Goal: Transaction & Acquisition: Purchase product/service

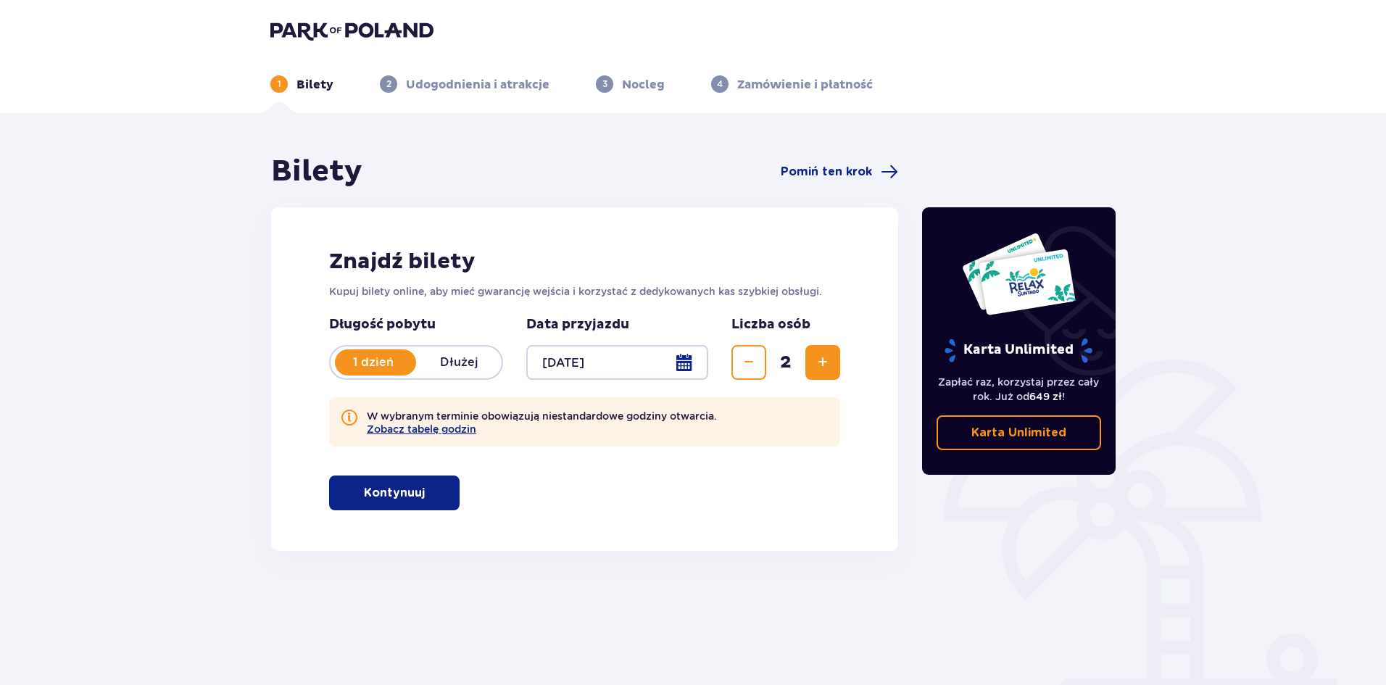
click at [683, 367] on div at bounding box center [617, 362] width 182 height 35
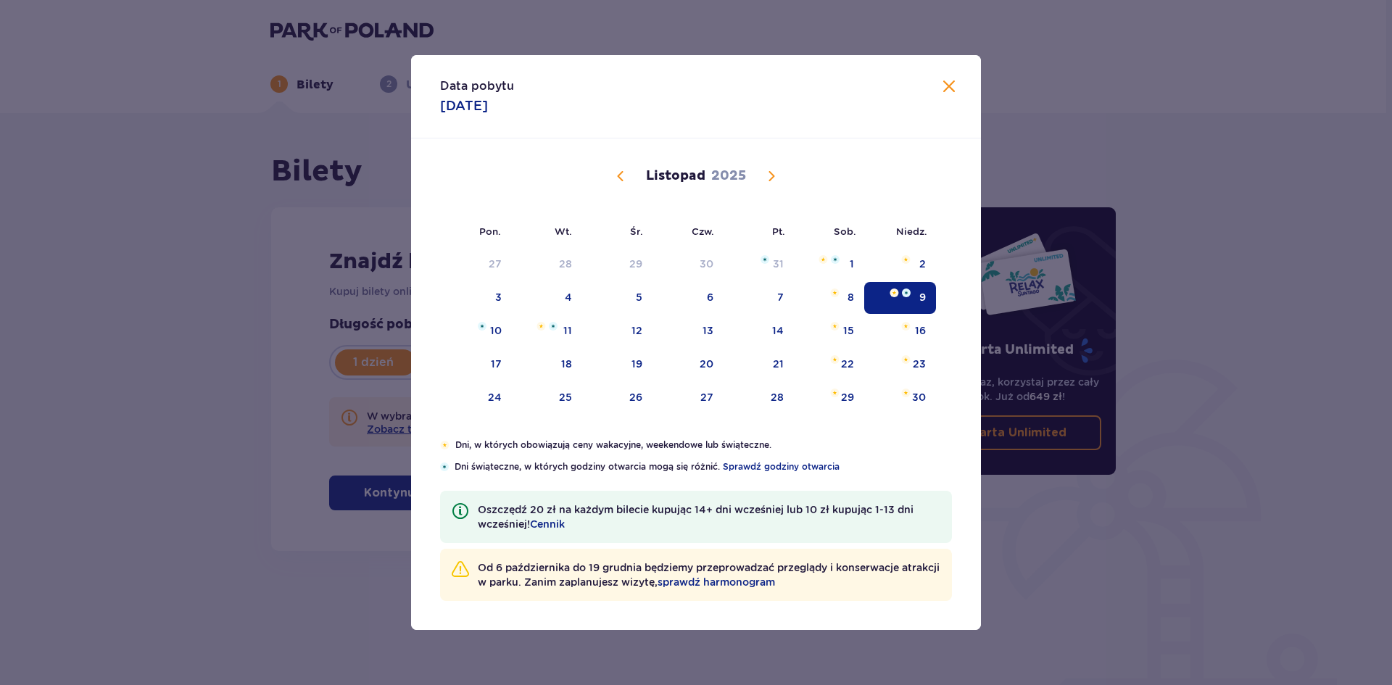
click at [885, 297] on div "9" at bounding box center [900, 298] width 72 height 32
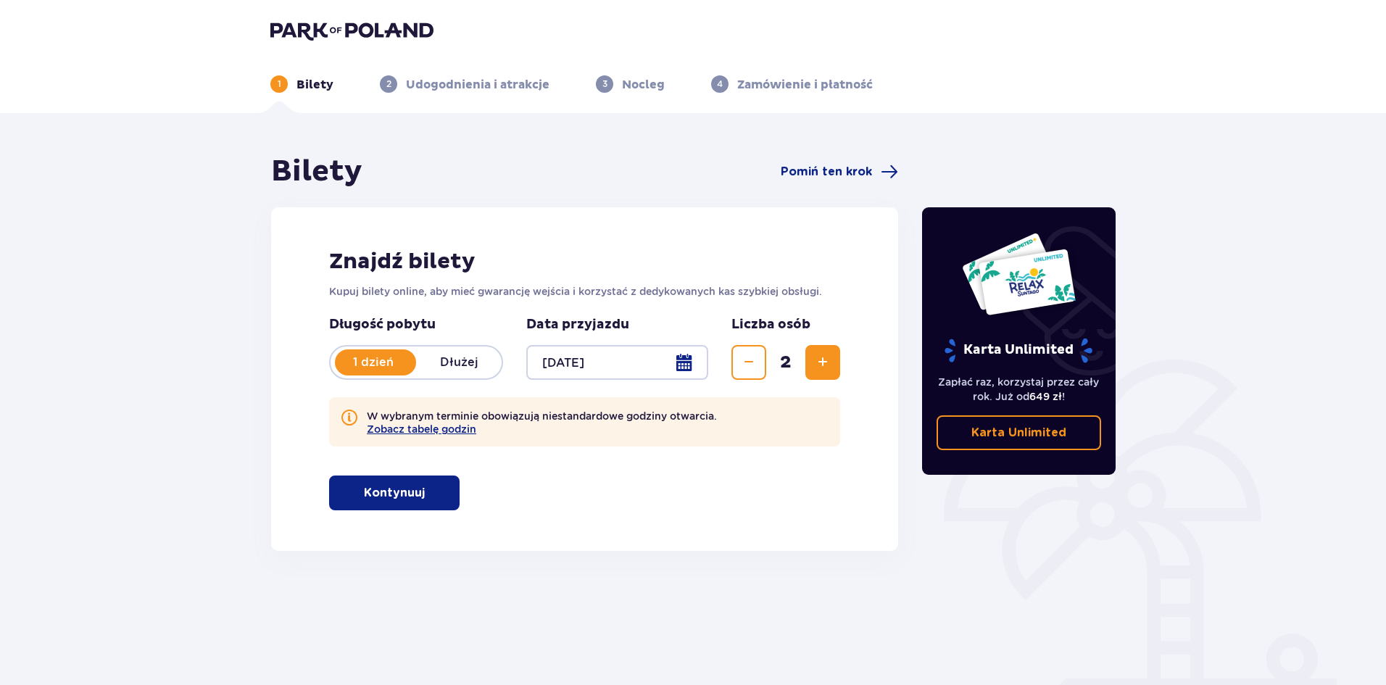
click at [446, 492] on button "Kontynuuj" at bounding box center [394, 493] width 131 height 35
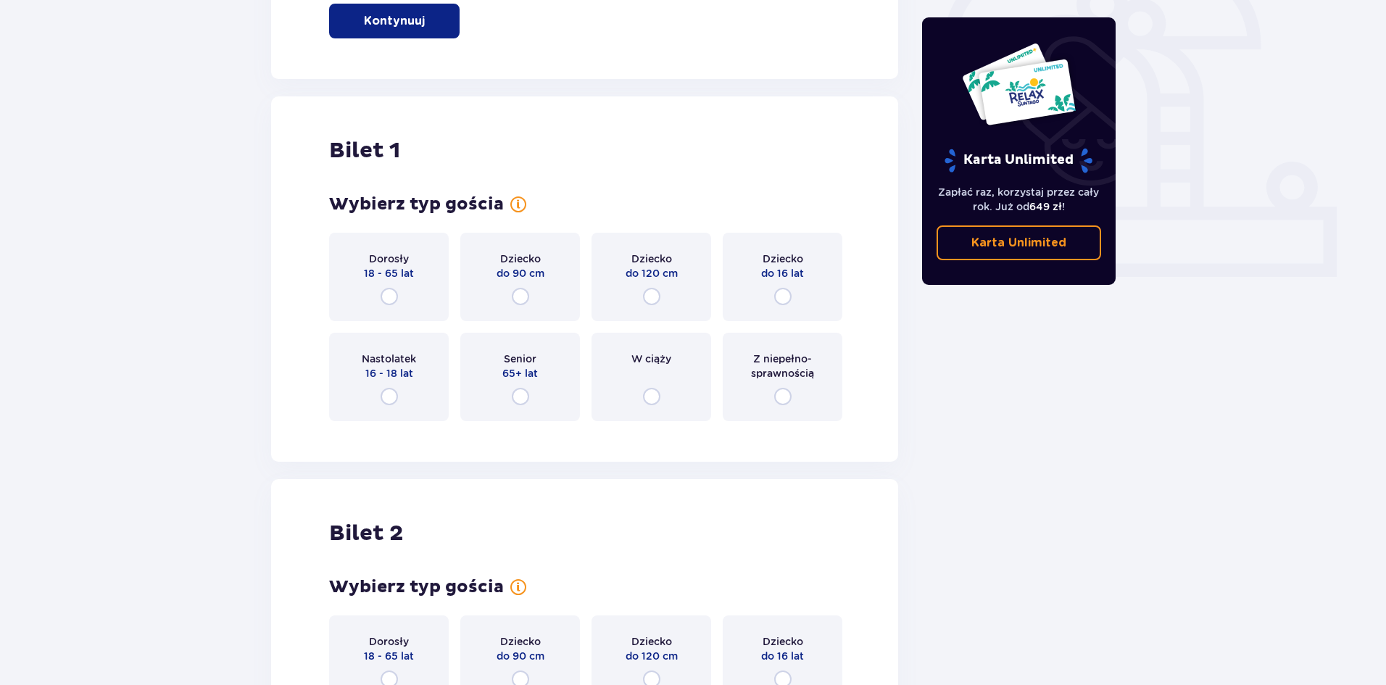
scroll to position [479, 0]
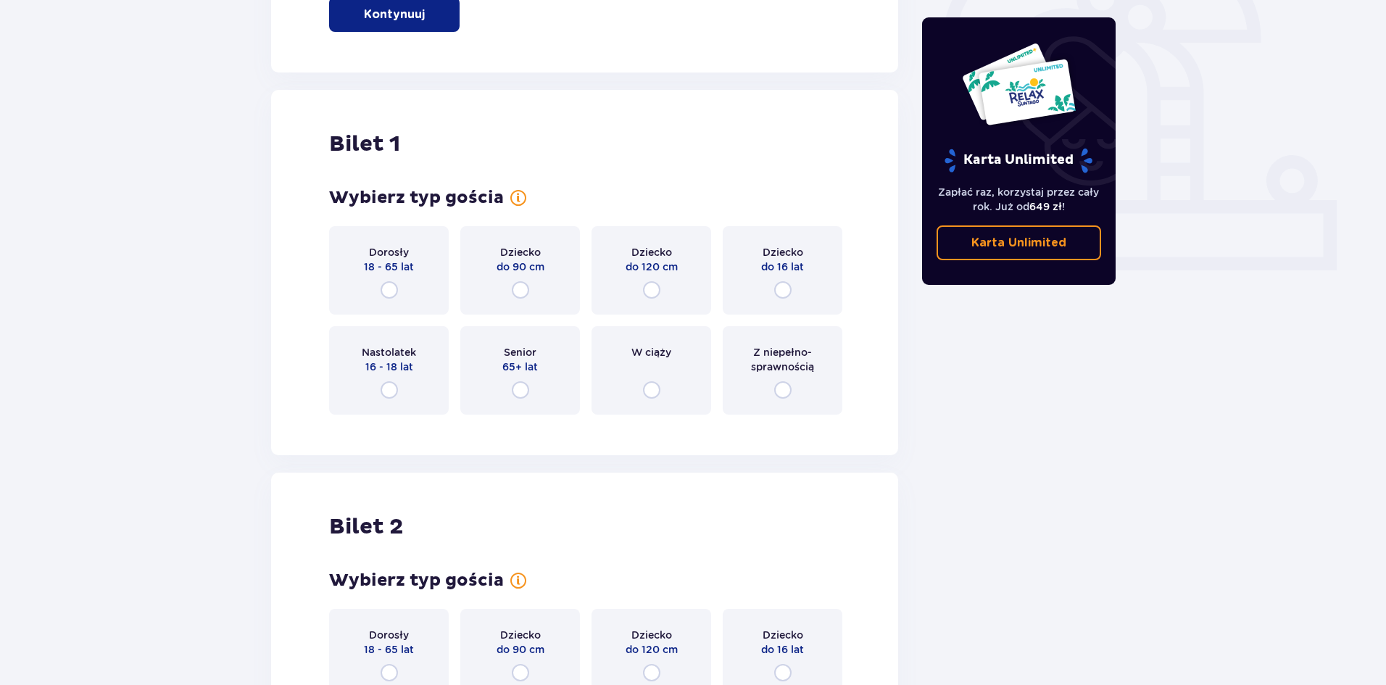
click at [387, 289] on input "radio" at bounding box center [389, 289] width 17 height 17
radio input "true"
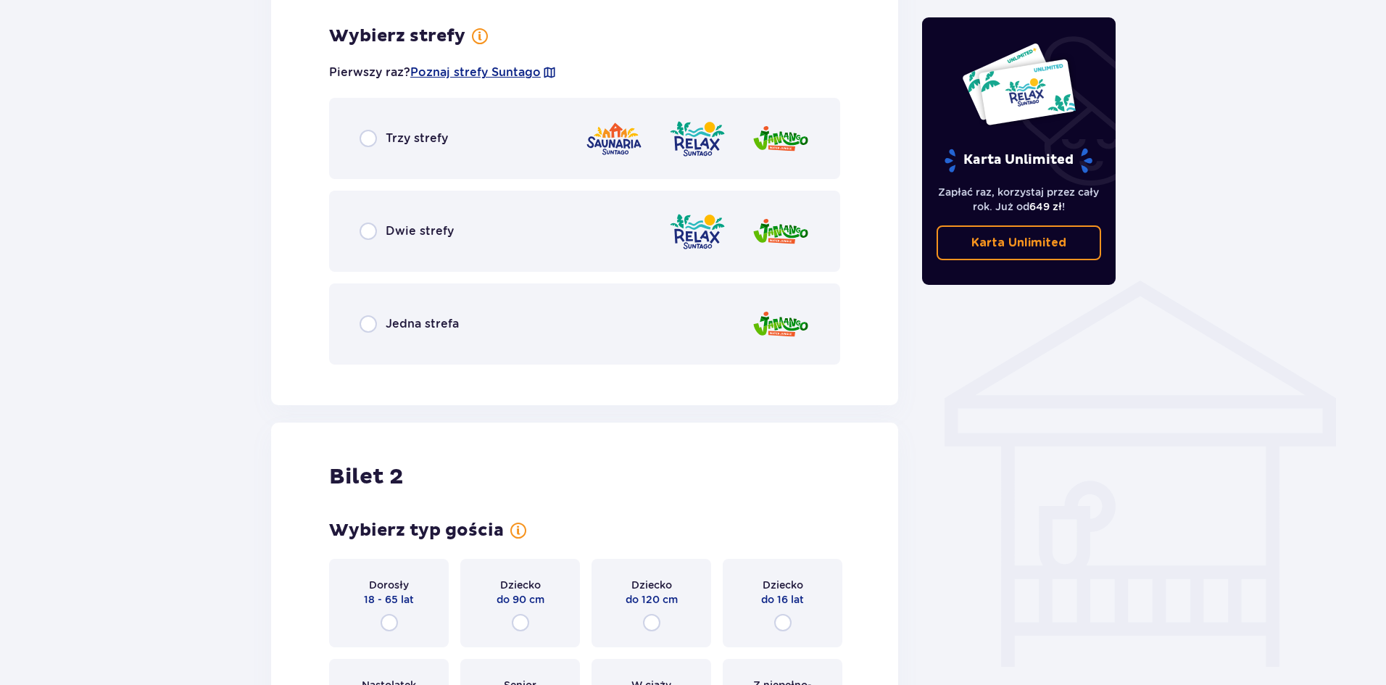
scroll to position [905, 0]
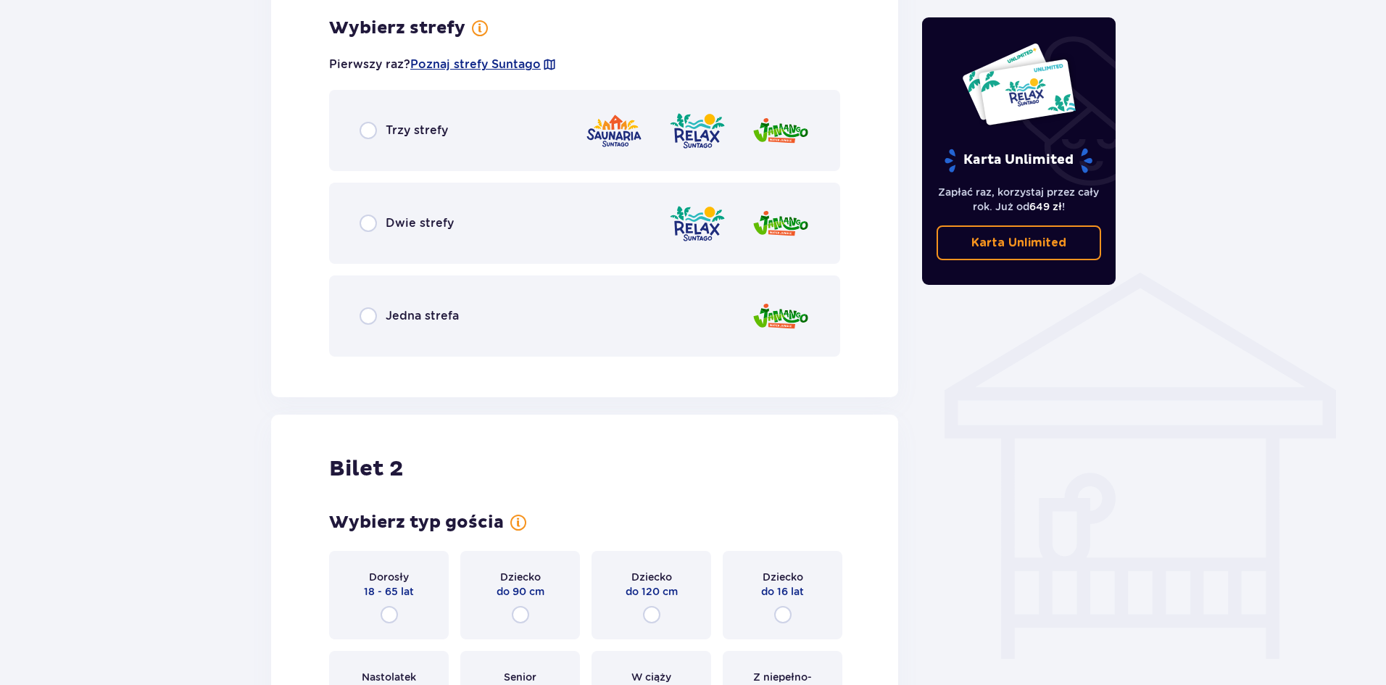
click at [361, 231] on input "radio" at bounding box center [368, 223] width 17 height 17
radio input "true"
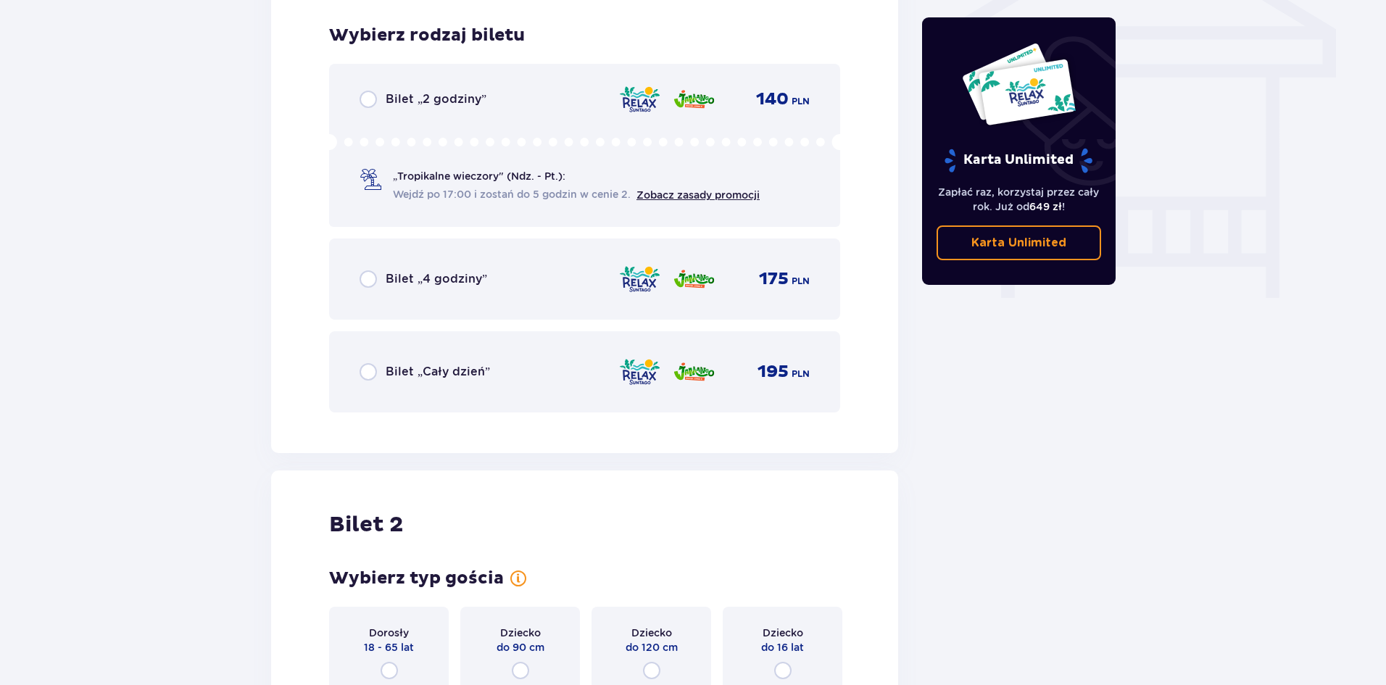
scroll to position [1273, 0]
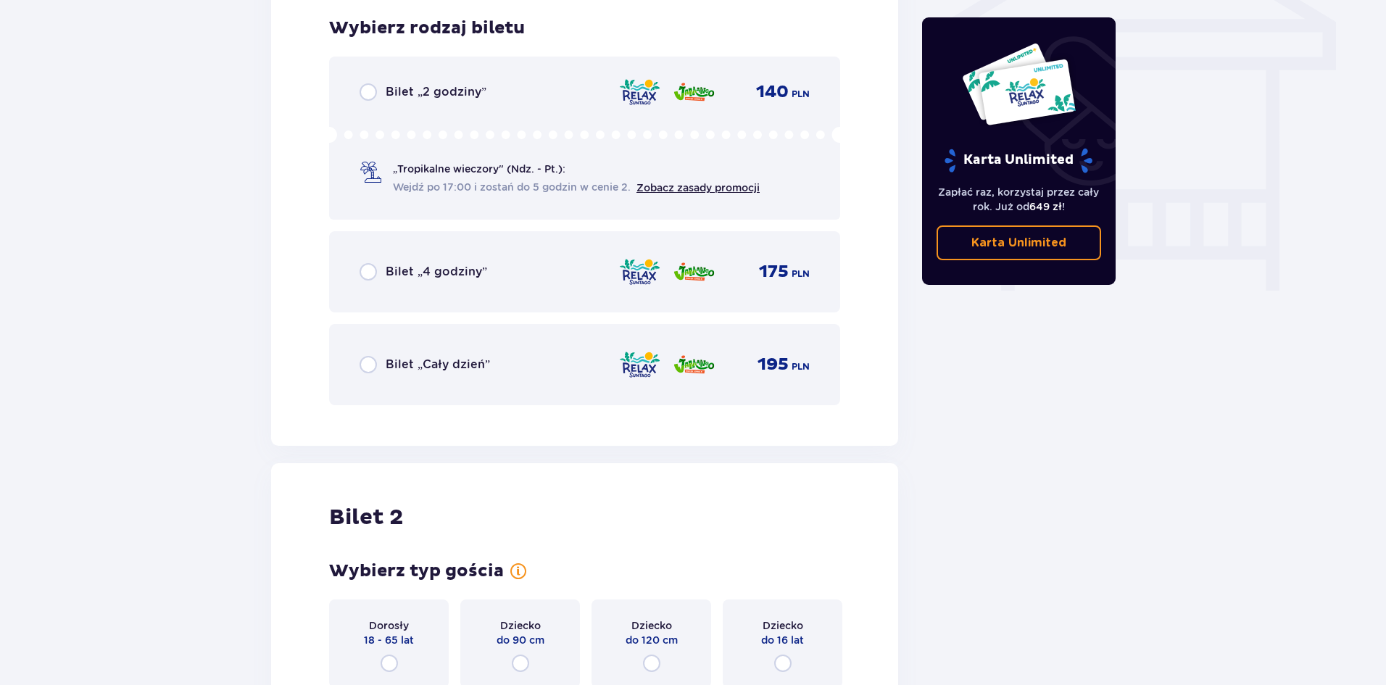
click at [392, 266] on span "Bilet „4 godziny”" at bounding box center [437, 272] width 102 height 16
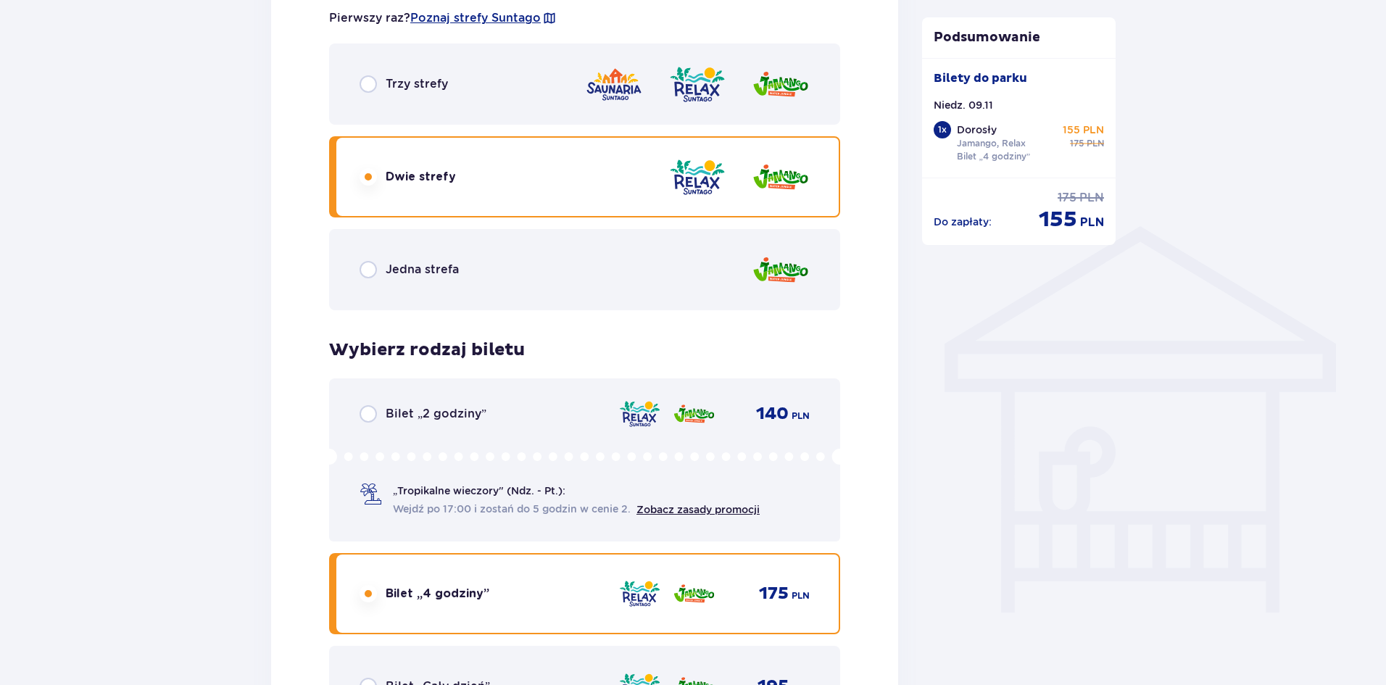
scroll to position [993, 0]
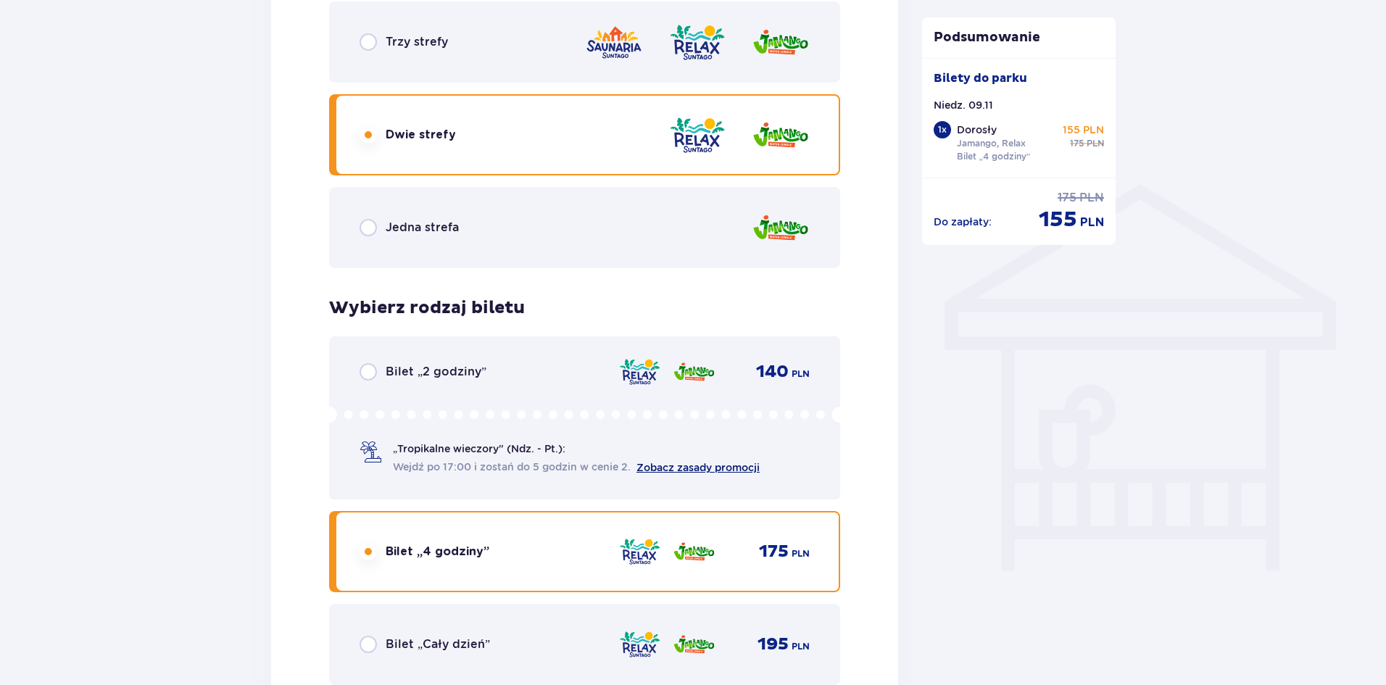
click at [674, 463] on link "Zobacz zasady promocji" at bounding box center [698, 468] width 123 height 12
click at [621, 466] on span "Wejdź po 17:00 i zostań do 5 godzin w cenie 2." at bounding box center [512, 467] width 238 height 15
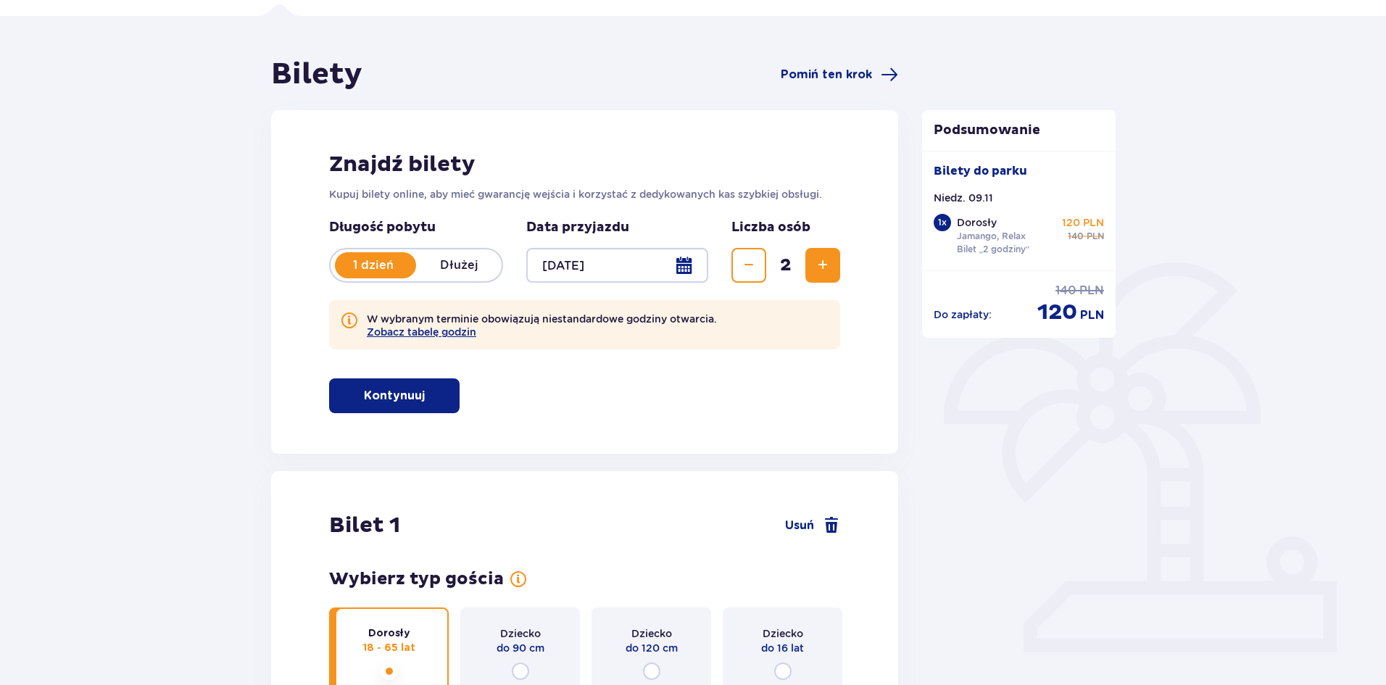
scroll to position [0, 0]
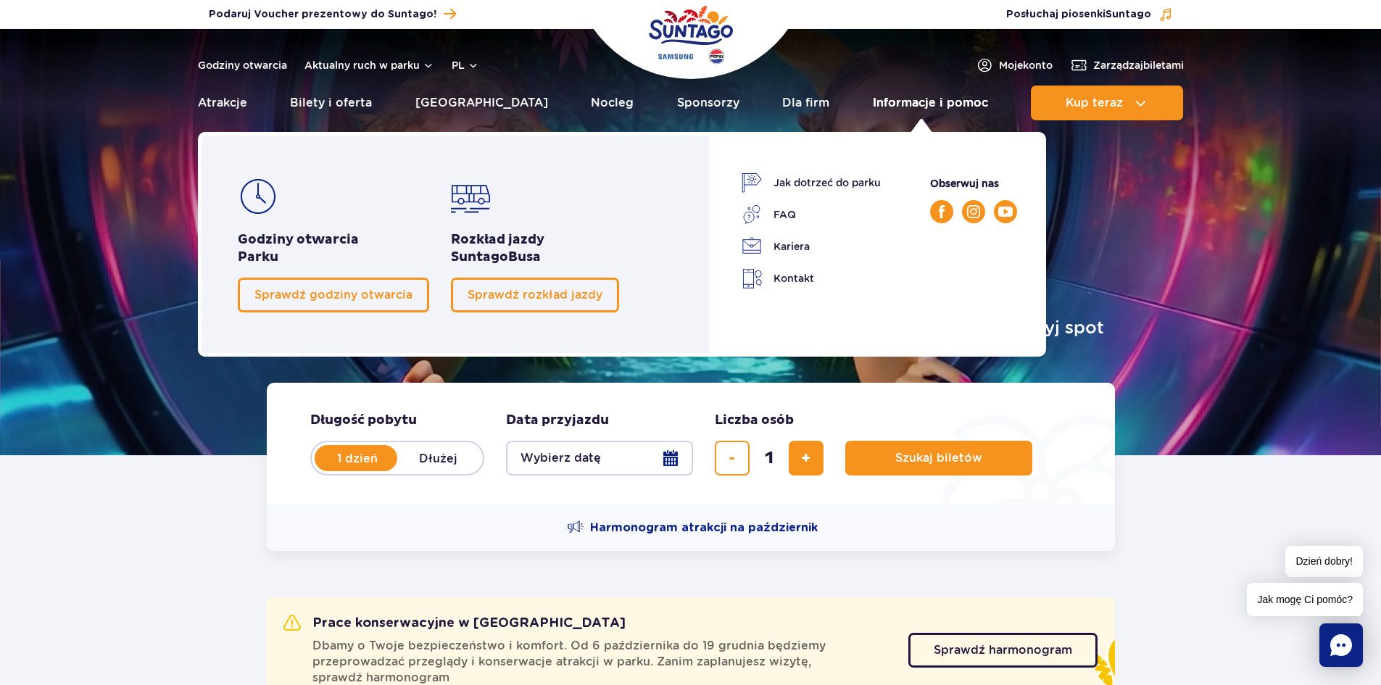
click at [934, 108] on link "Informacje i pomoc" at bounding box center [930, 103] width 115 height 35
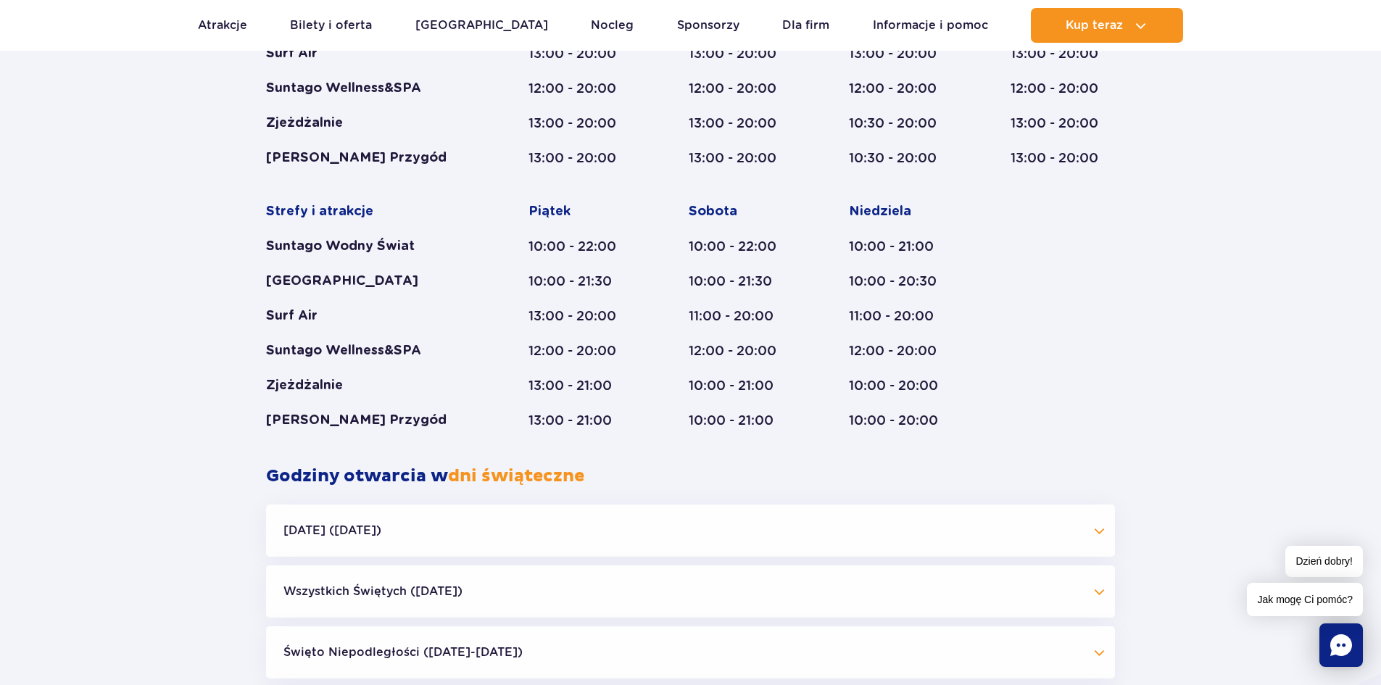
scroll to position [1160, 0]
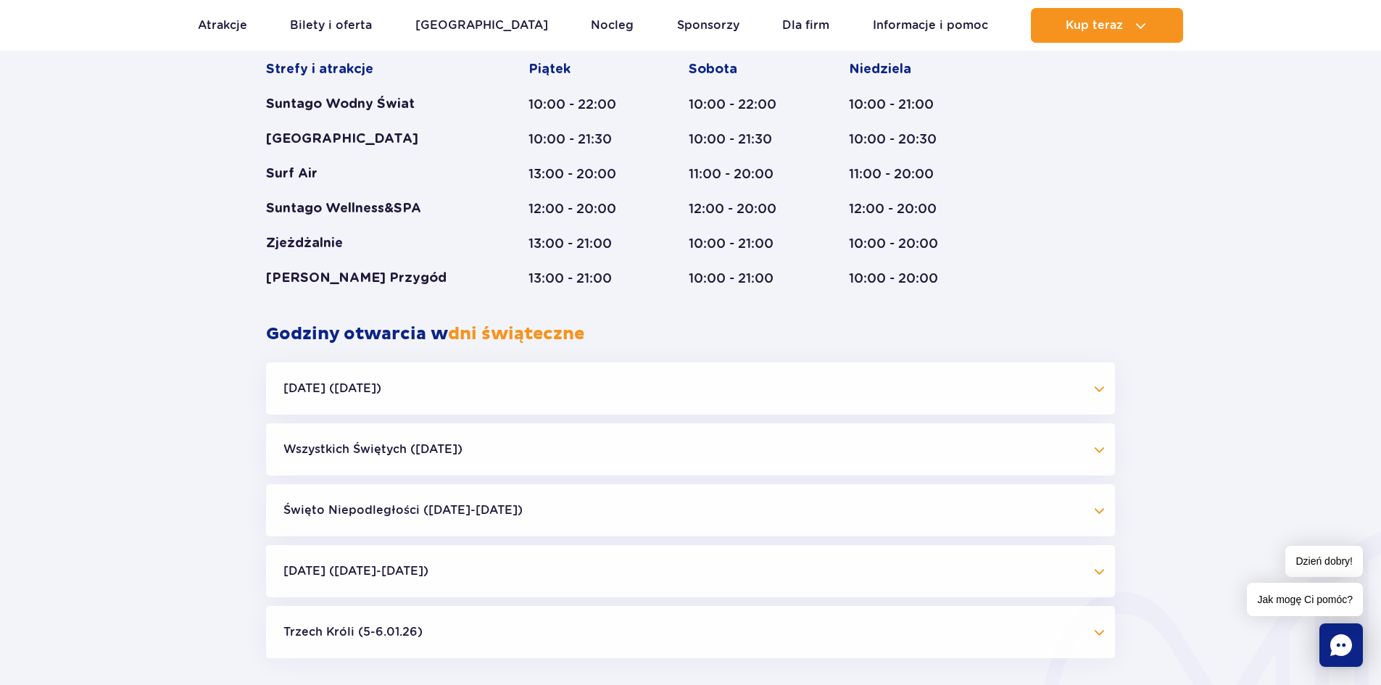
click at [611, 568] on button "Boże Narodzenie (23.12-01.01.26)" at bounding box center [690, 571] width 849 height 52
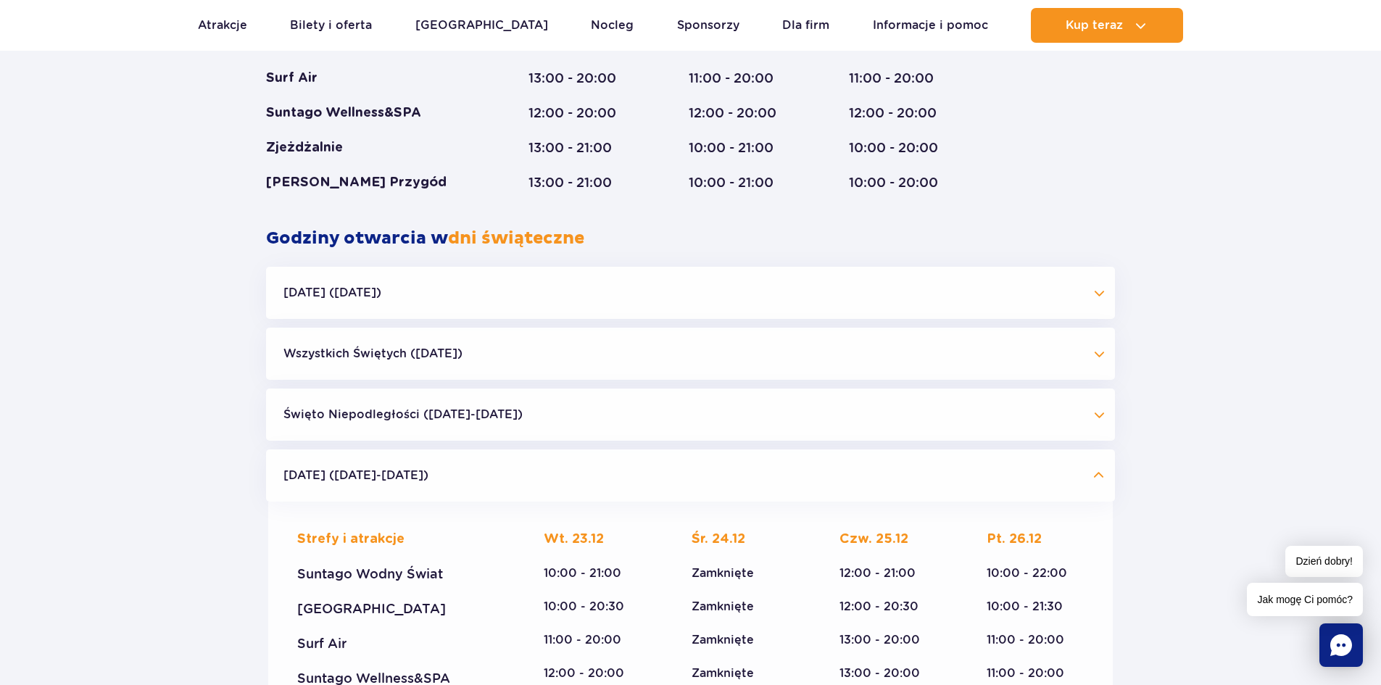
scroll to position [1015, 0]
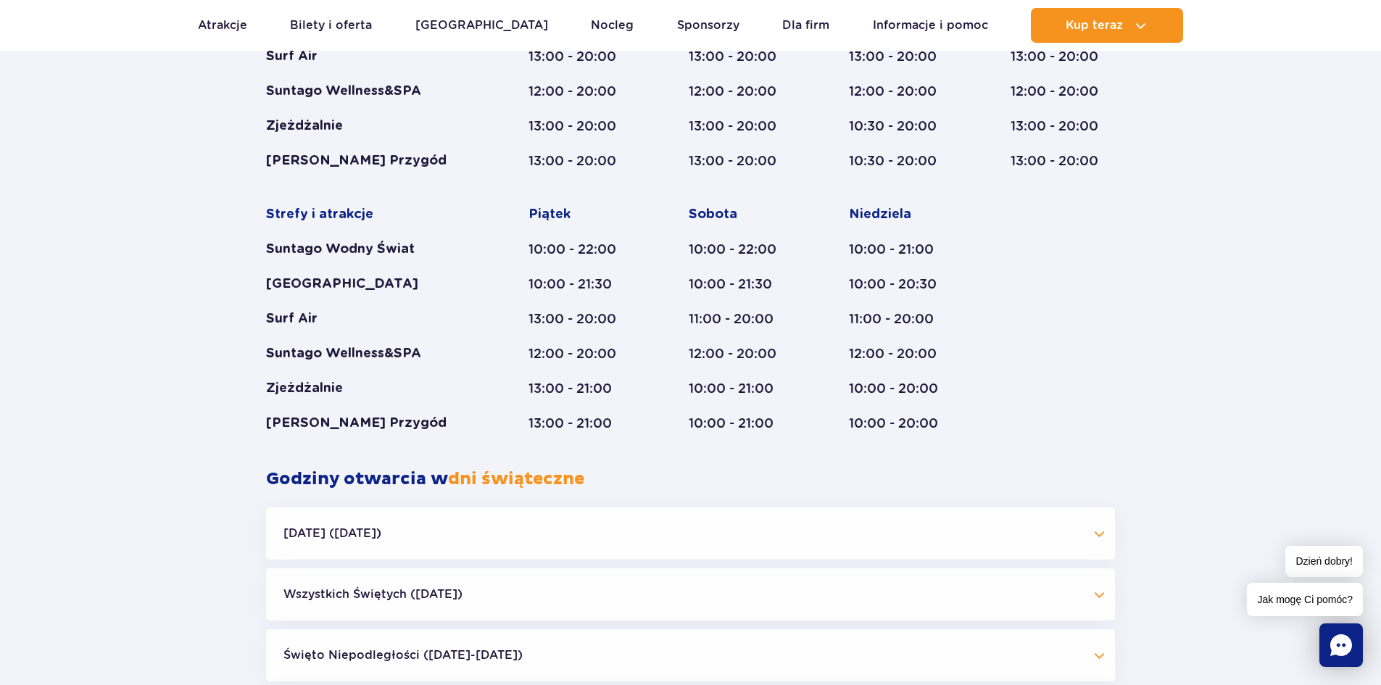
drag, startPoint x: 444, startPoint y: 597, endPoint x: 457, endPoint y: 600, distance: 13.2
click at [457, 599] on button "Wszystkich Świętych (01.11.25)" at bounding box center [690, 594] width 849 height 52
click at [407, 528] on button "Halloween (31.10.25)" at bounding box center [690, 534] width 849 height 52
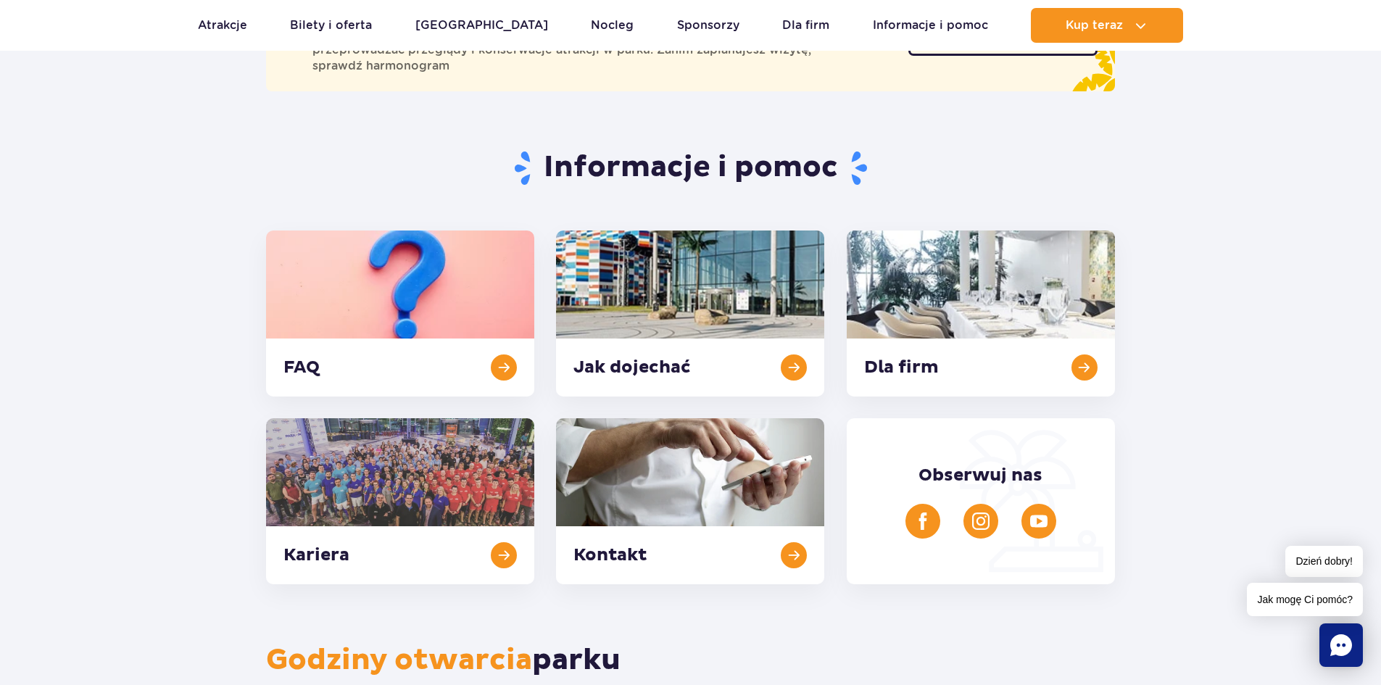
scroll to position [0, 0]
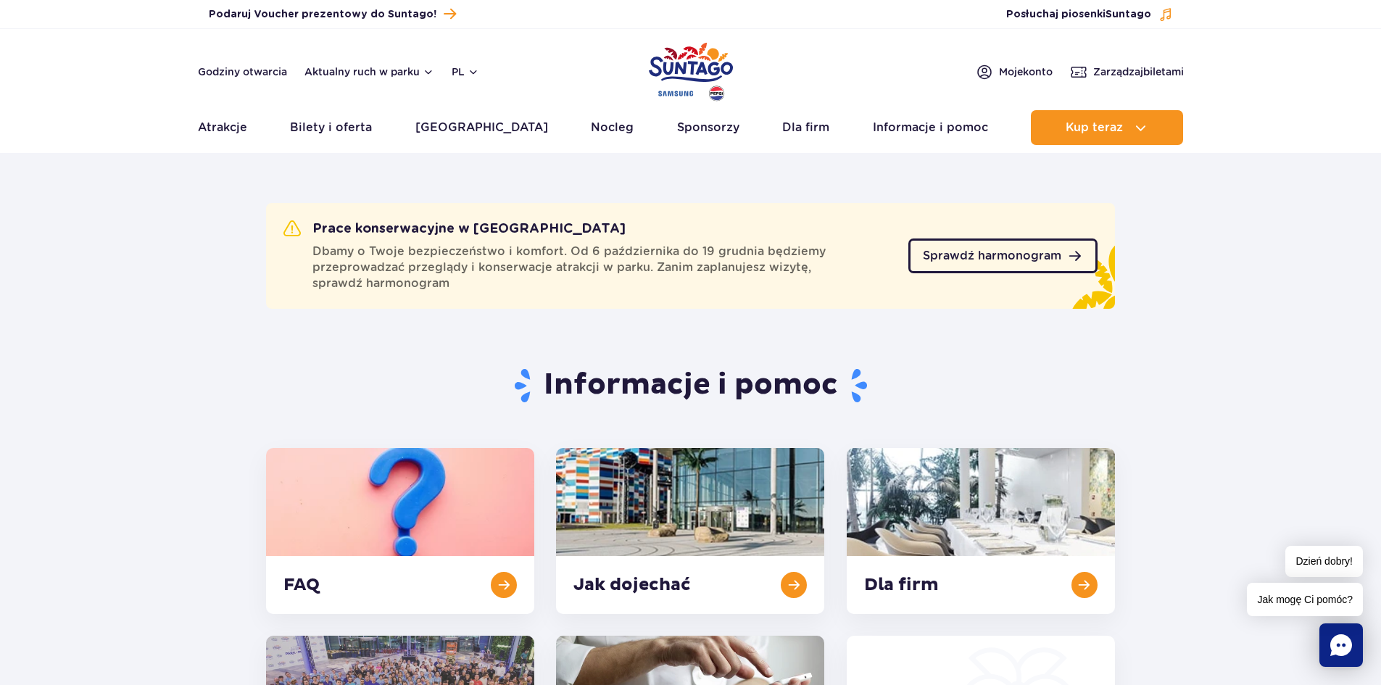
click at [949, 260] on span "Sprawdź harmonogram" at bounding box center [992, 256] width 138 height 12
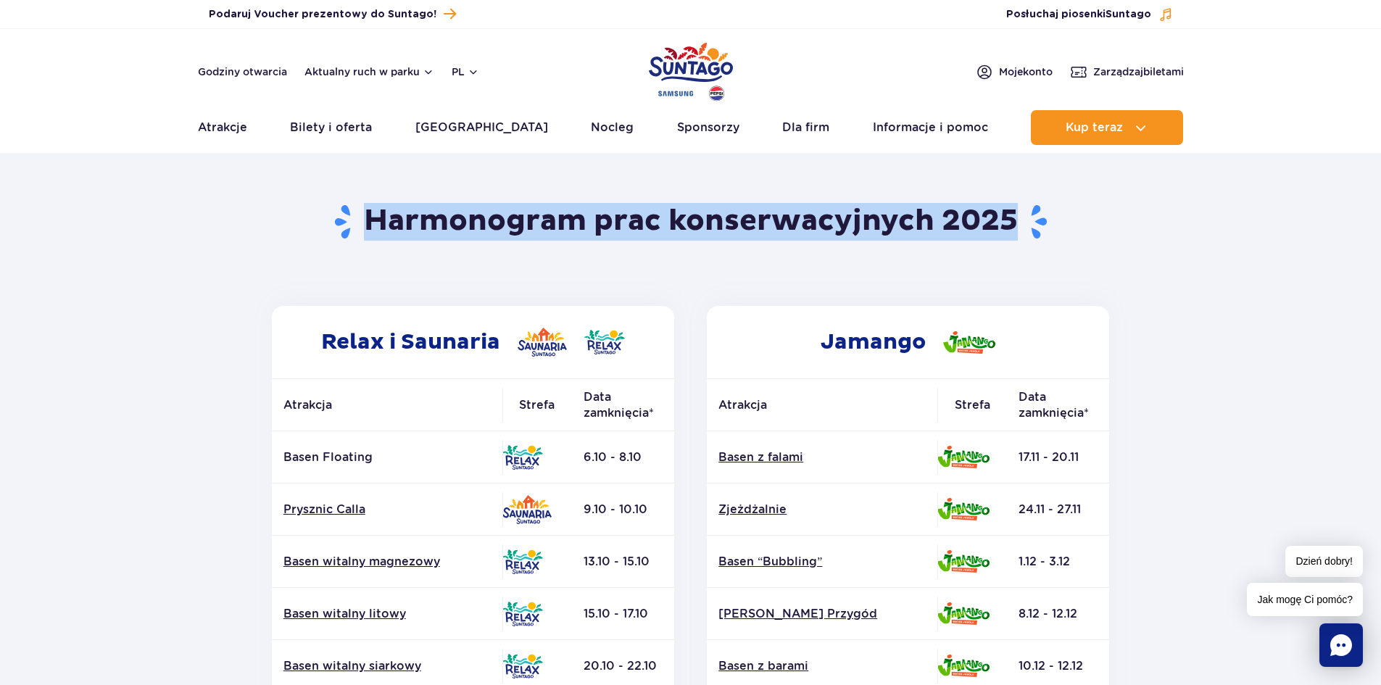
drag, startPoint x: 342, startPoint y: 221, endPoint x: 1019, endPoint y: 244, distance: 677.6
click at [1019, 244] on header "Powrót do strony głównej Harmonogram prac konserwacyjnych 2025" at bounding box center [690, 231] width 849 height 149
click at [1033, 270] on header "Powrót do strony głównej Harmonogram prac konserwacyjnych 2025" at bounding box center [690, 231] width 849 height 149
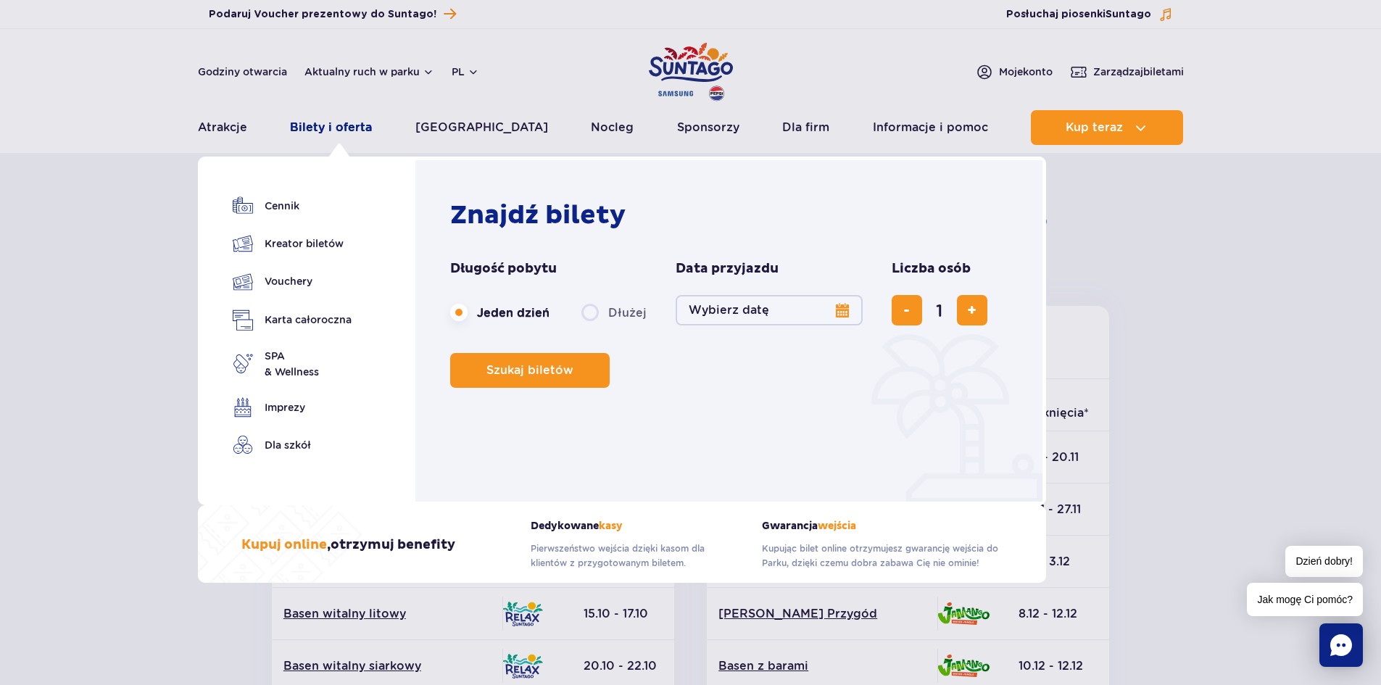
click at [349, 130] on link "Bilety i oferta" at bounding box center [331, 127] width 82 height 35
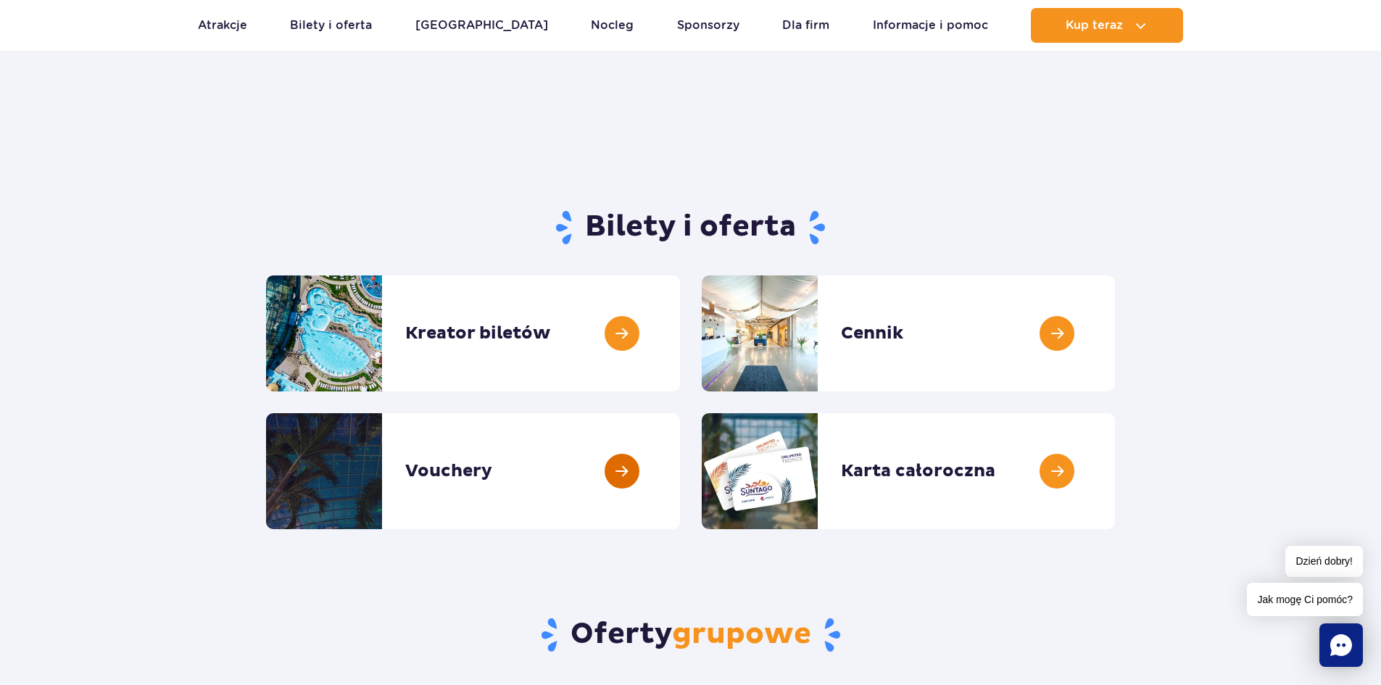
scroll to position [435, 0]
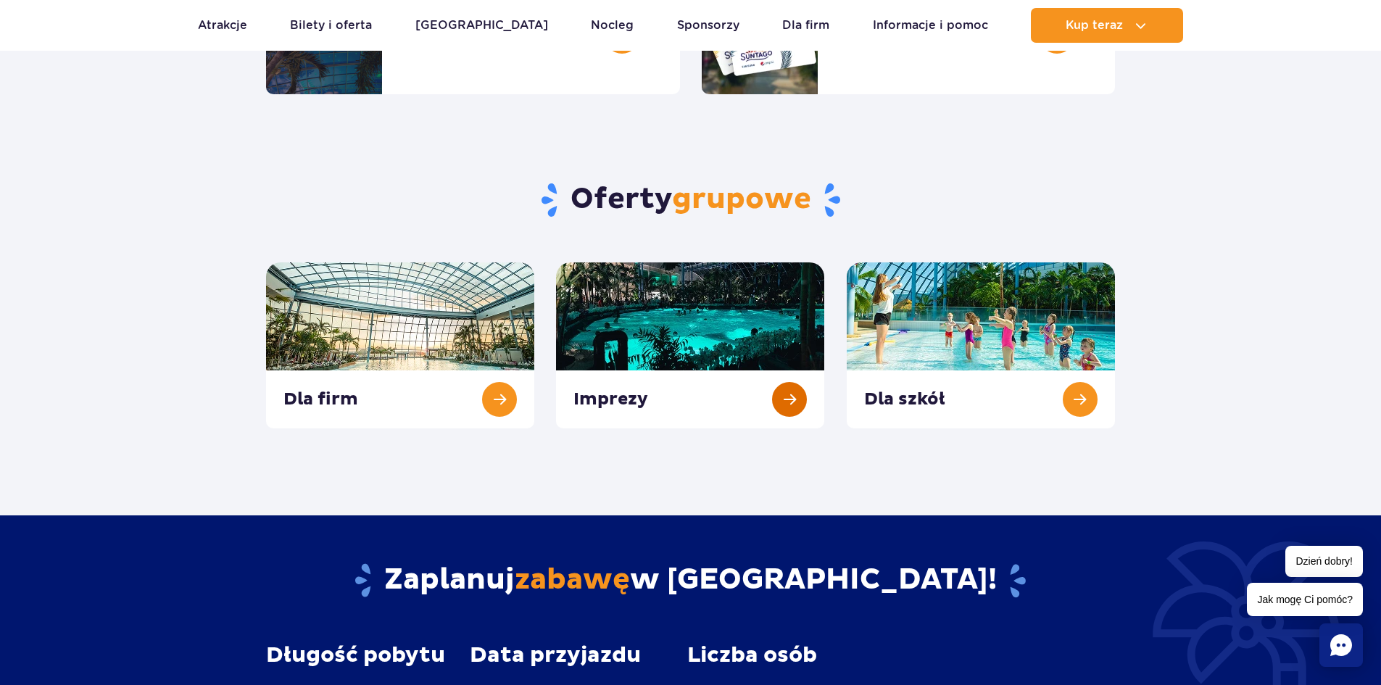
click at [637, 407] on link at bounding box center [690, 345] width 268 height 166
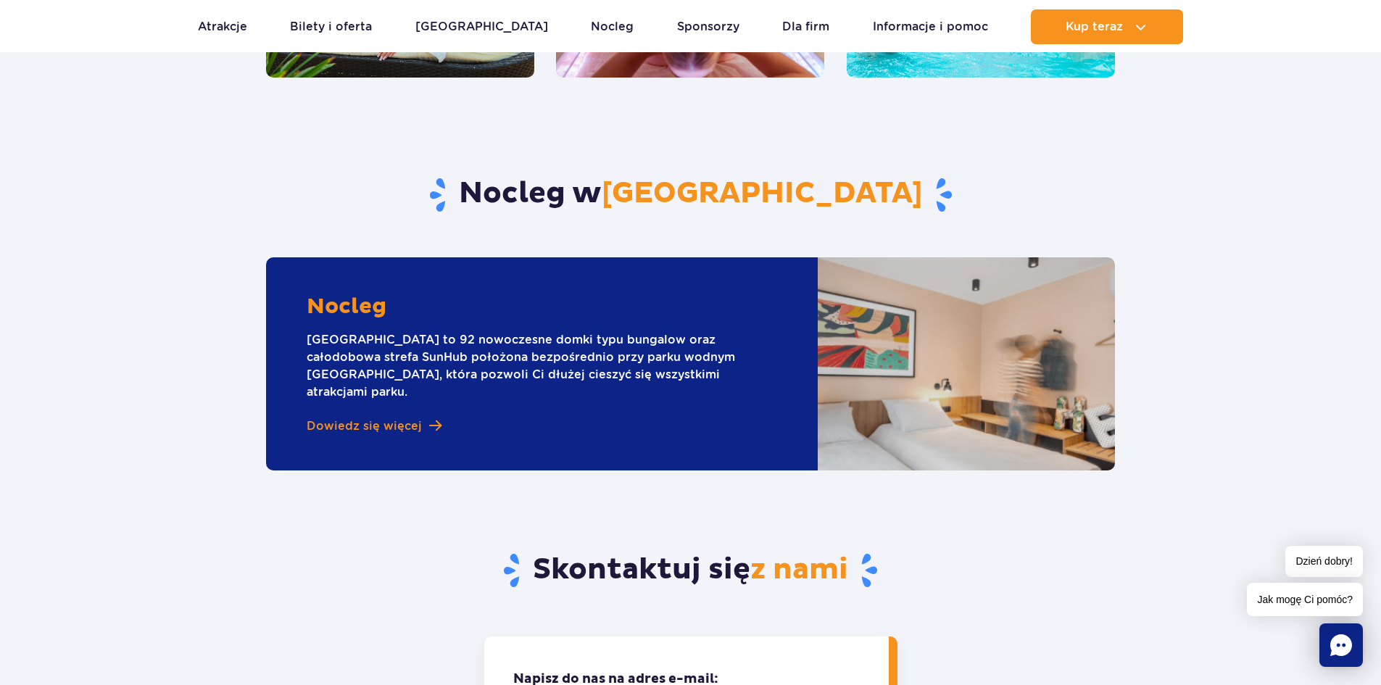
scroll to position [3770, 0]
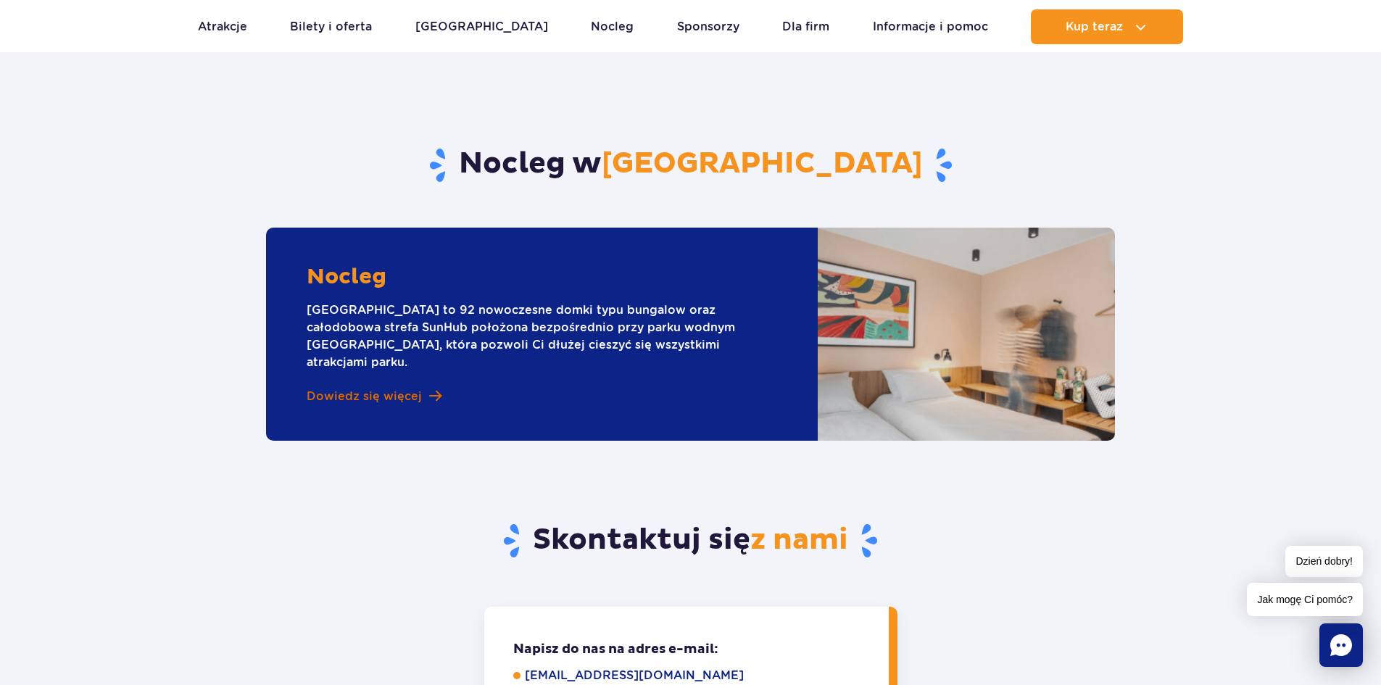
click at [412, 389] on span "Dowiedz się więcej" at bounding box center [364, 397] width 115 height 16
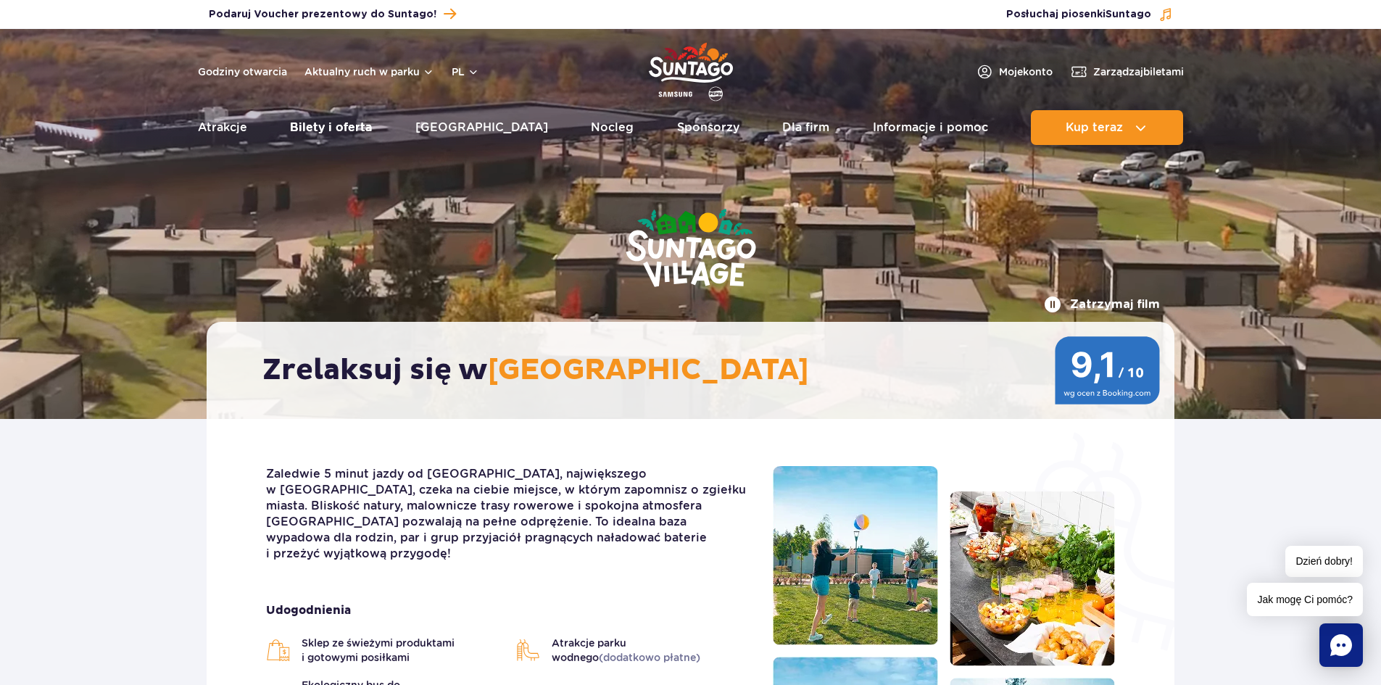
click at [341, 123] on link "Bilety i oferta" at bounding box center [331, 127] width 82 height 35
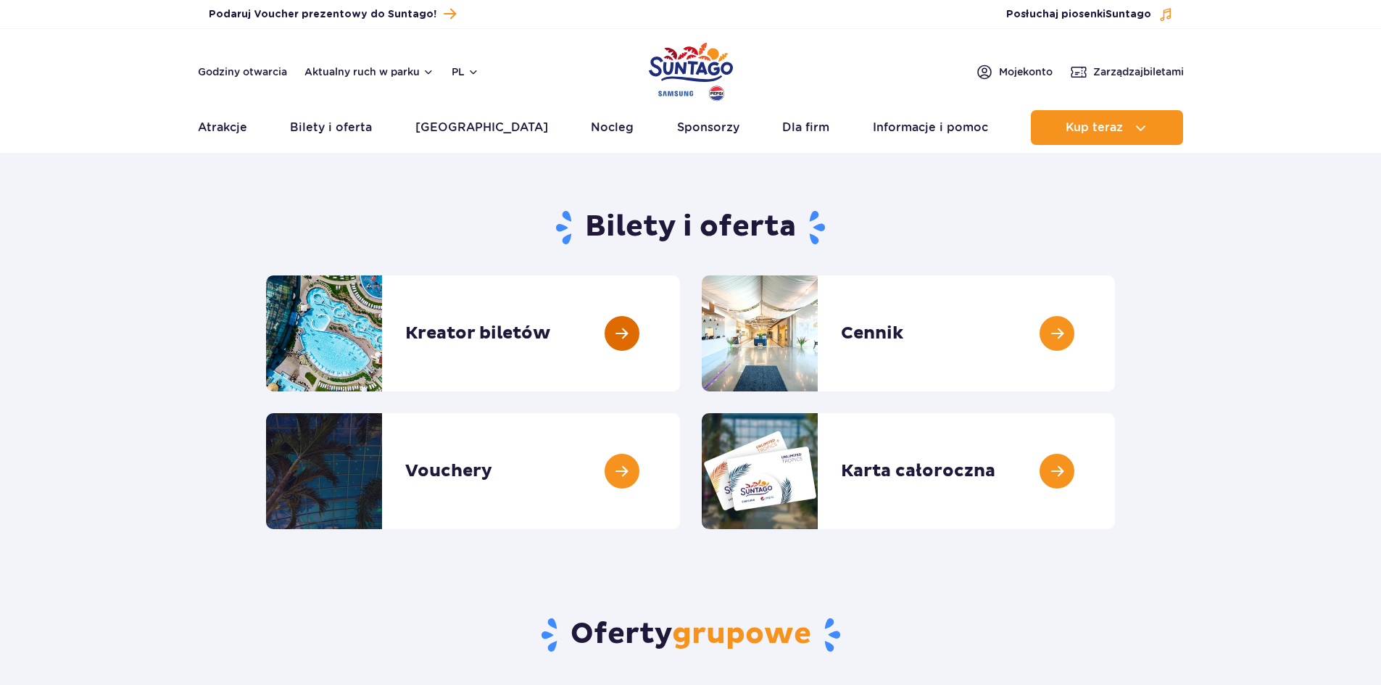
click at [680, 323] on link at bounding box center [680, 334] width 0 height 116
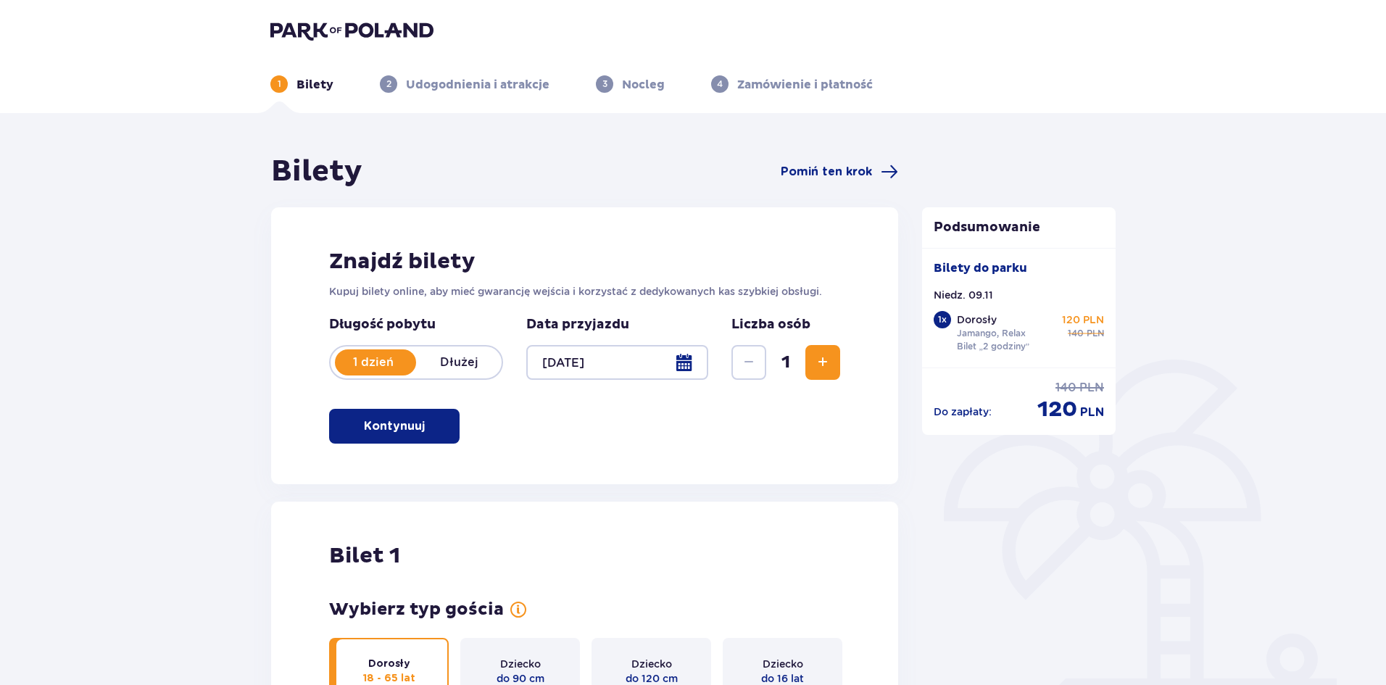
click at [809, 363] on button "Zwiększ" at bounding box center [823, 362] width 35 height 35
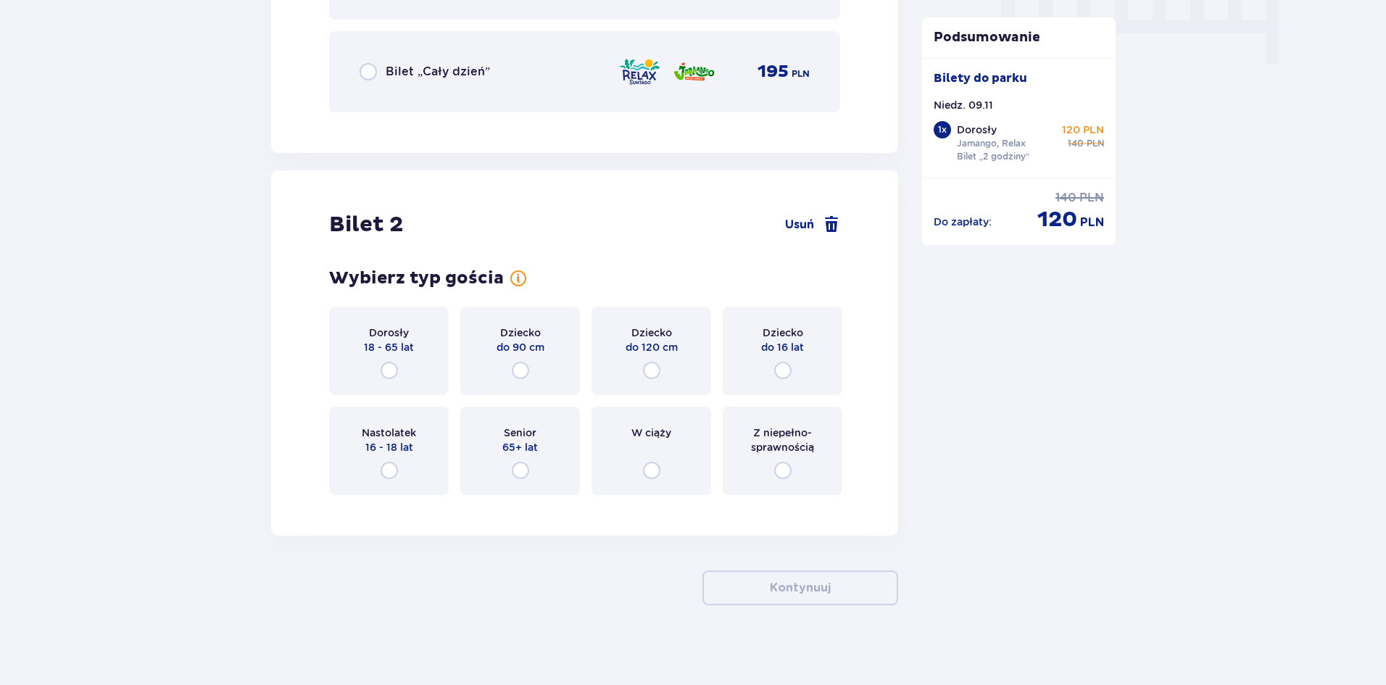
scroll to position [1507, 0]
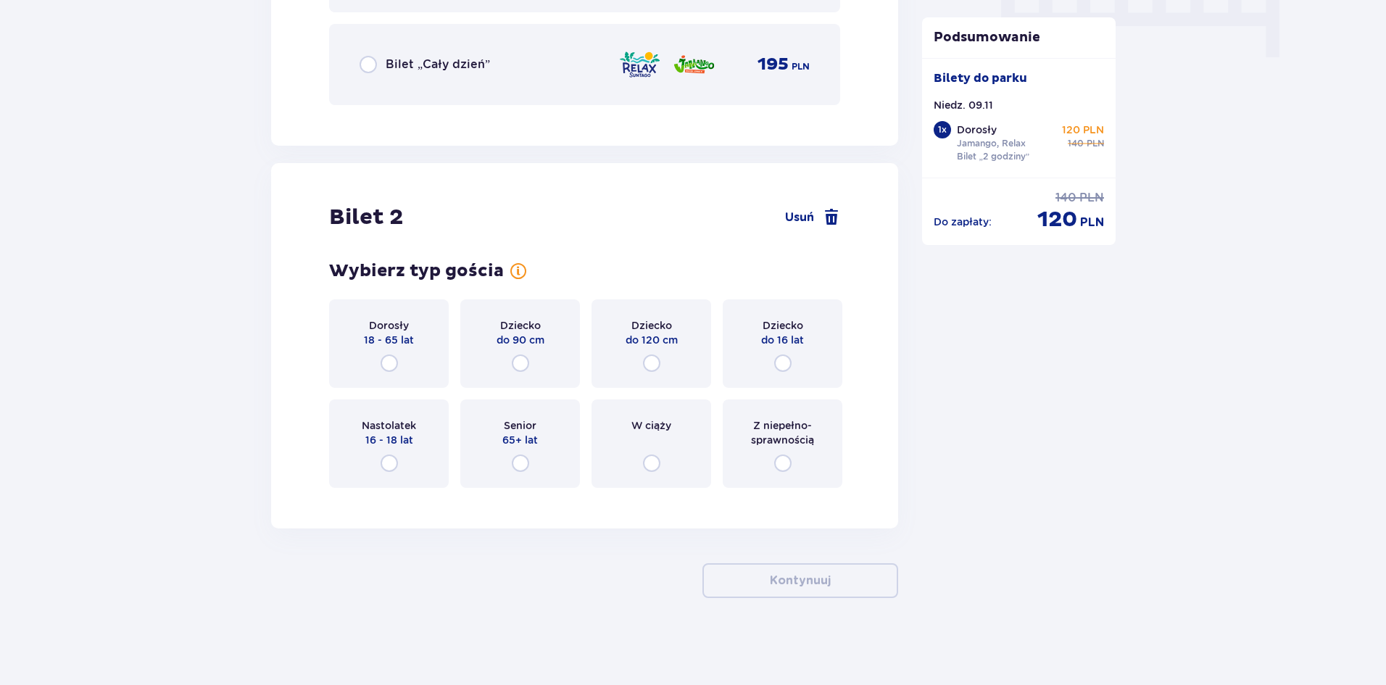
click at [387, 365] on input "radio" at bounding box center [389, 363] width 17 height 17
radio input "true"
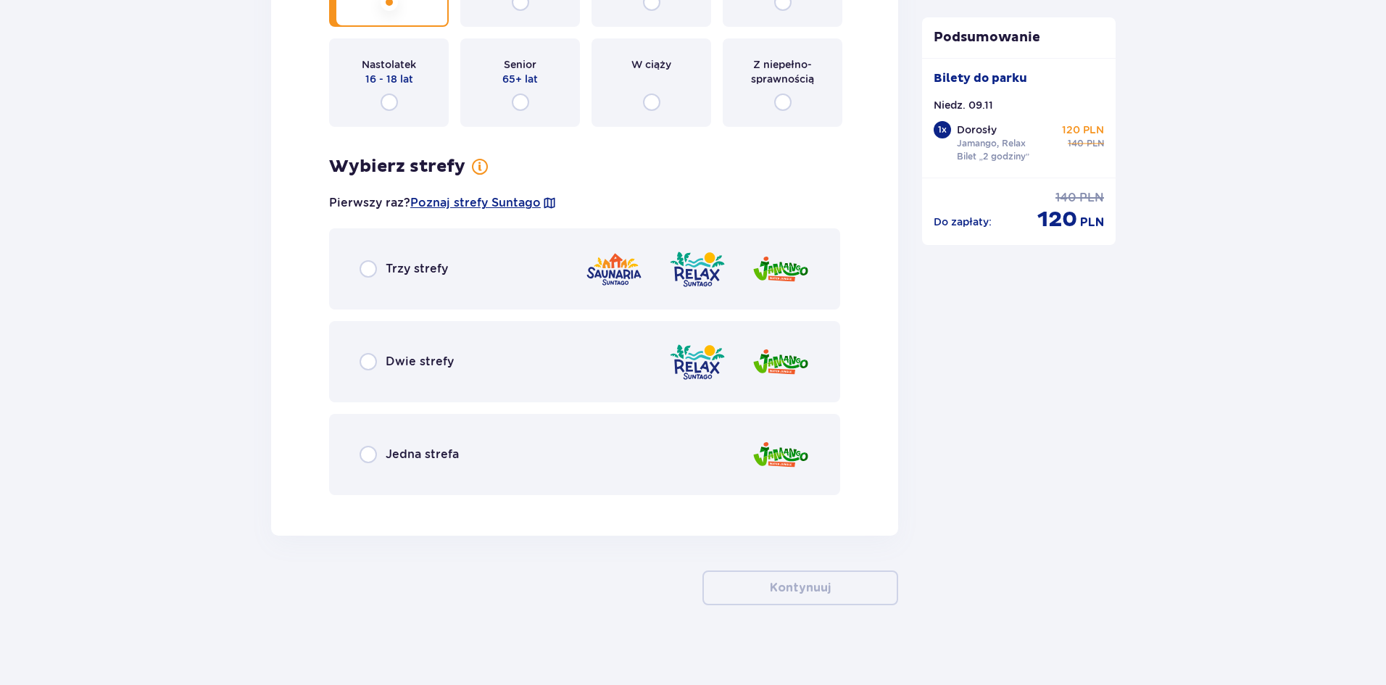
scroll to position [1875, 0]
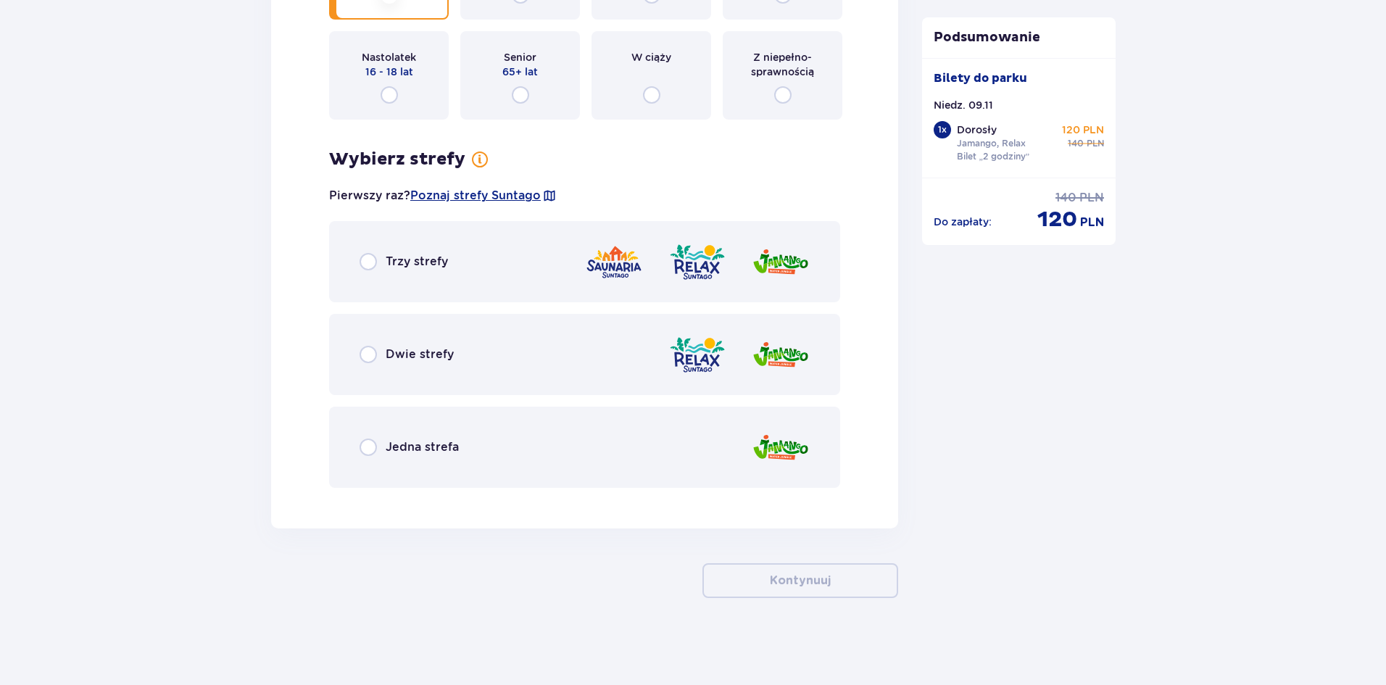
click at [476, 347] on div "Dwie strefy" at bounding box center [584, 354] width 511 height 81
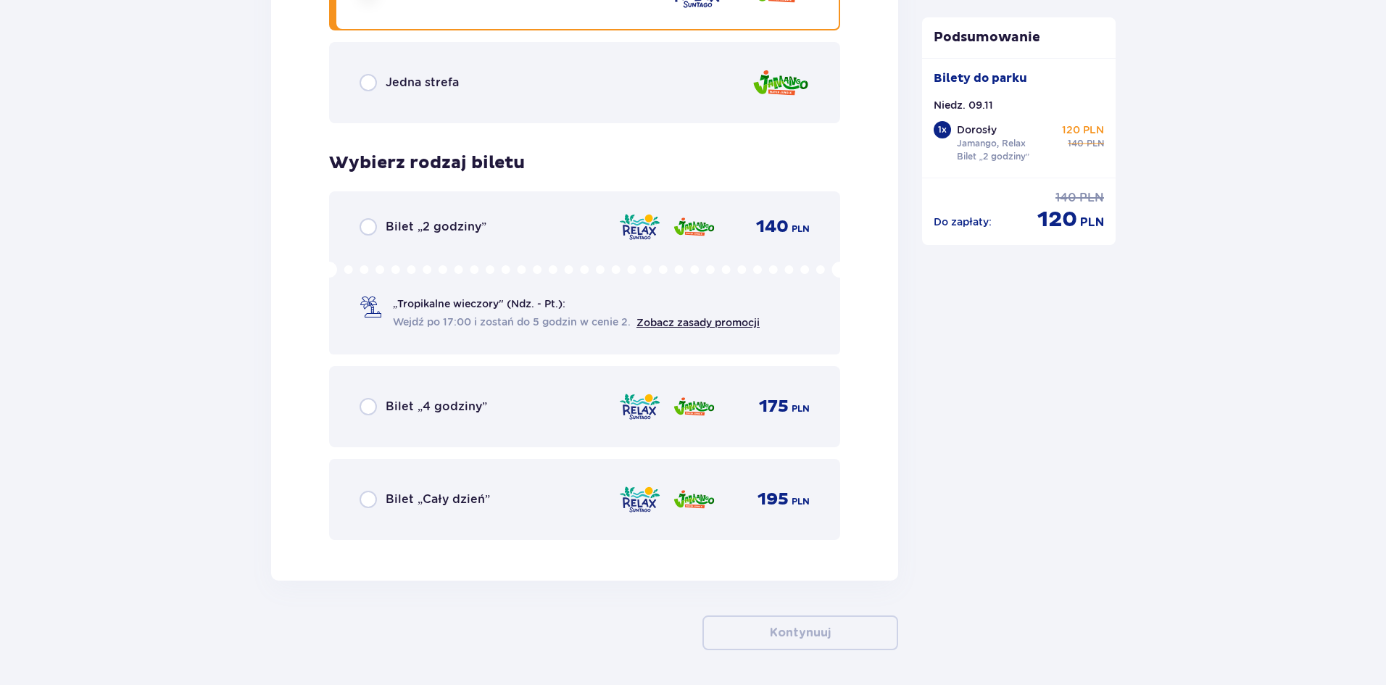
scroll to position [2292, 0]
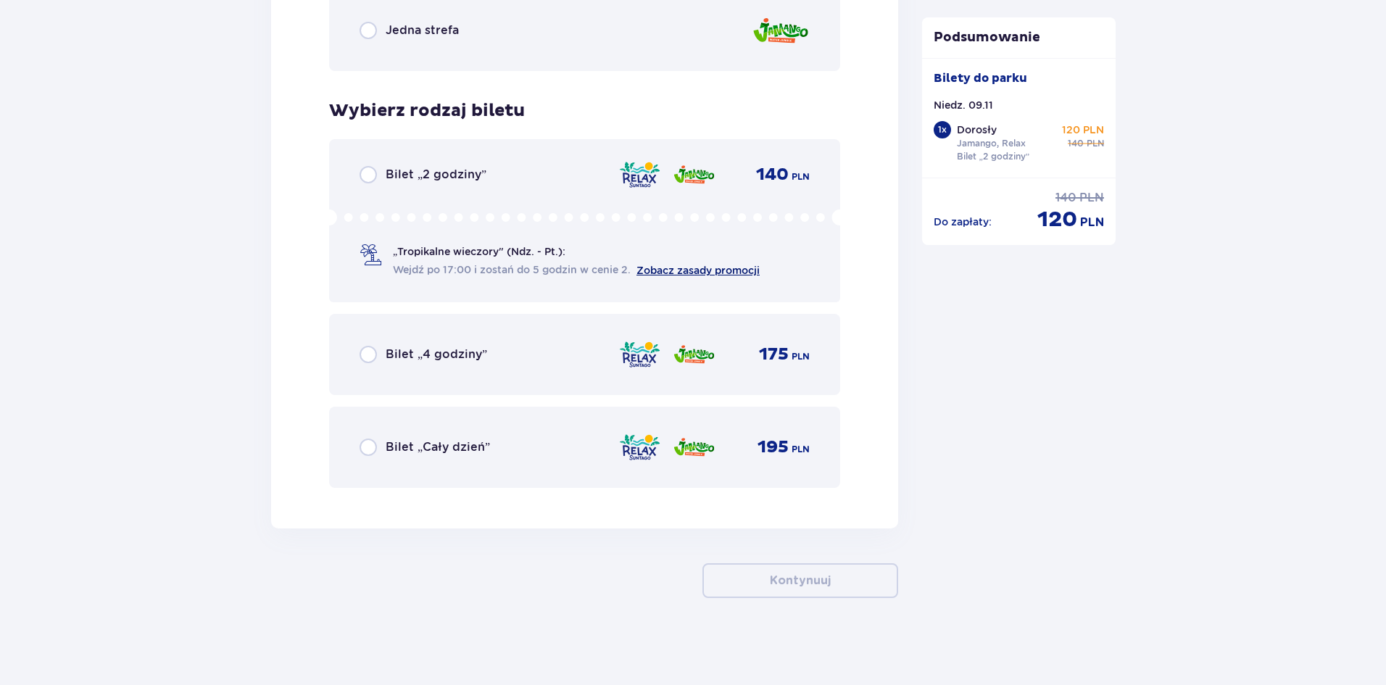
click at [682, 276] on span "Zobacz zasady promocji" at bounding box center [698, 270] width 123 height 15
click at [695, 267] on link "Zobacz zasady promocji" at bounding box center [698, 271] width 123 height 12
click at [506, 175] on div "Bilet „2 godziny” 140 PLN" at bounding box center [585, 174] width 450 height 17
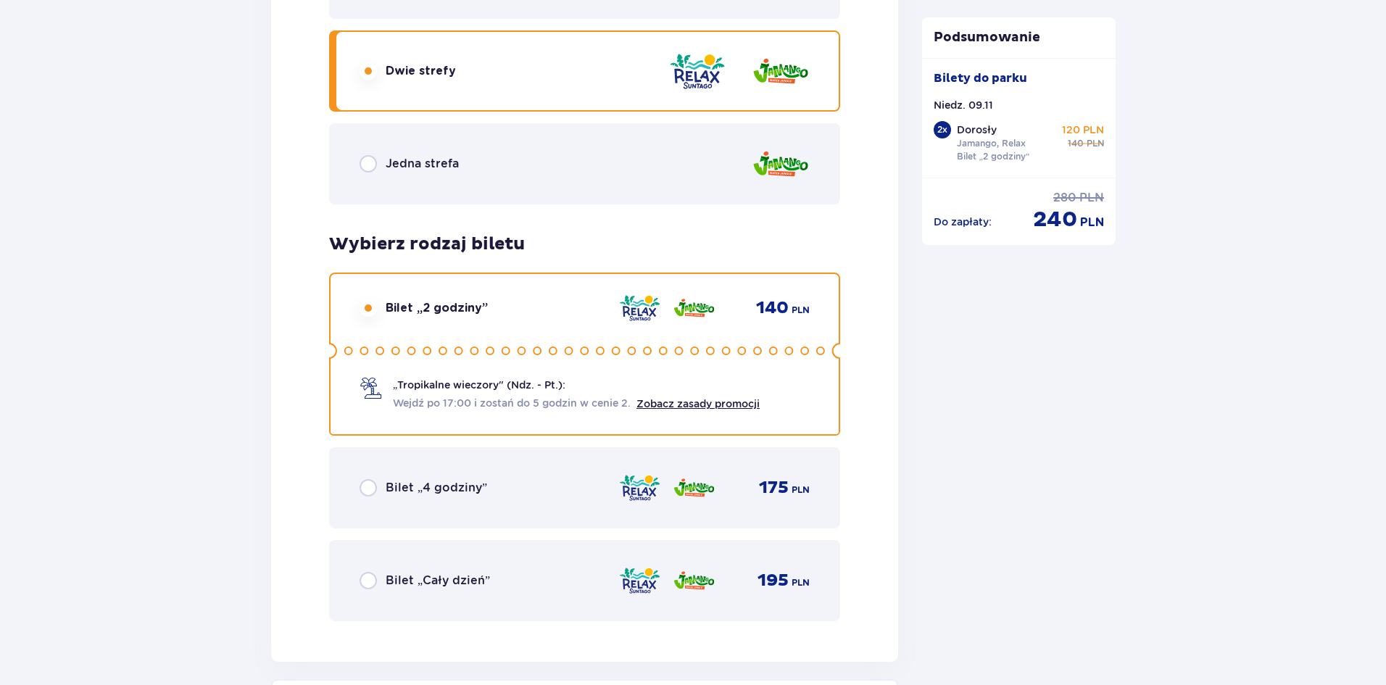
scroll to position [2150, 0]
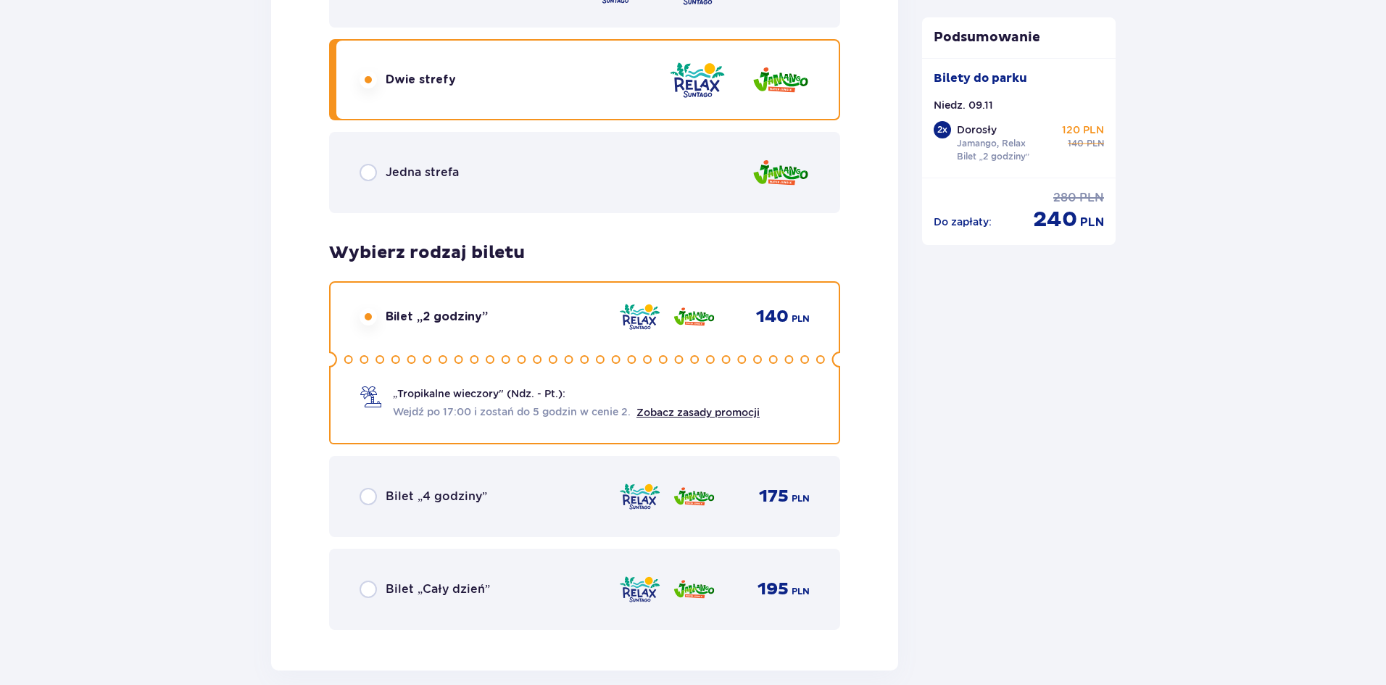
click at [447, 491] on span "Bilet „4 godziny”" at bounding box center [437, 497] width 102 height 16
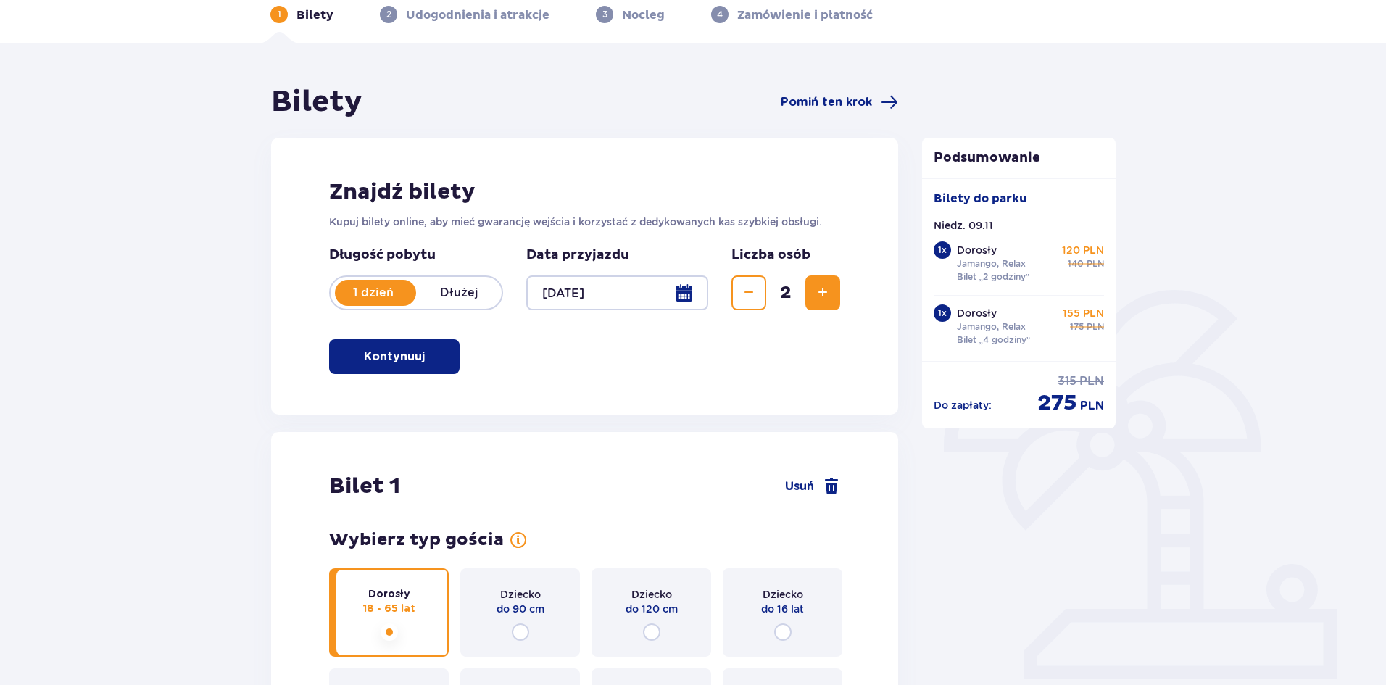
scroll to position [0, 0]
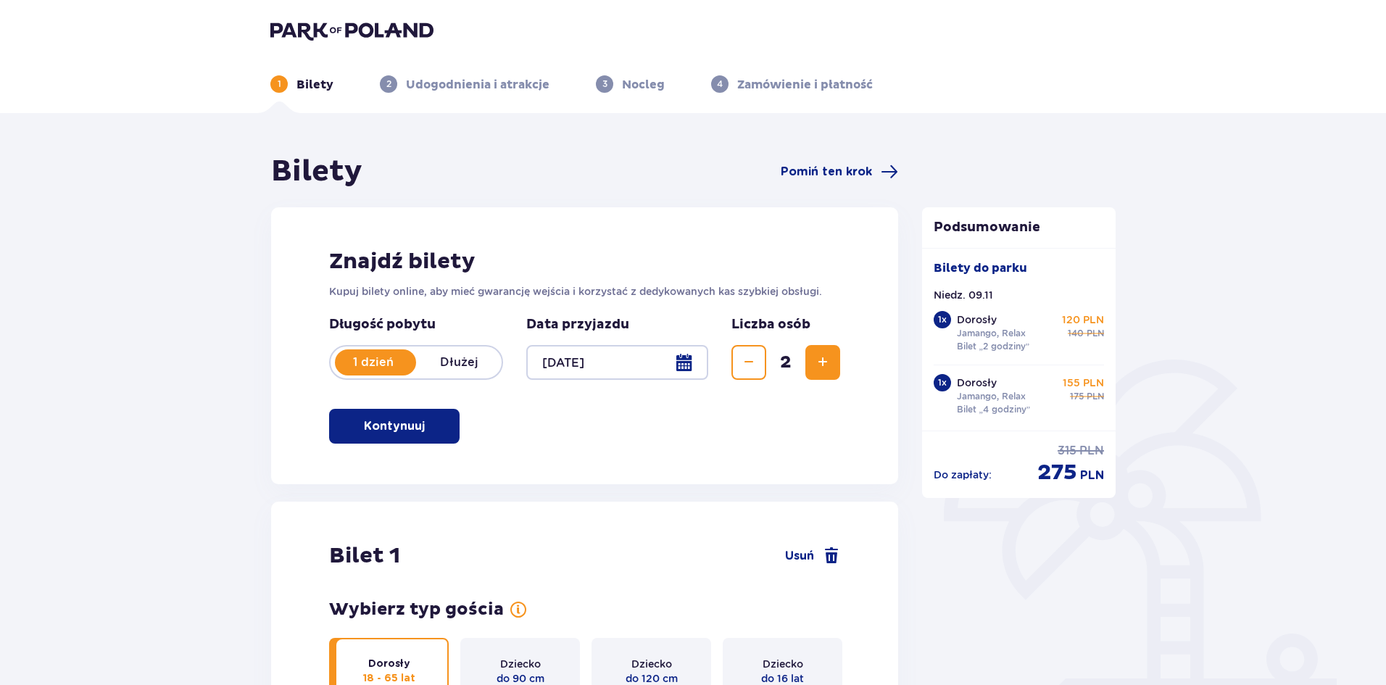
click at [570, 354] on div at bounding box center [617, 362] width 182 height 35
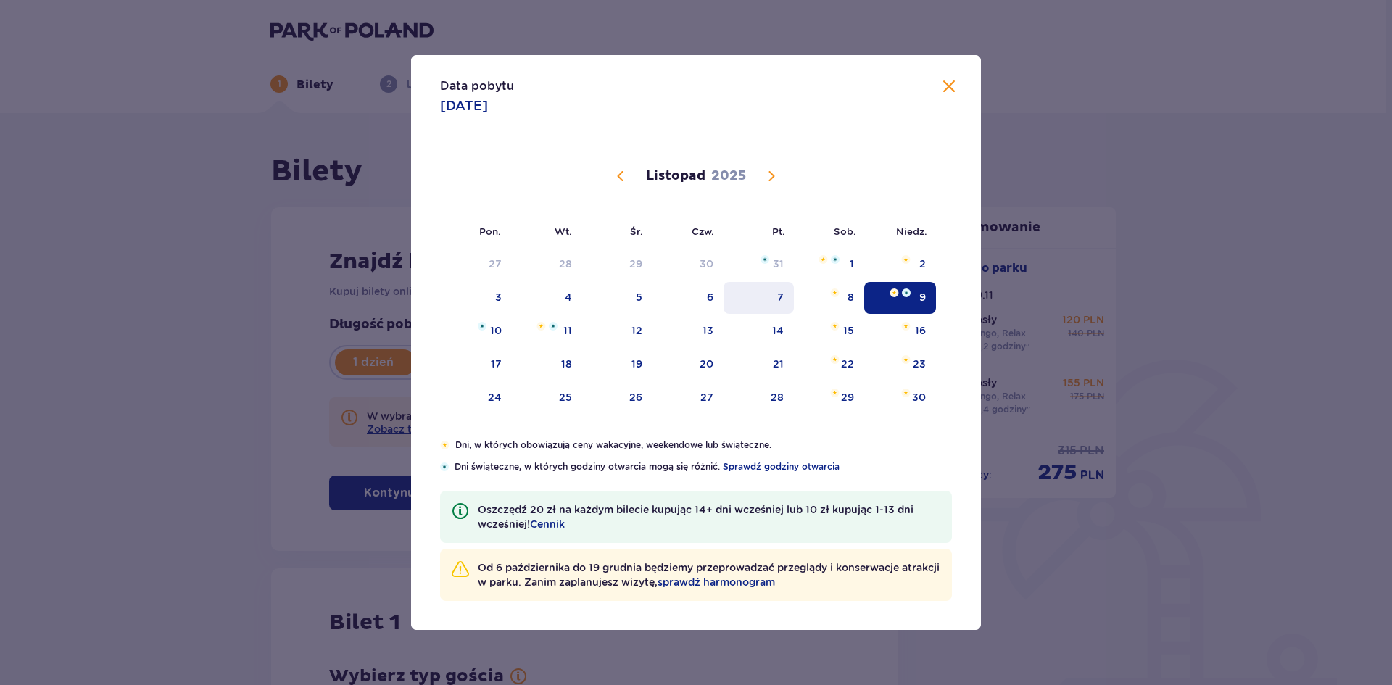
click at [782, 310] on div "7" at bounding box center [759, 298] width 70 height 32
type input "07.11.25"
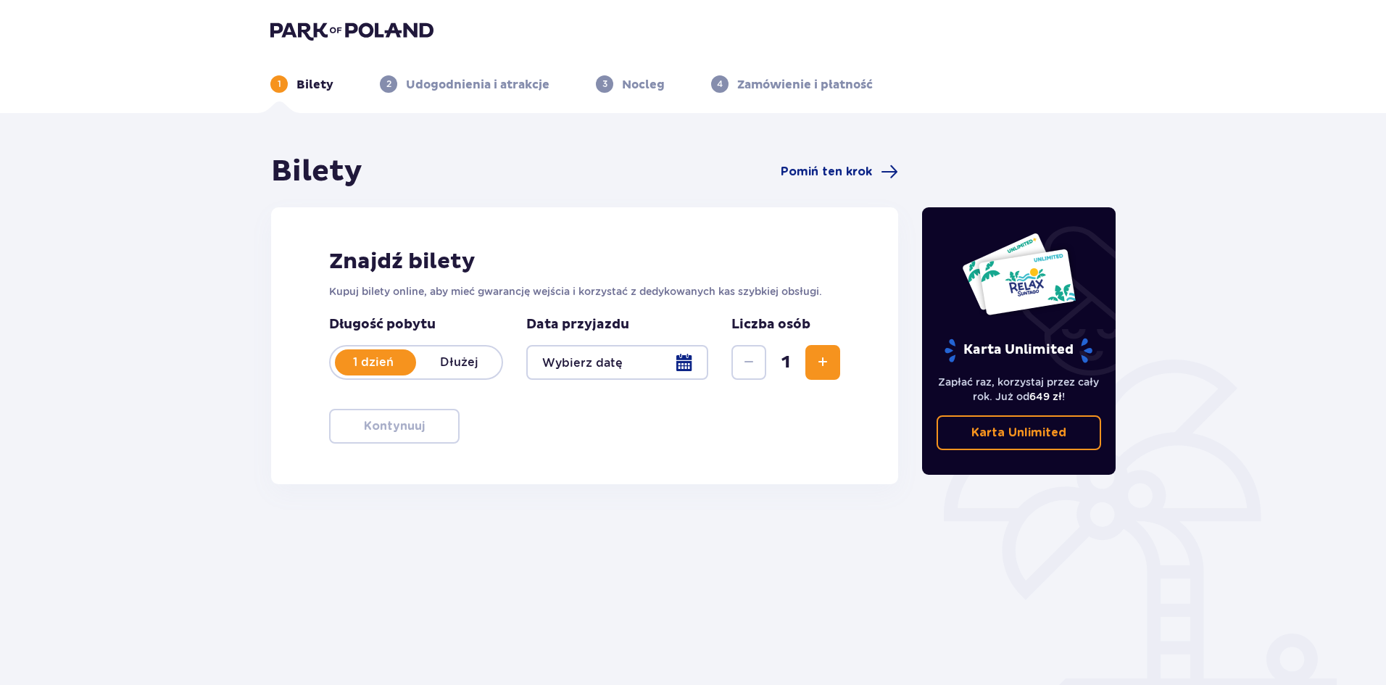
click at [811, 355] on button "Zwiększ" at bounding box center [823, 362] width 35 height 35
click at [599, 373] on div at bounding box center [617, 362] width 182 height 35
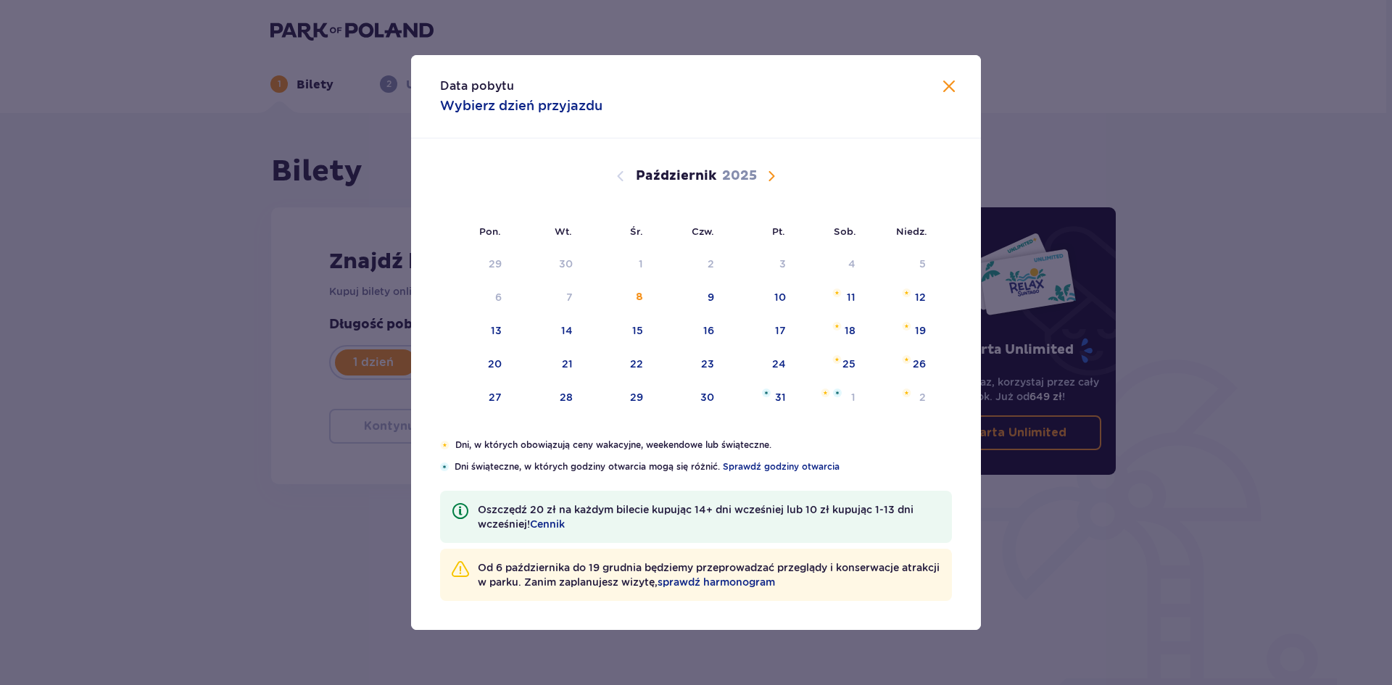
click at [777, 179] on span "Następny miesiąc" at bounding box center [771, 175] width 17 height 17
click at [783, 295] on div "7" at bounding box center [780, 297] width 7 height 15
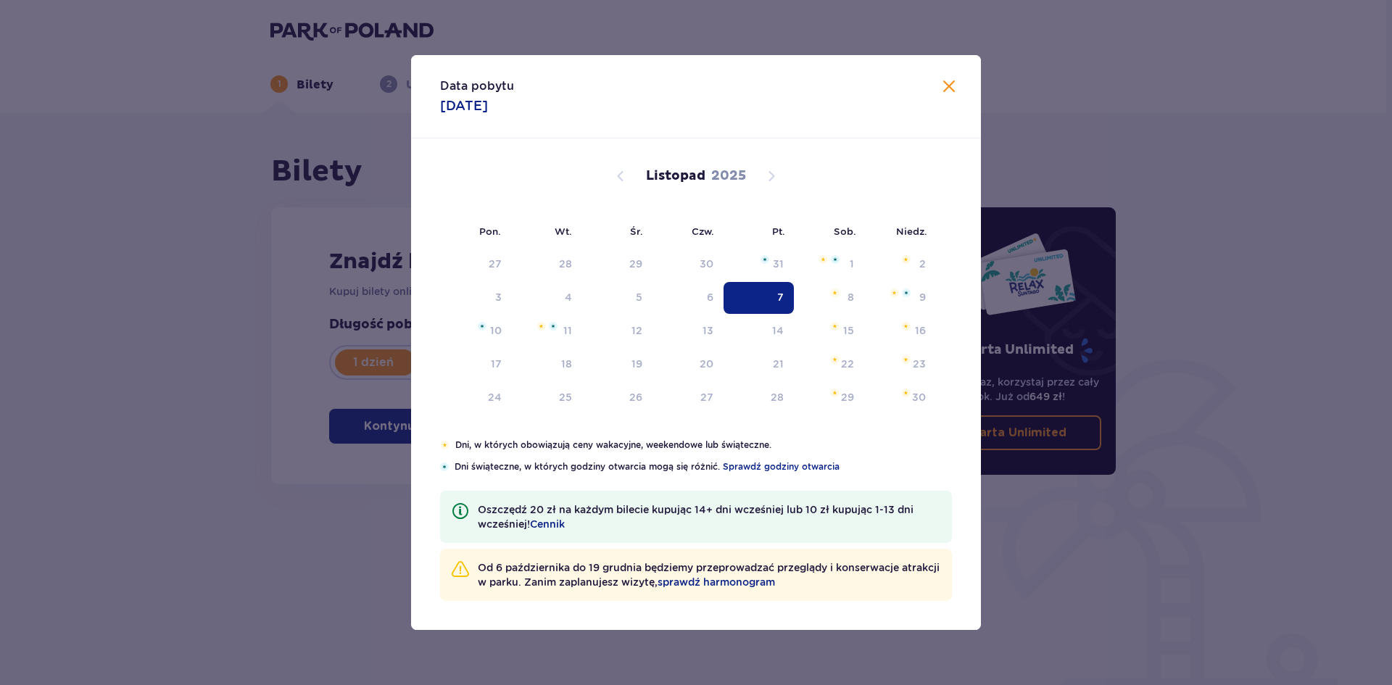
click at [783, 295] on div "7" at bounding box center [780, 297] width 7 height 15
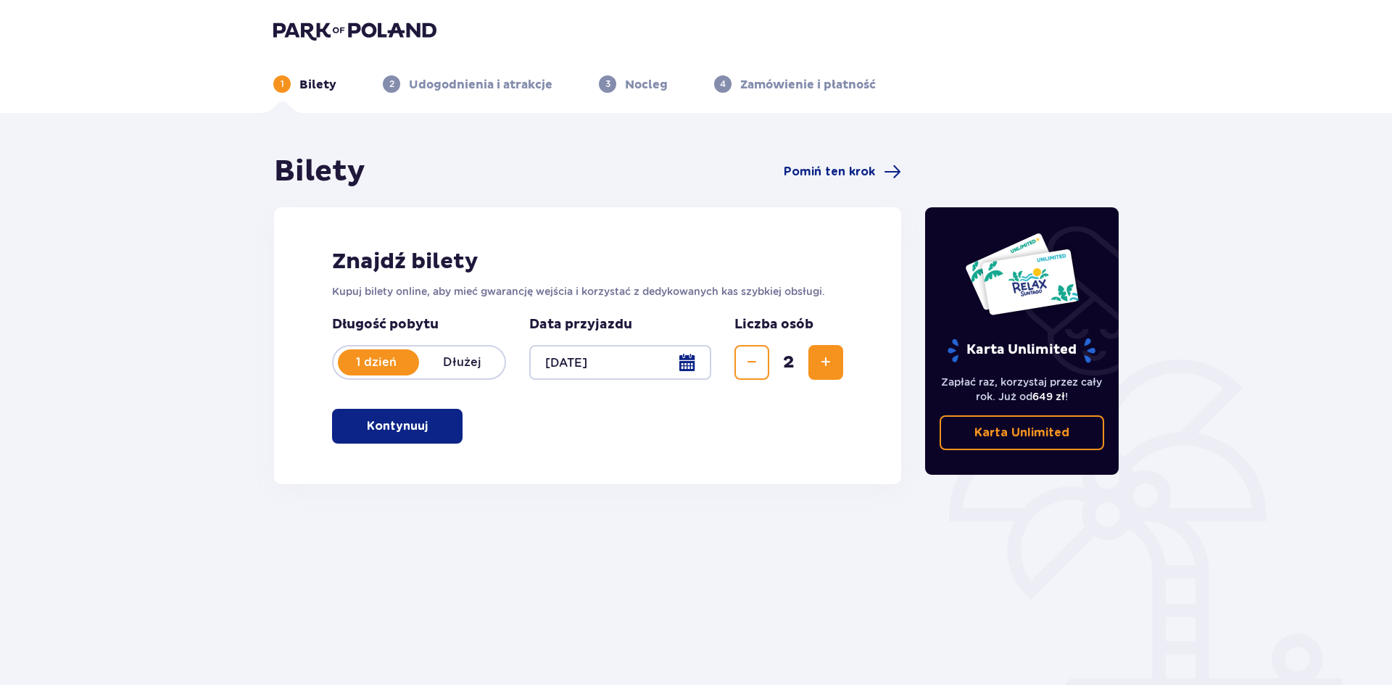
click at [783, 295] on p "Kupuj bilety online, aby mieć gwarancję wejścia i korzystać z dedykowanych kas …" at bounding box center [587, 291] width 511 height 15
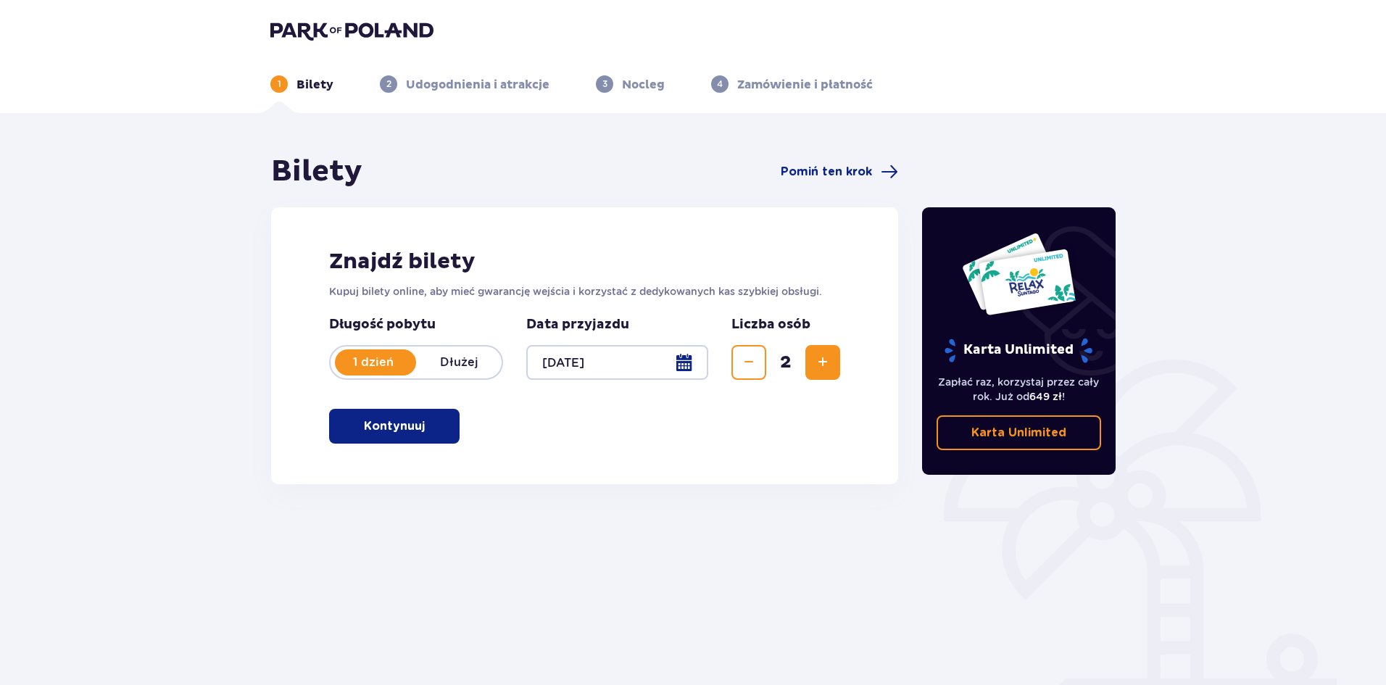
click at [423, 418] on span "button" at bounding box center [427, 426] width 17 height 17
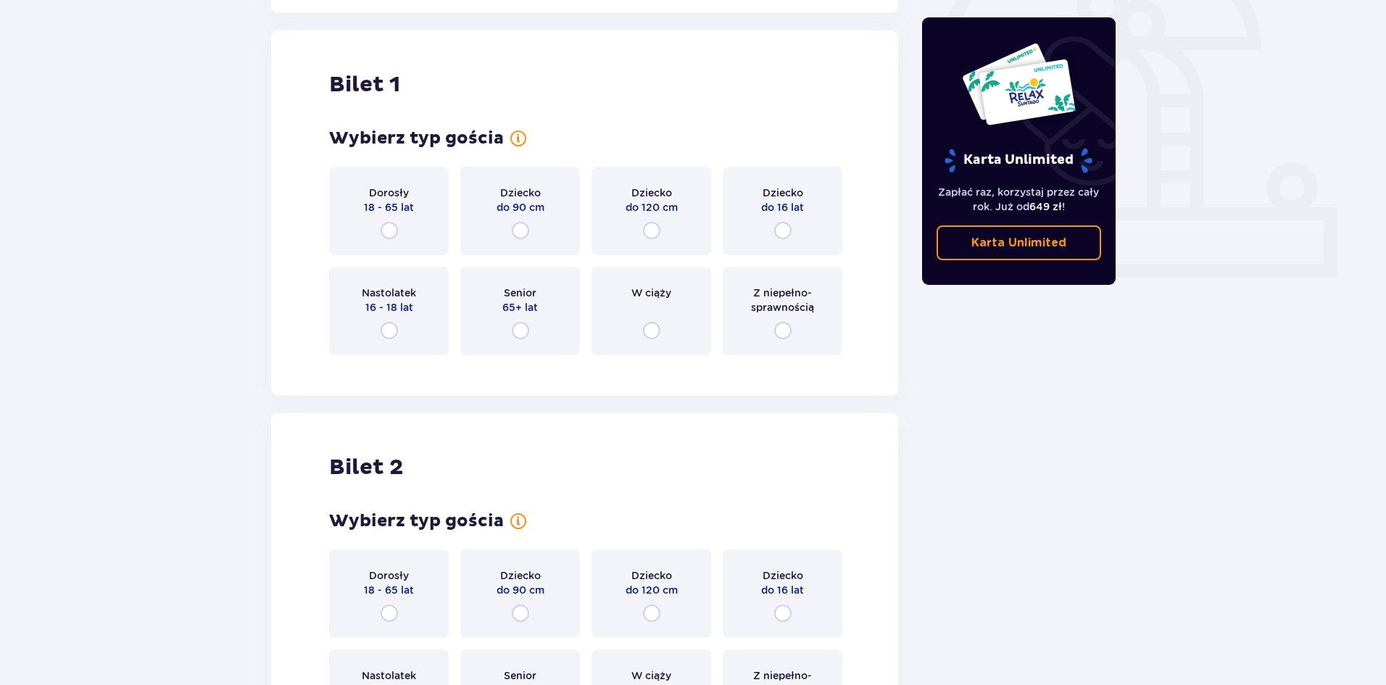
scroll to position [484, 0]
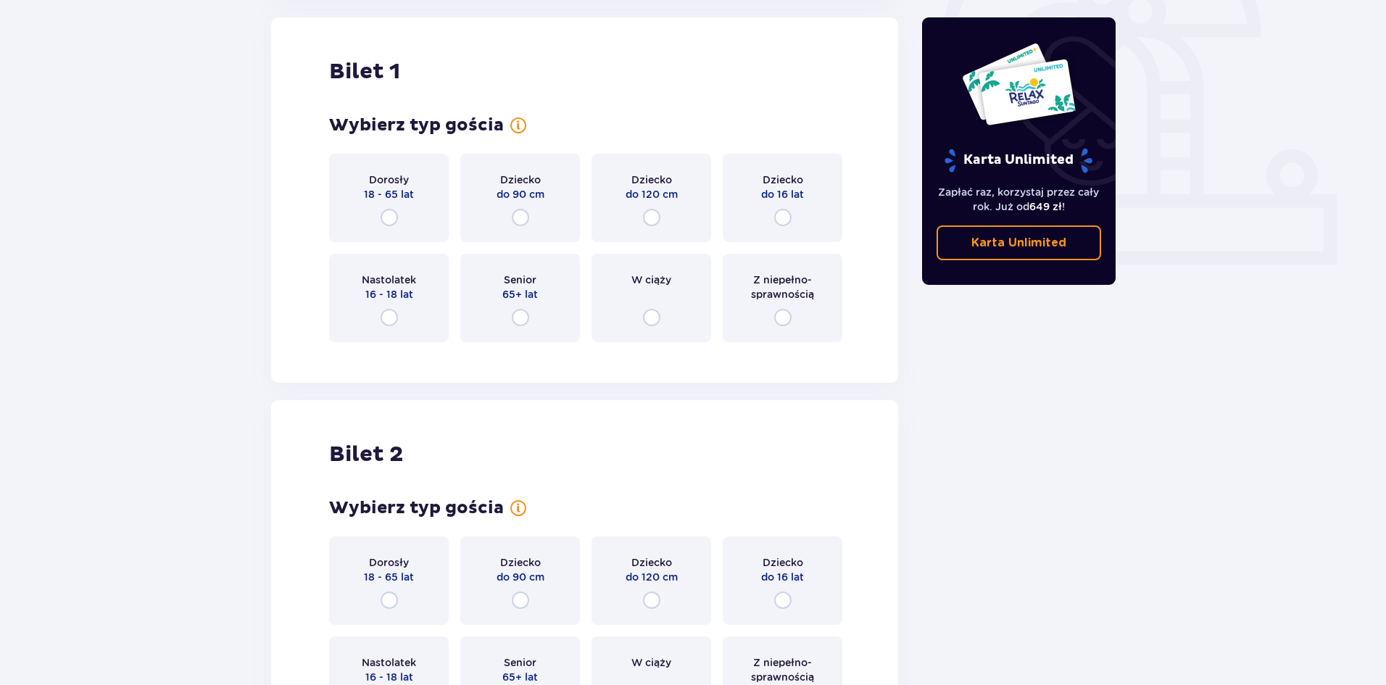
click at [421, 225] on div "Dorosły 18 - 65 lat" at bounding box center [389, 198] width 120 height 88
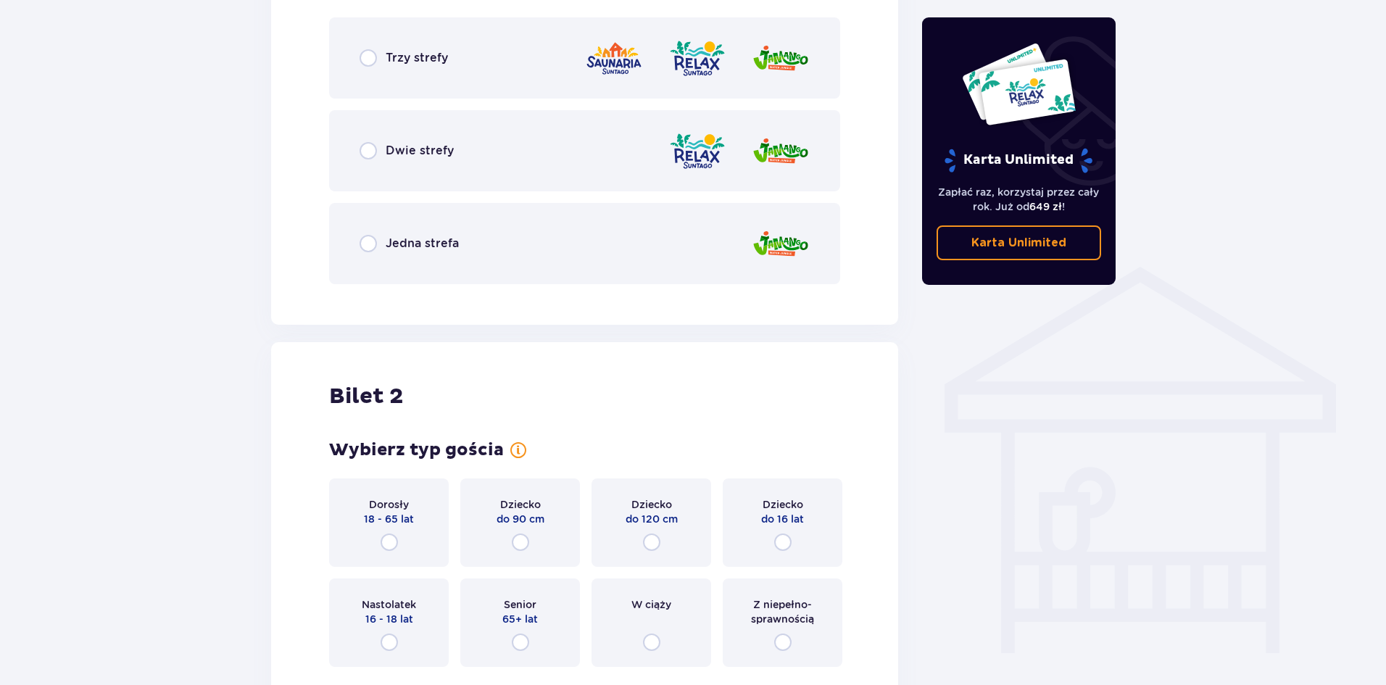
click at [460, 169] on div "Dwie strefy" at bounding box center [584, 150] width 511 height 81
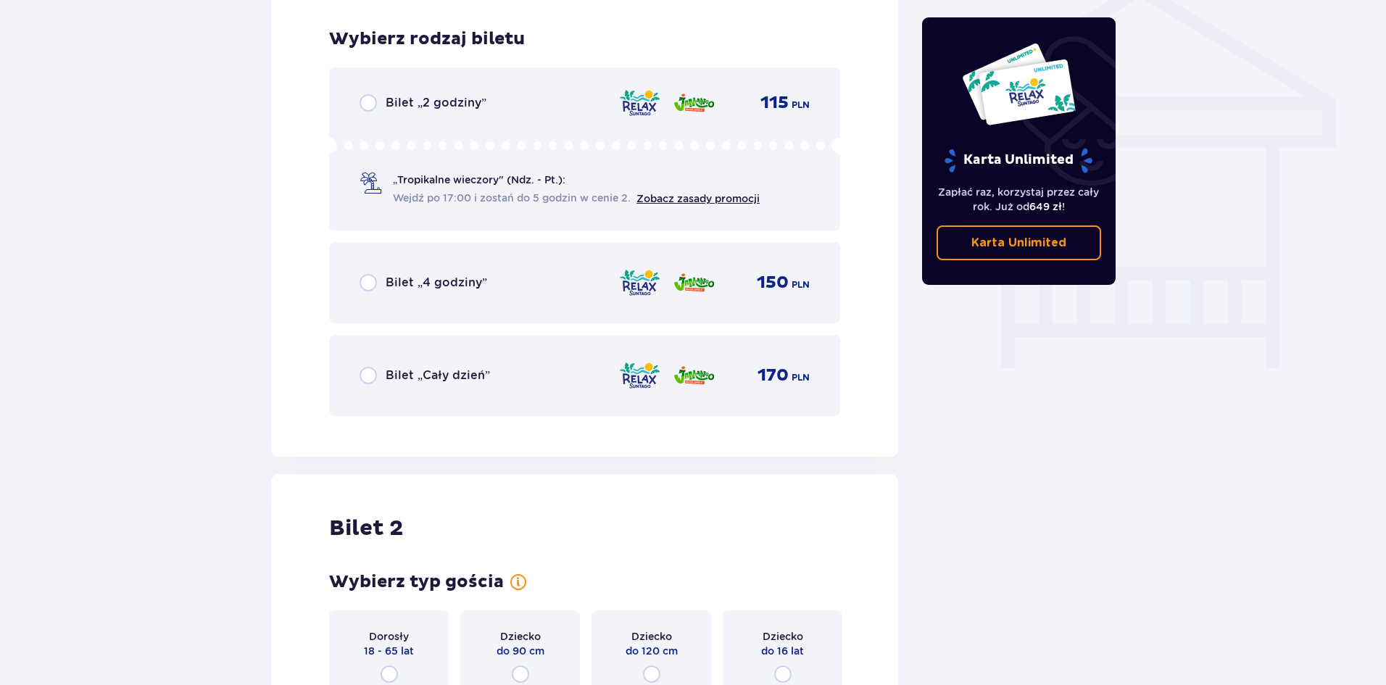
scroll to position [1206, 0]
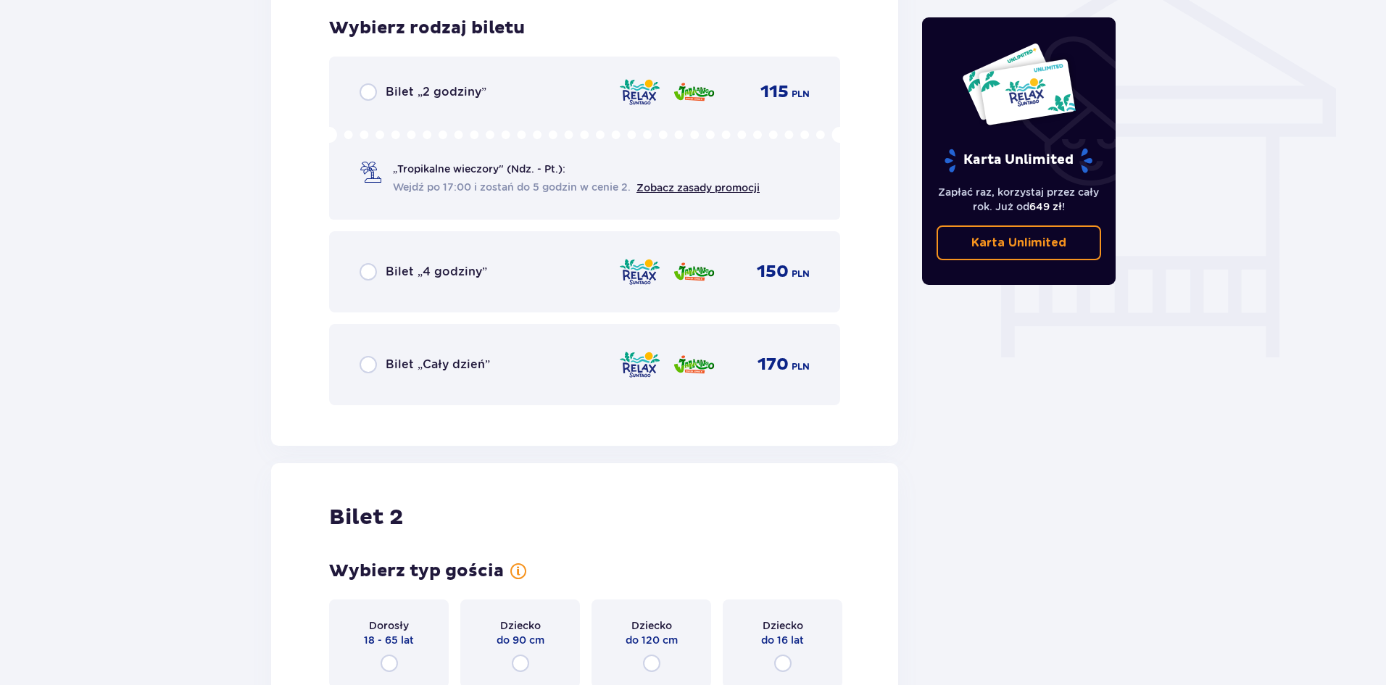
click at [434, 280] on span "Bilet „4 godziny”" at bounding box center [437, 272] width 102 height 16
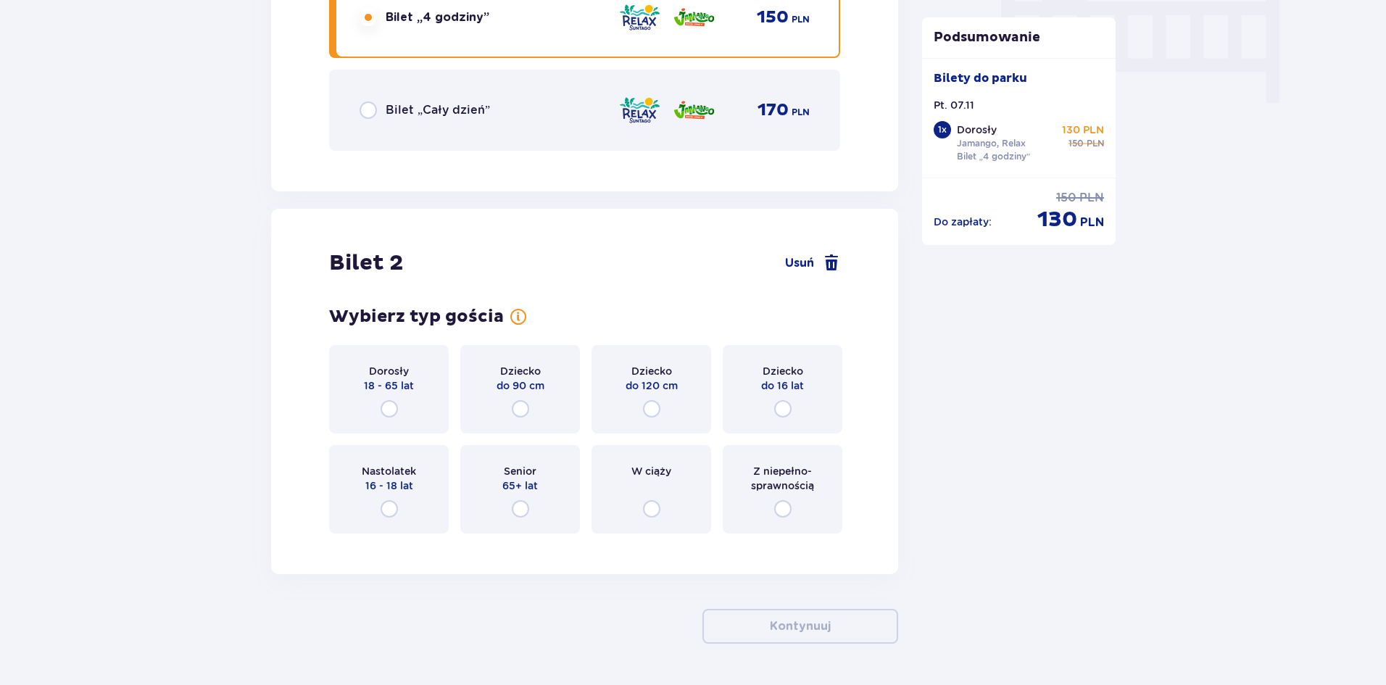
scroll to position [1507, 0]
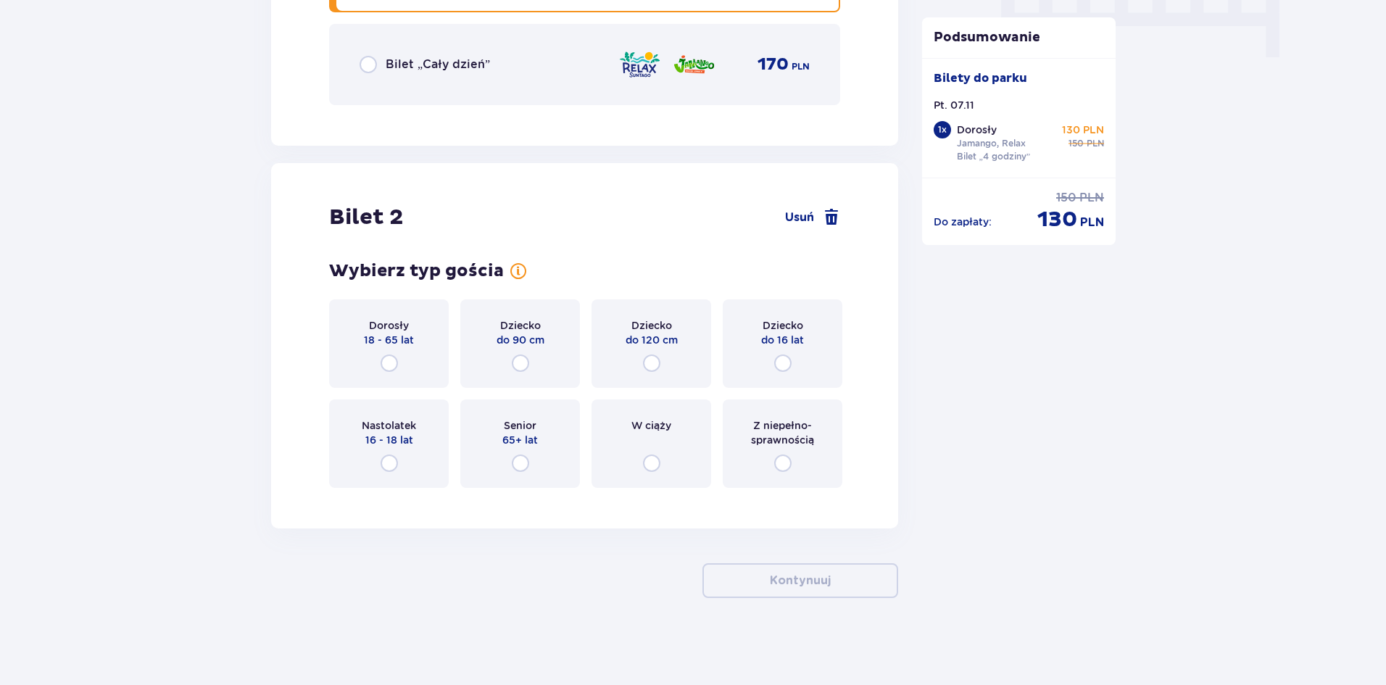
click at [429, 370] on div "Dorosły 18 - 65 lat" at bounding box center [389, 343] width 120 height 88
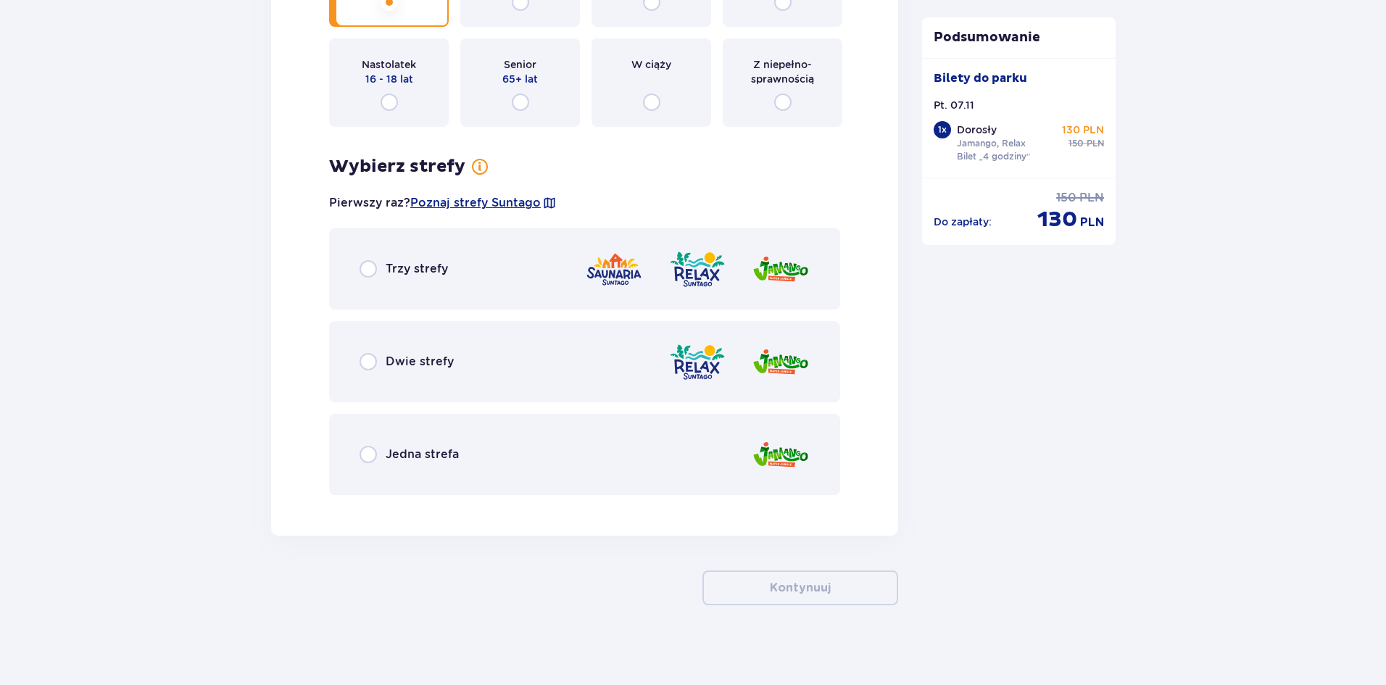
scroll to position [1875, 0]
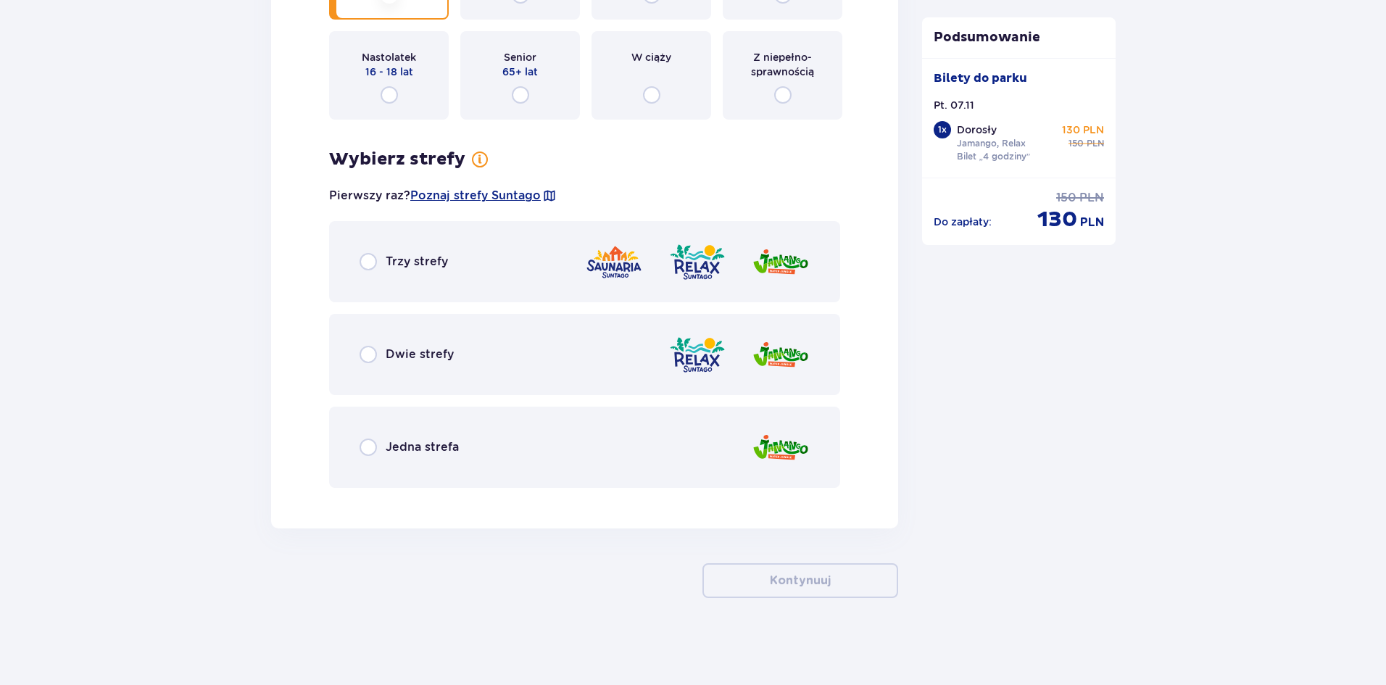
click at [544, 339] on div "Dwie strefy" at bounding box center [584, 354] width 511 height 81
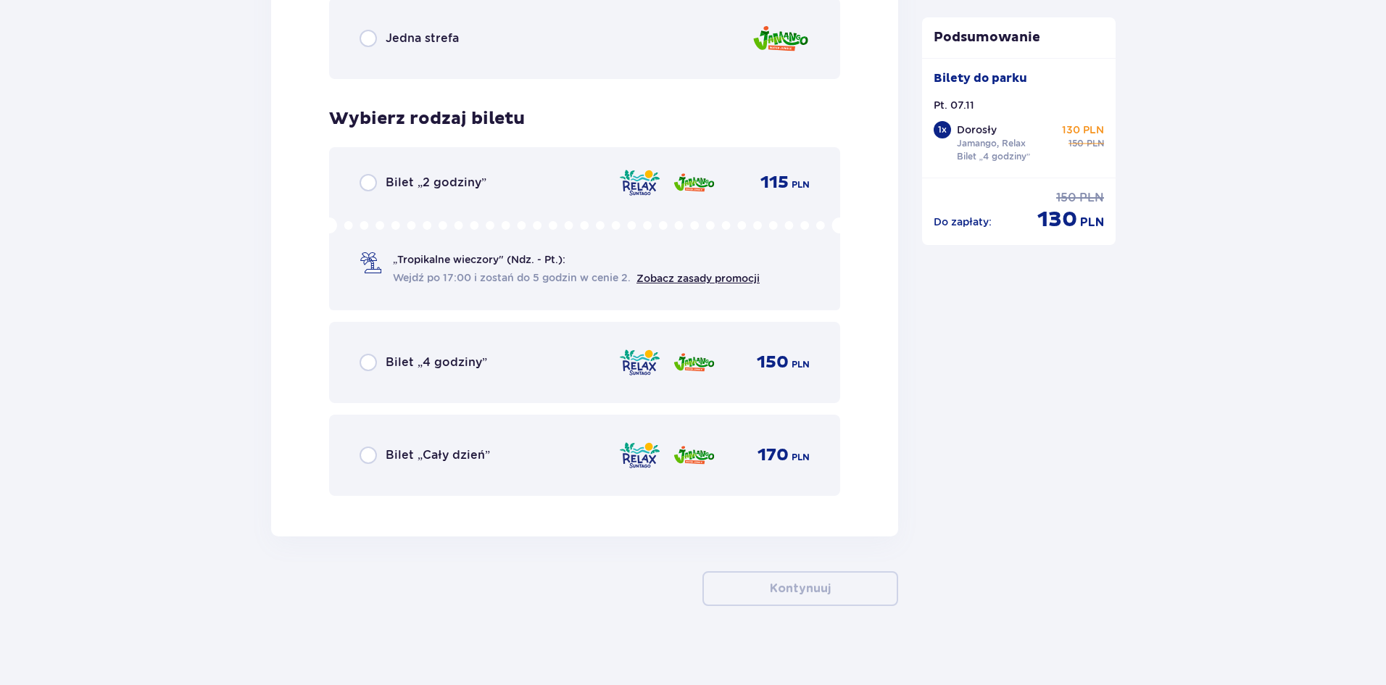
scroll to position [2292, 0]
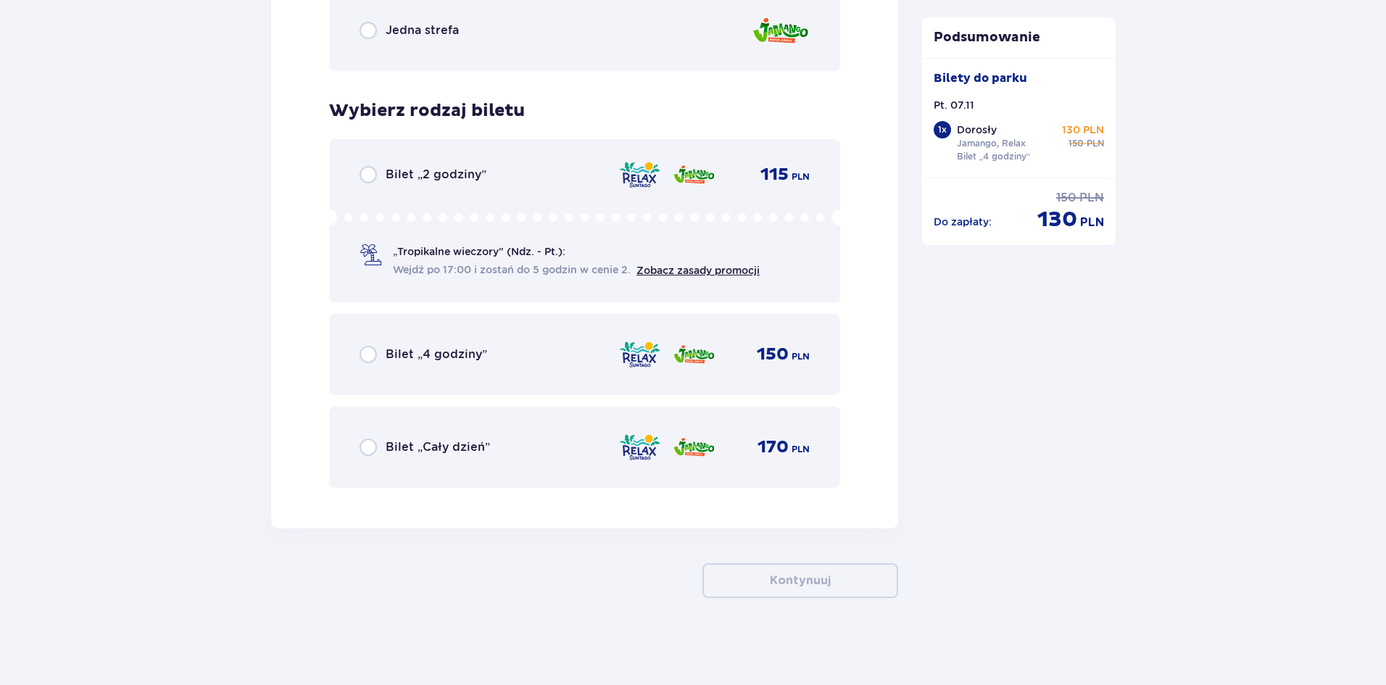
click at [471, 338] on div "Bilet „4 godziny” 150 PLN" at bounding box center [584, 354] width 511 height 81
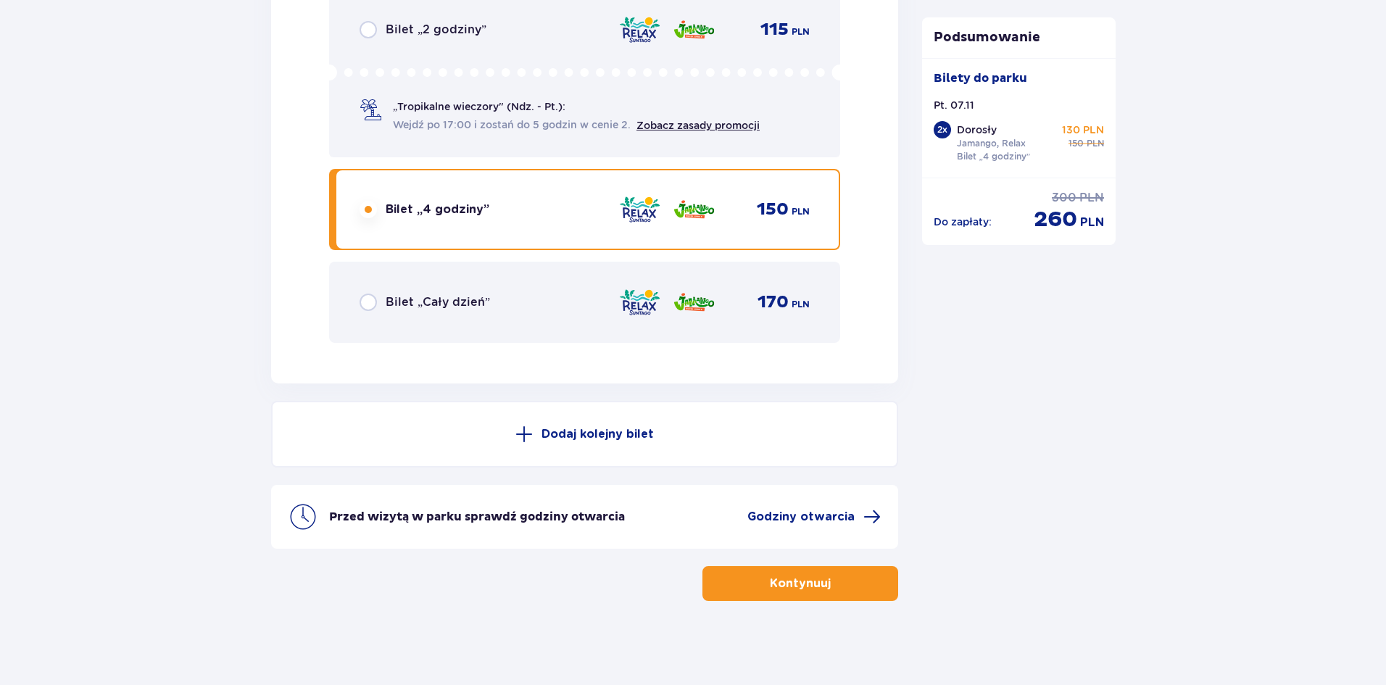
scroll to position [2440, 0]
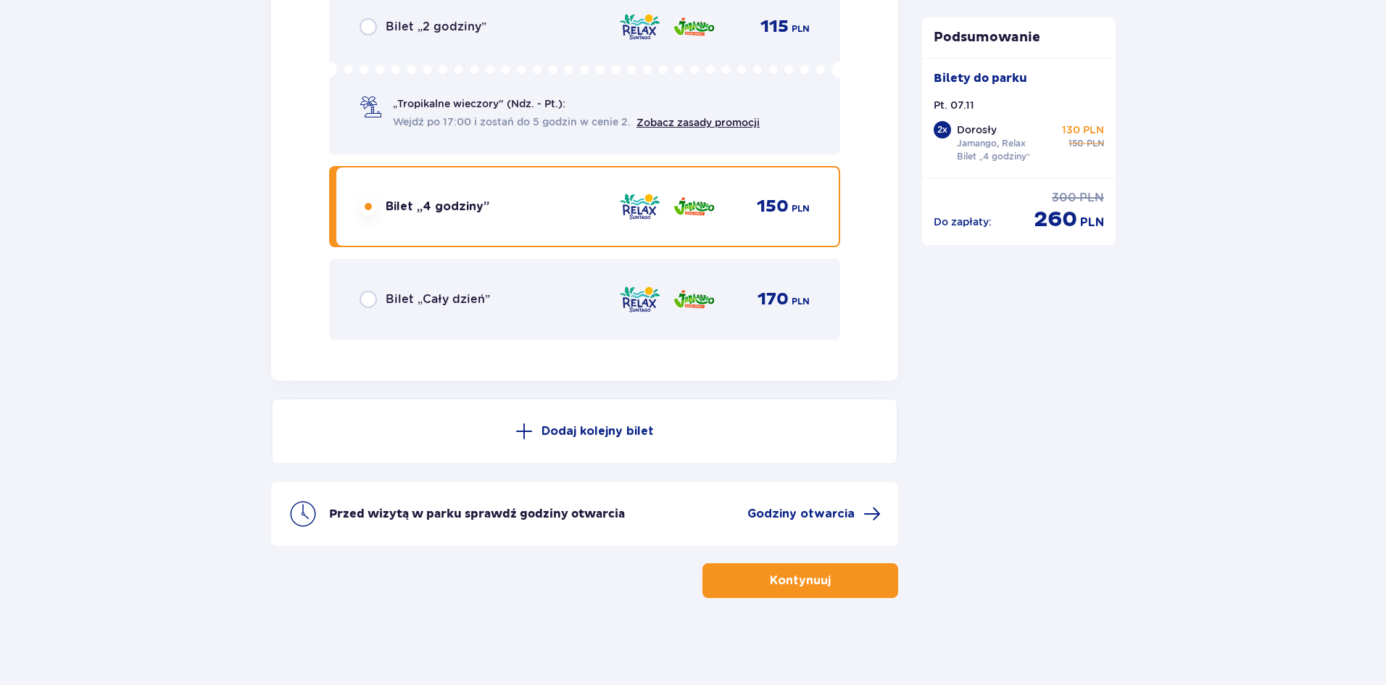
click at [548, 95] on div "„Tropikalne wieczory" (Ndz. - Pt.): Wejdź po 17:00 i zostań do 5 godzin w cenie…" at bounding box center [585, 96] width 450 height 68
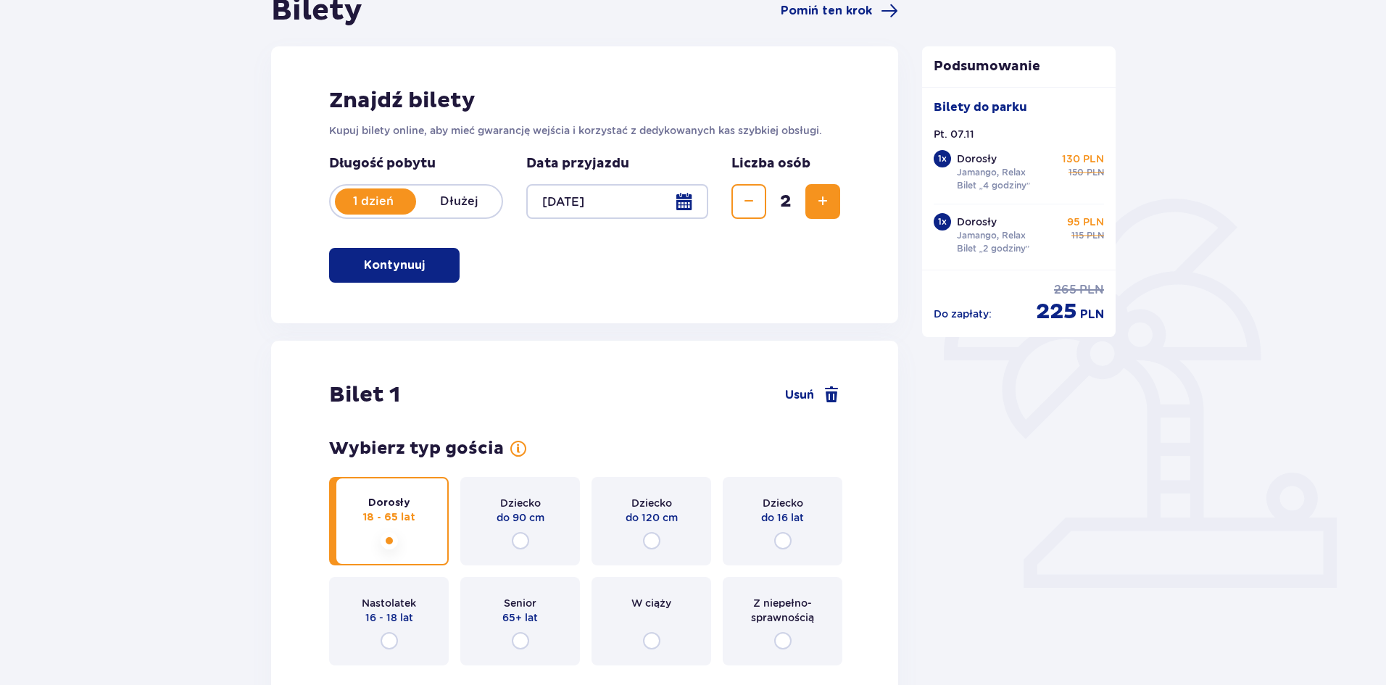
scroll to position [0, 0]
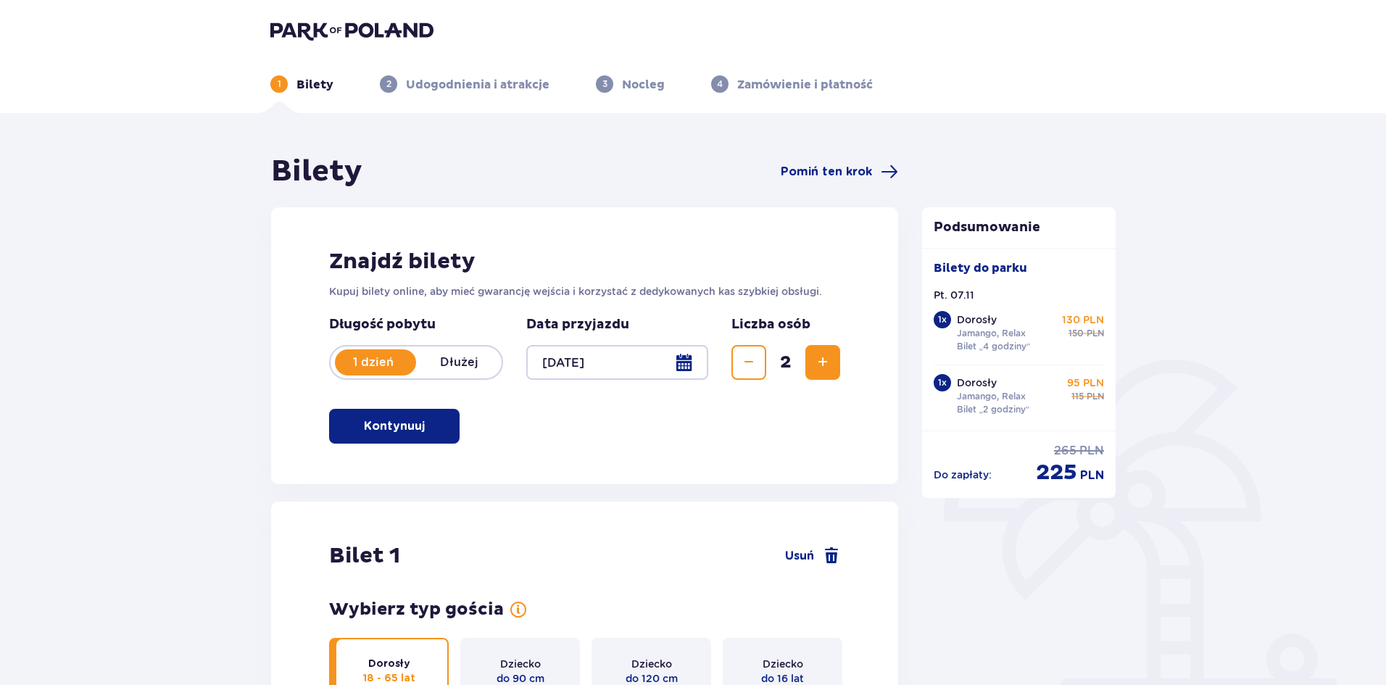
click at [545, 372] on div at bounding box center [617, 362] width 182 height 35
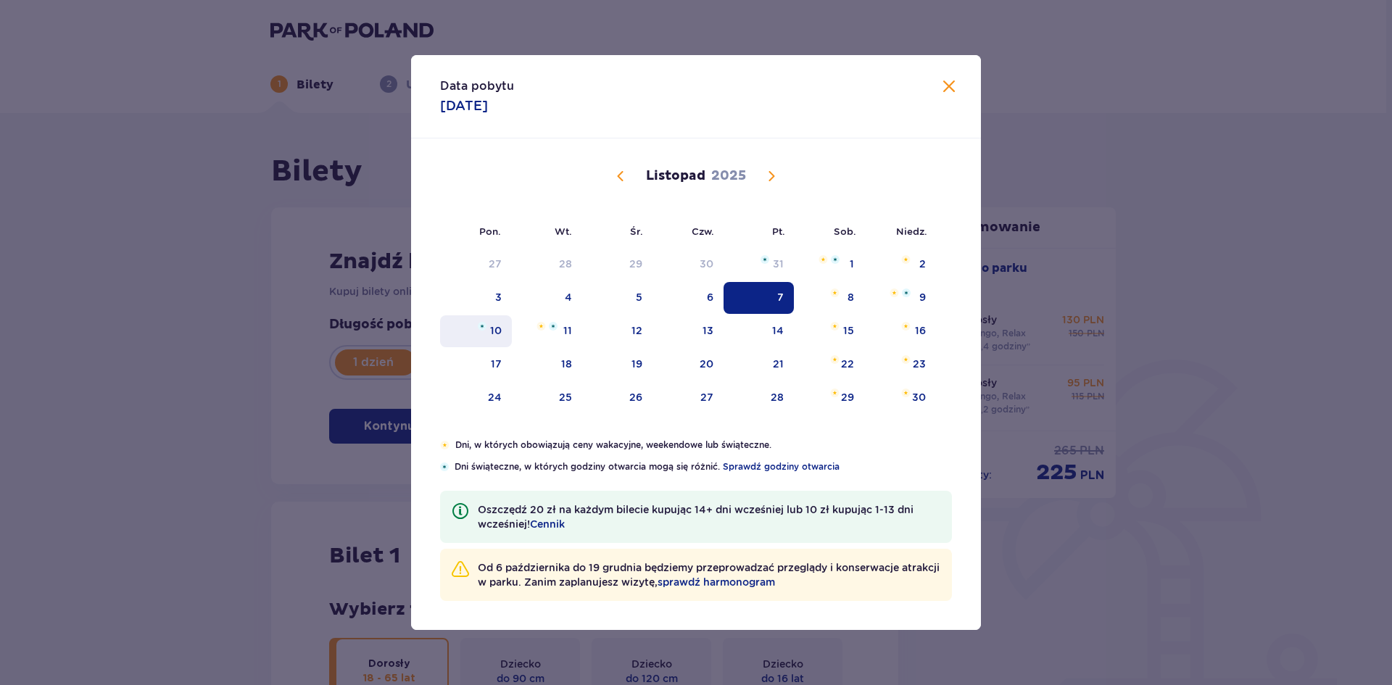
click at [492, 325] on div "10" at bounding box center [496, 330] width 12 height 15
type input "[DATE]"
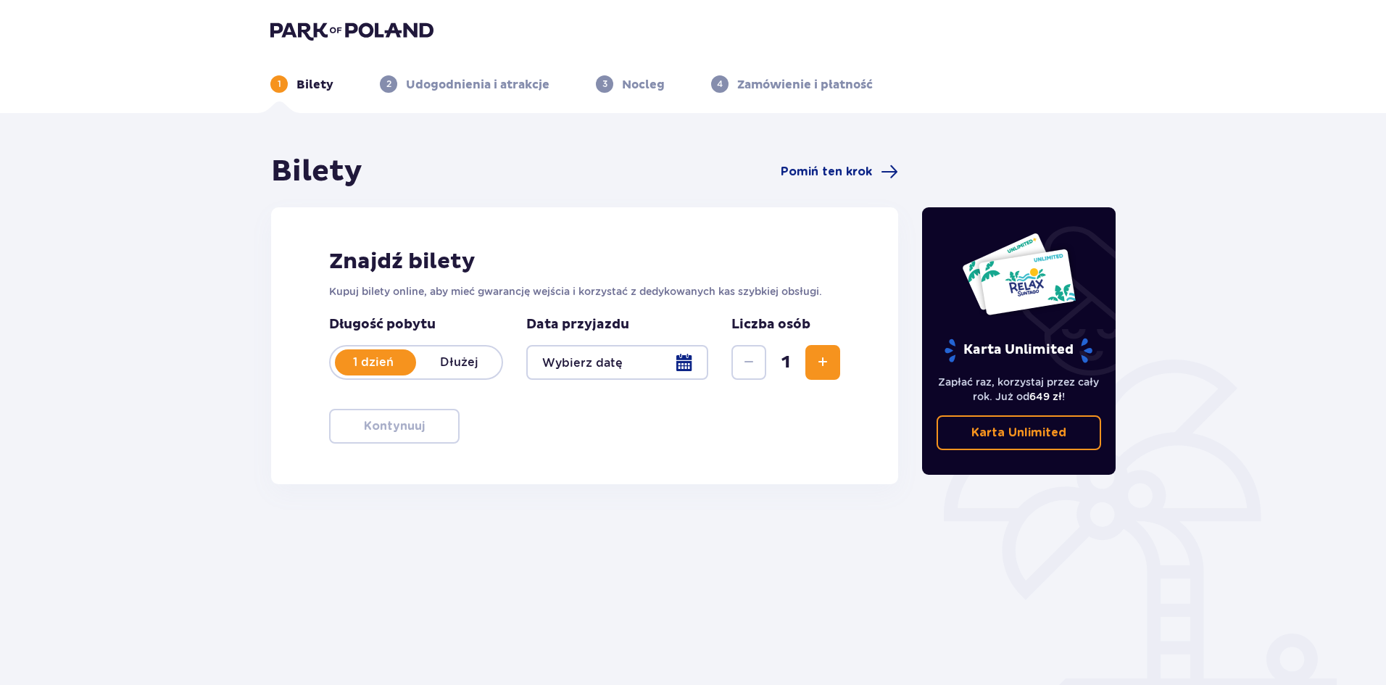
click at [632, 375] on div at bounding box center [617, 362] width 182 height 35
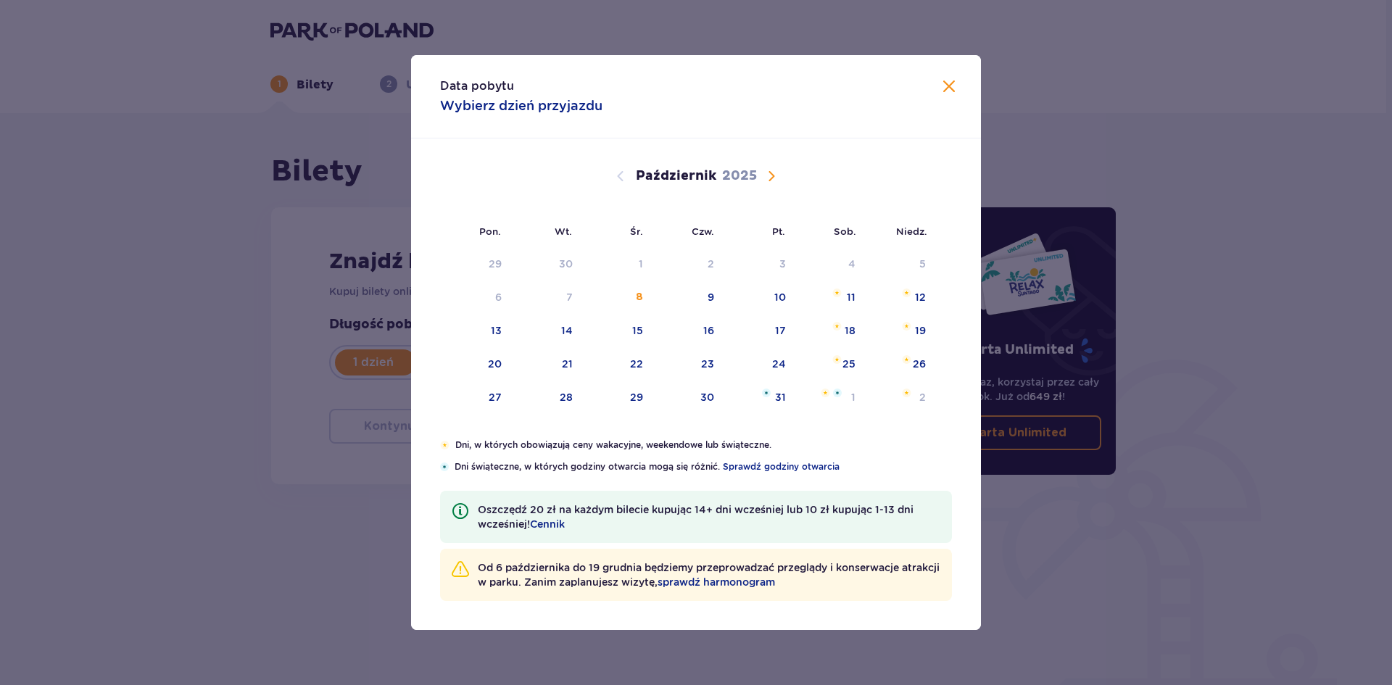
click at [769, 176] on span "Następny miesiąc" at bounding box center [771, 175] width 17 height 17
click at [503, 326] on div "10" at bounding box center [476, 331] width 72 height 32
type input "[DATE]"
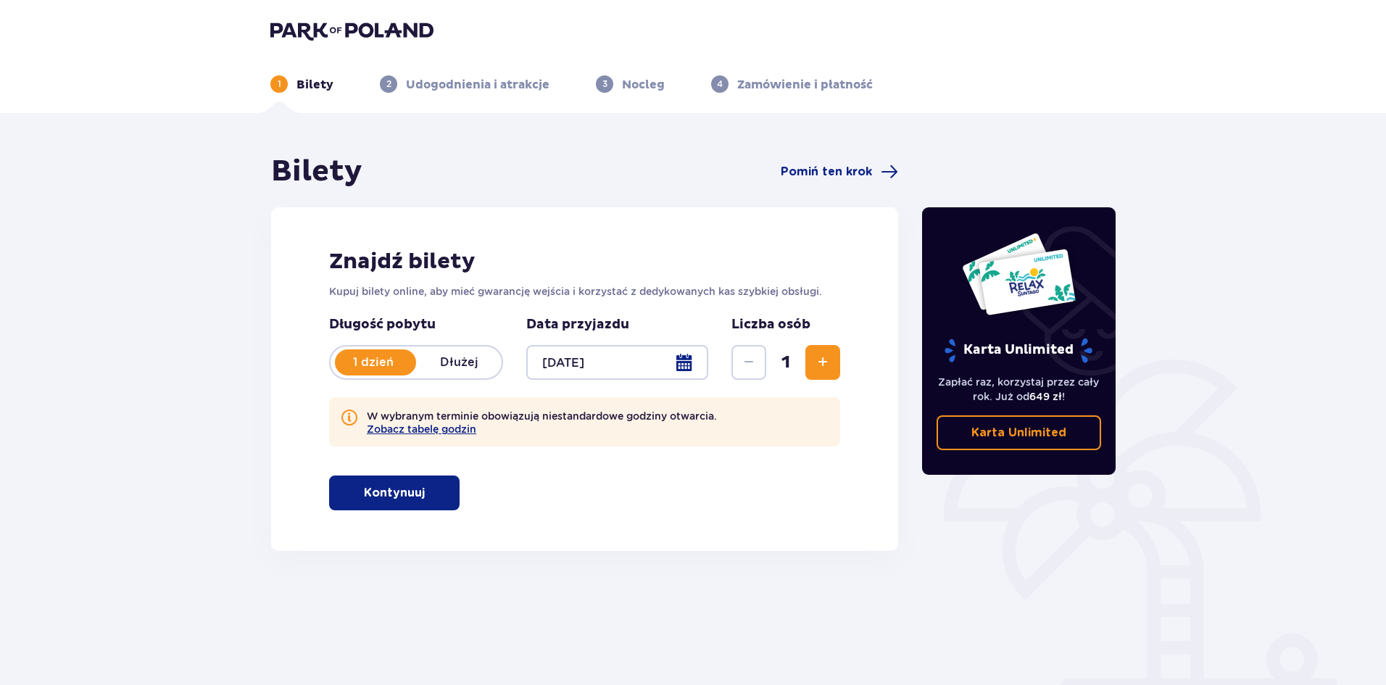
click at [816, 357] on span "Zwiększ" at bounding box center [822, 362] width 17 height 17
click at [432, 501] on span "button" at bounding box center [427, 492] width 17 height 17
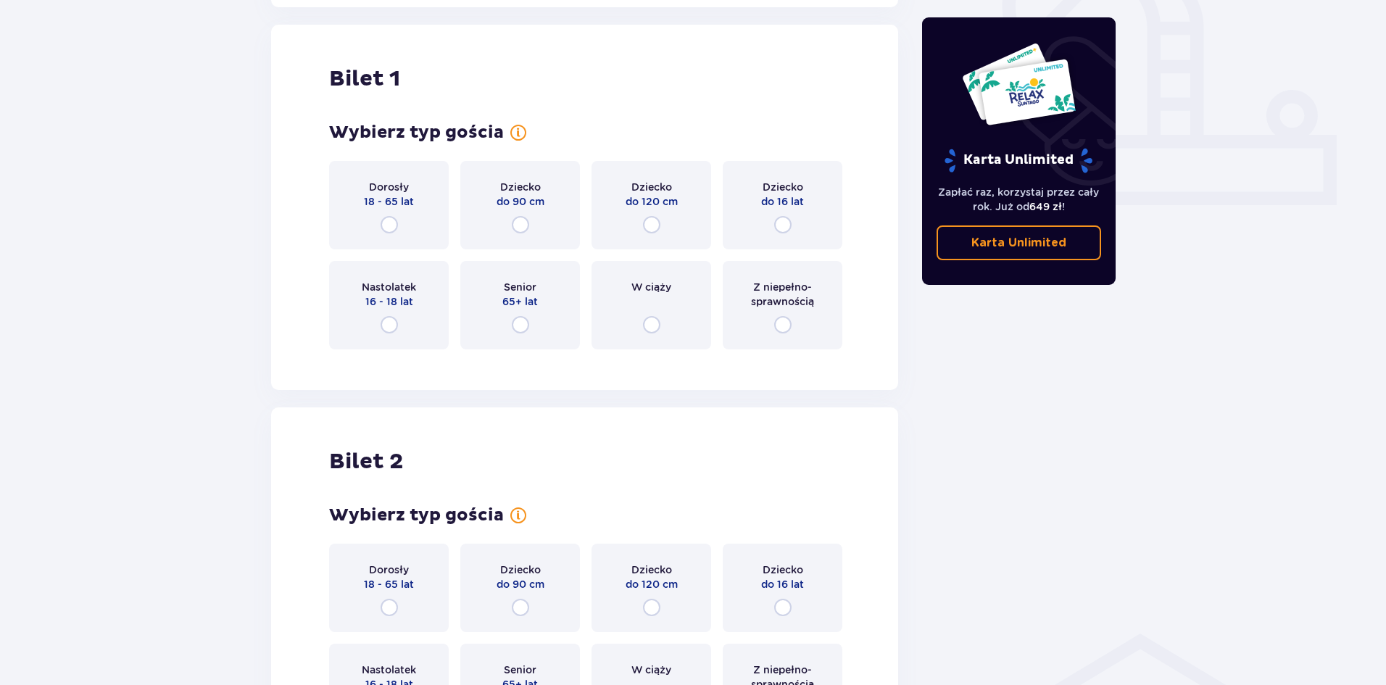
scroll to position [551, 0]
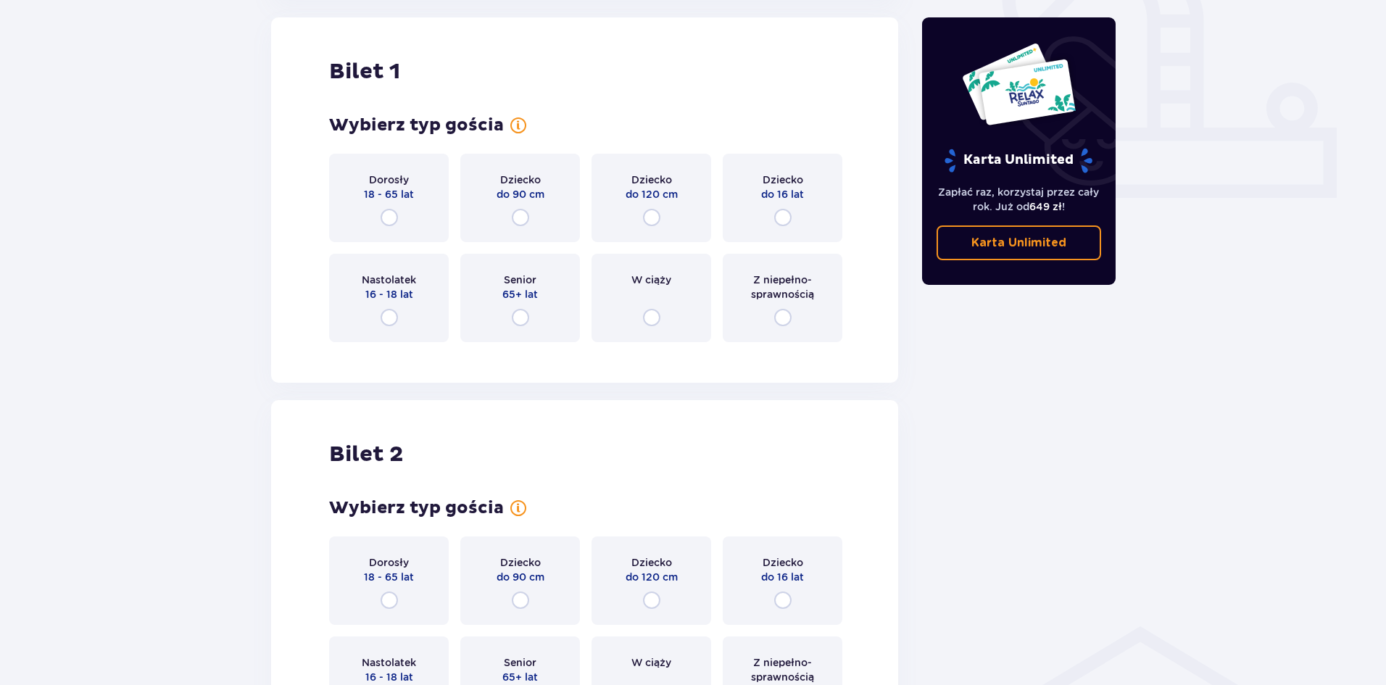
click at [402, 194] on span "18 - 65 lat" at bounding box center [389, 194] width 50 height 15
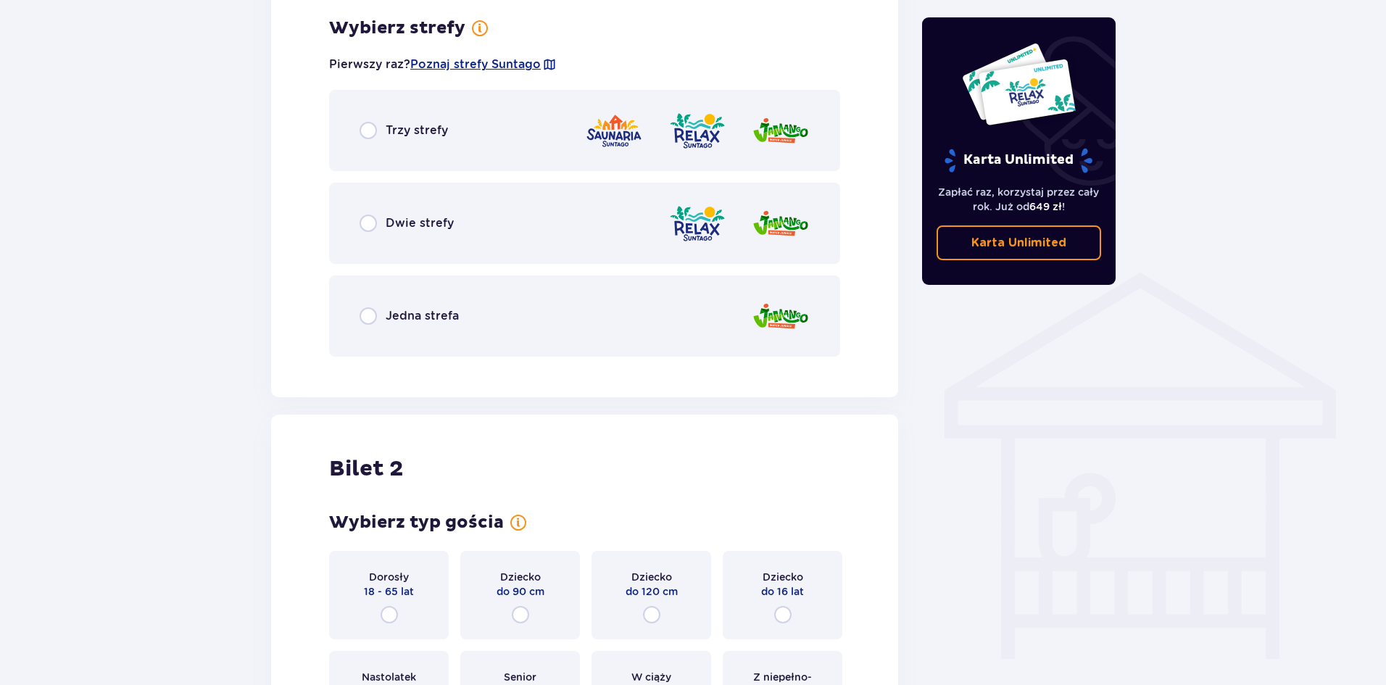
click at [416, 218] on span "Dwie strefy" at bounding box center [420, 223] width 68 height 16
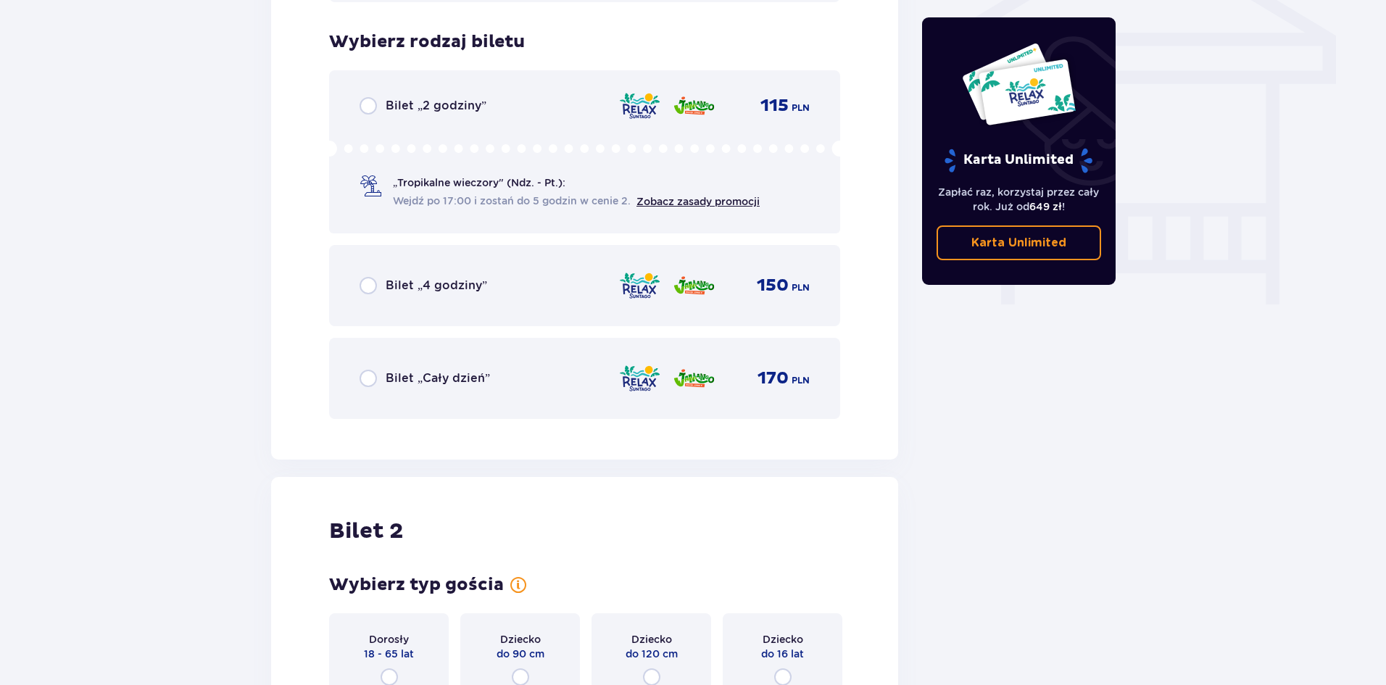
scroll to position [1273, 0]
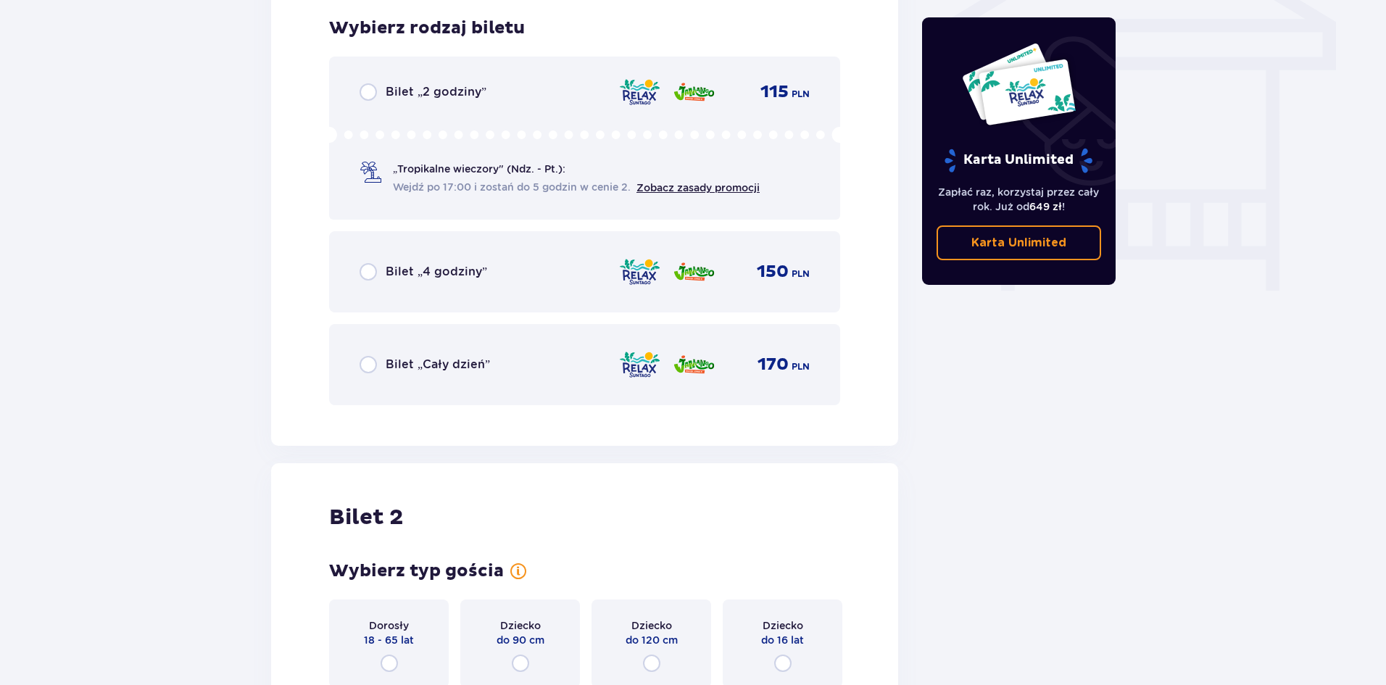
click at [452, 270] on span "Bilet „4 godziny”" at bounding box center [437, 272] width 102 height 16
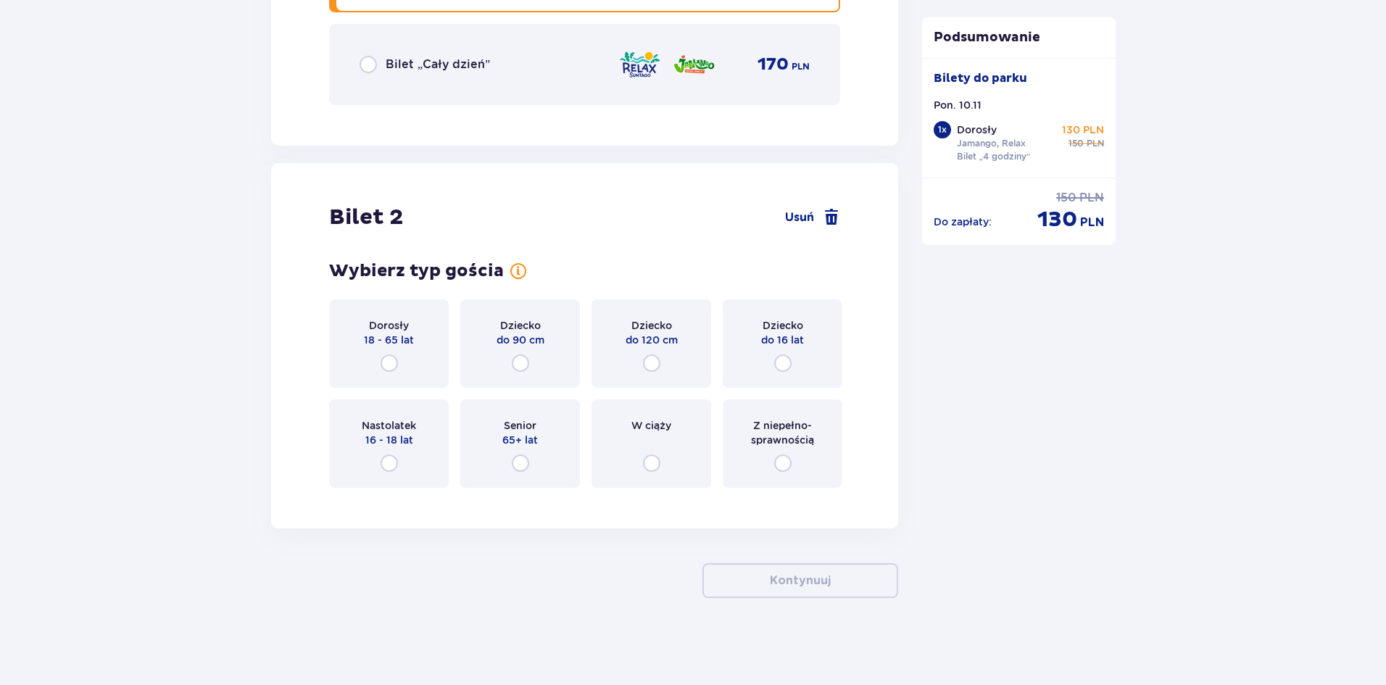
click at [394, 331] on span "Dorosły" at bounding box center [389, 325] width 40 height 15
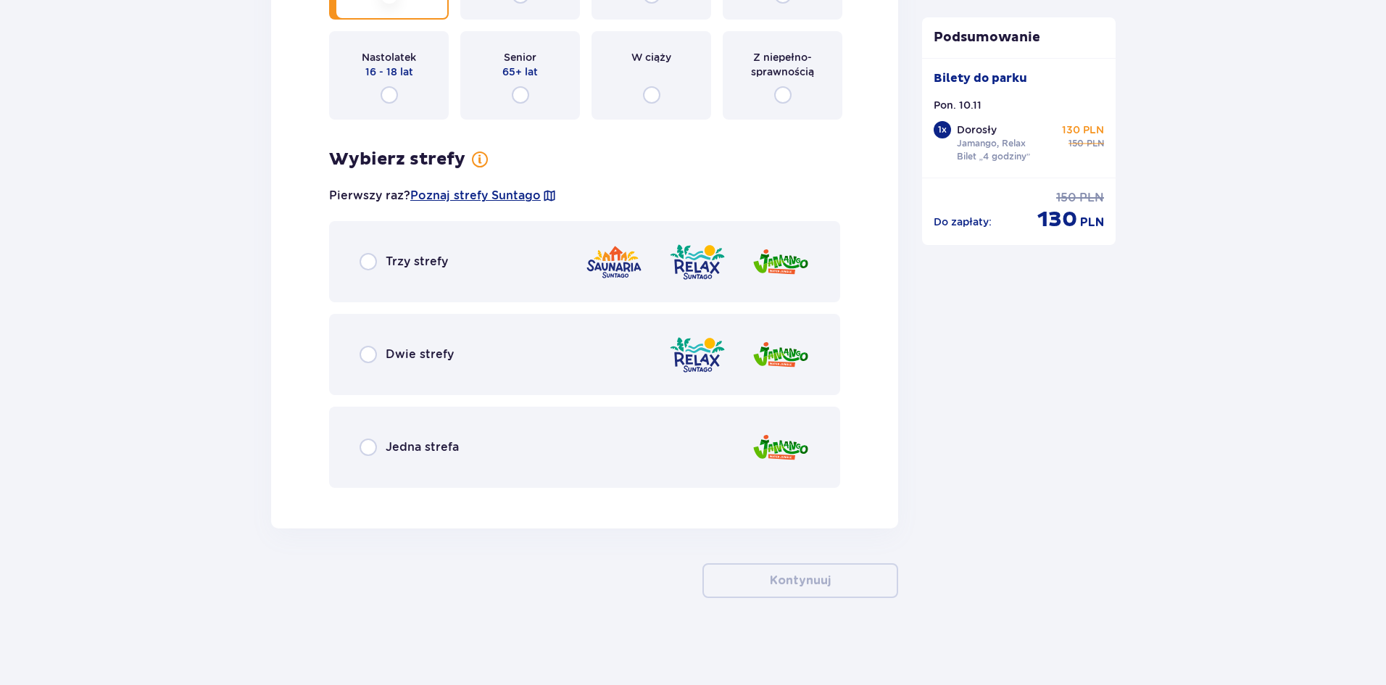
click at [467, 248] on div "Trzy strefy" at bounding box center [584, 261] width 511 height 81
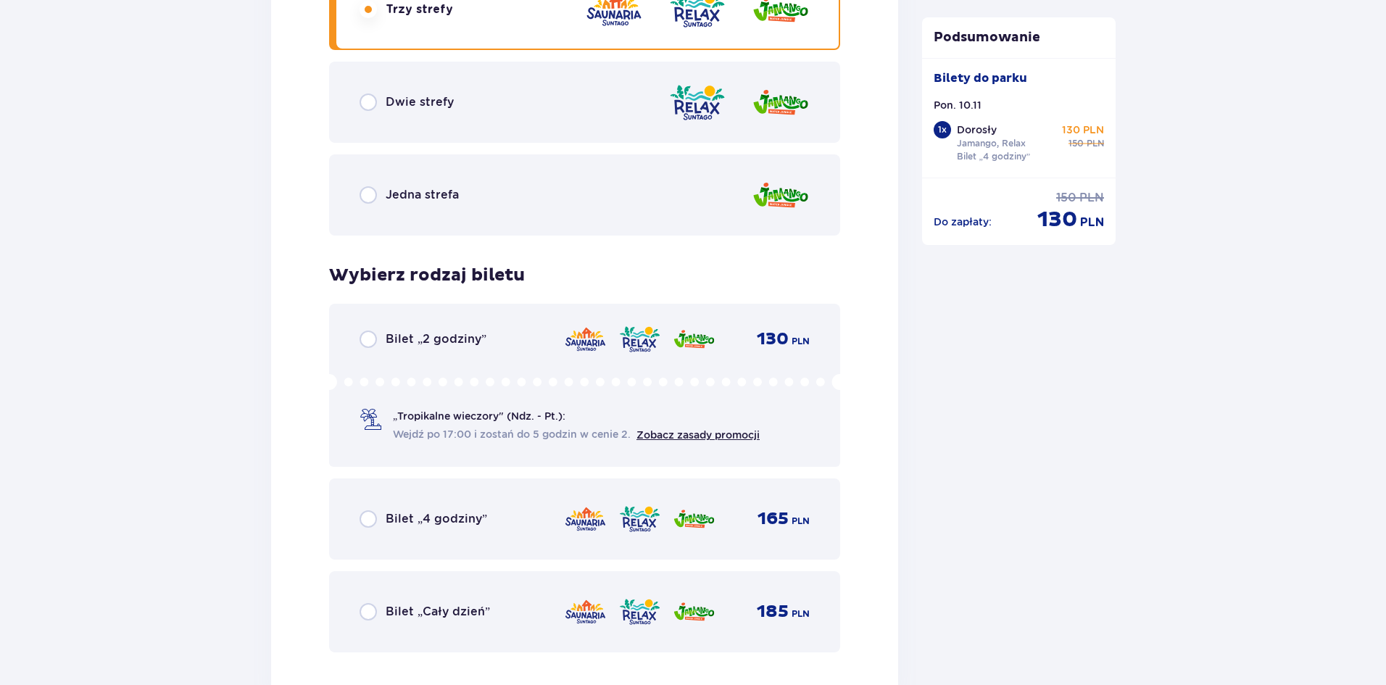
click at [442, 334] on div "Bilet „2 godziny” 130 PLN „Tropikalne wieczory" (Ndz. - Pt.): Wejdź po 17:00 i …" at bounding box center [584, 385] width 511 height 163
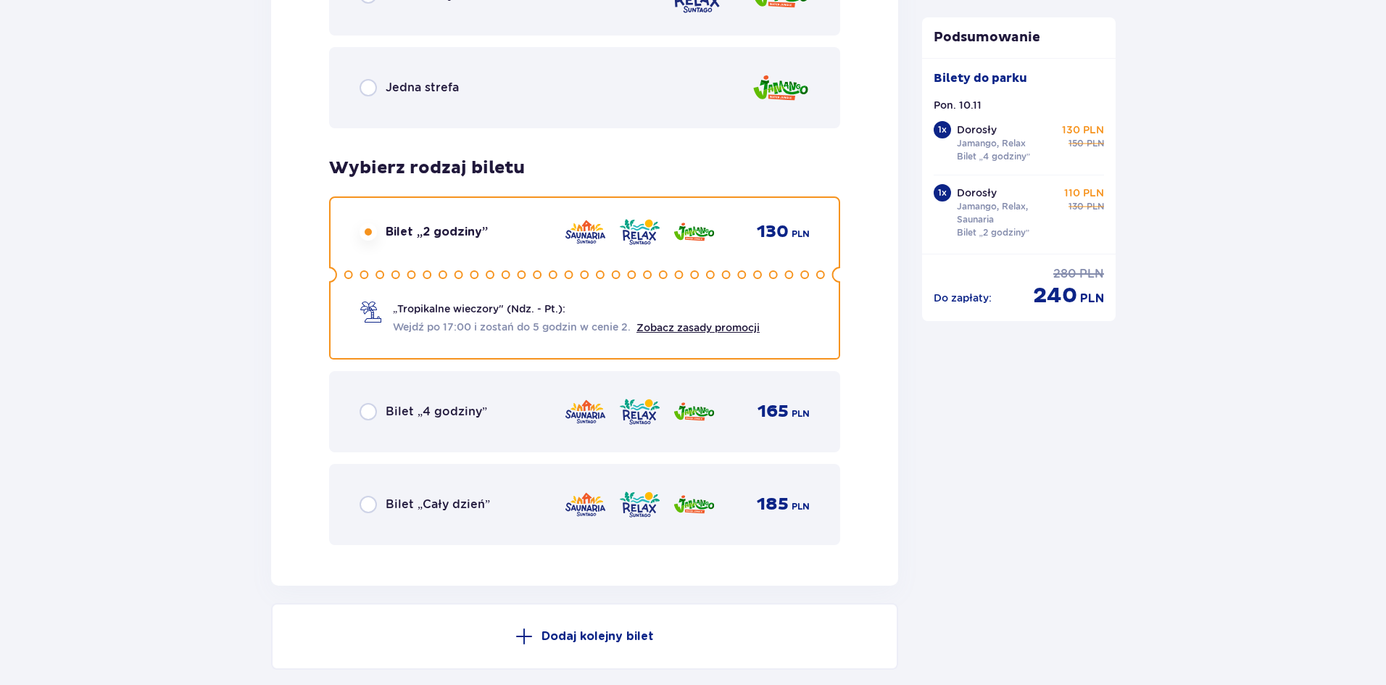
scroll to position [2289, 0]
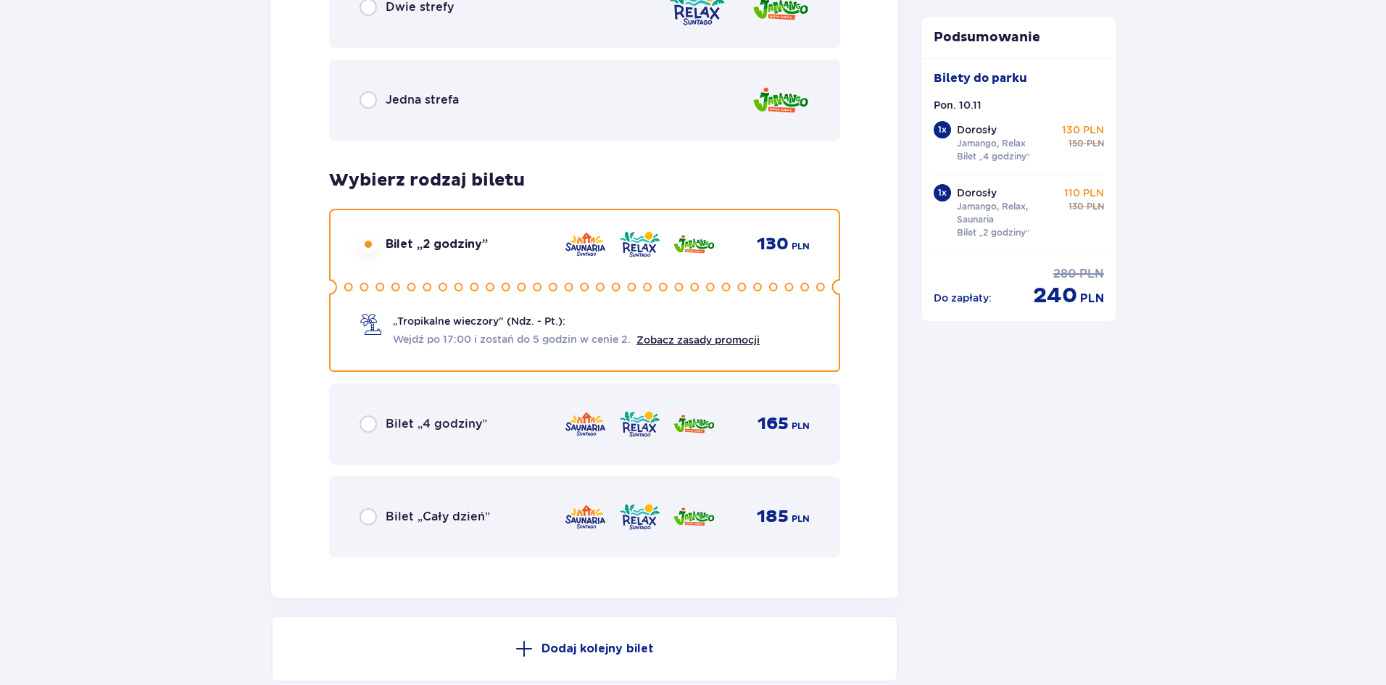
click at [463, 410] on div "Bilet „4 godziny” 165 PLN" at bounding box center [585, 424] width 450 height 30
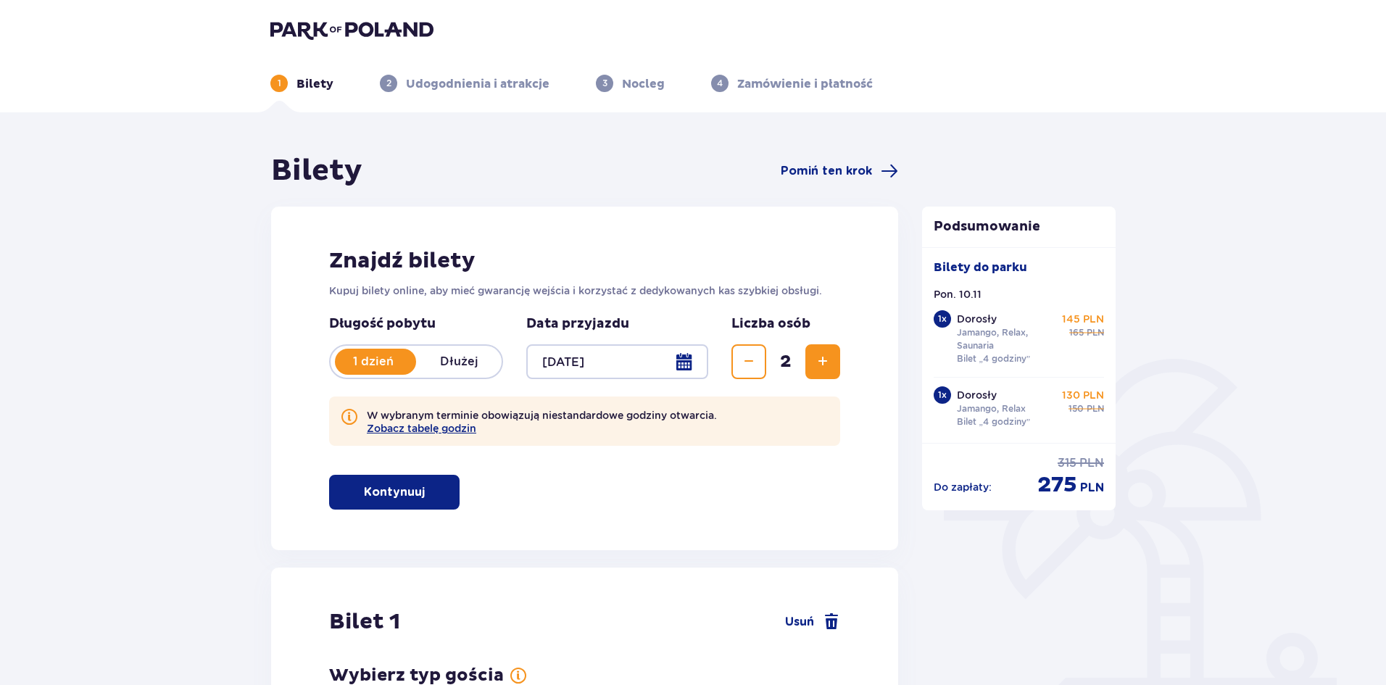
scroll to position [0, 0]
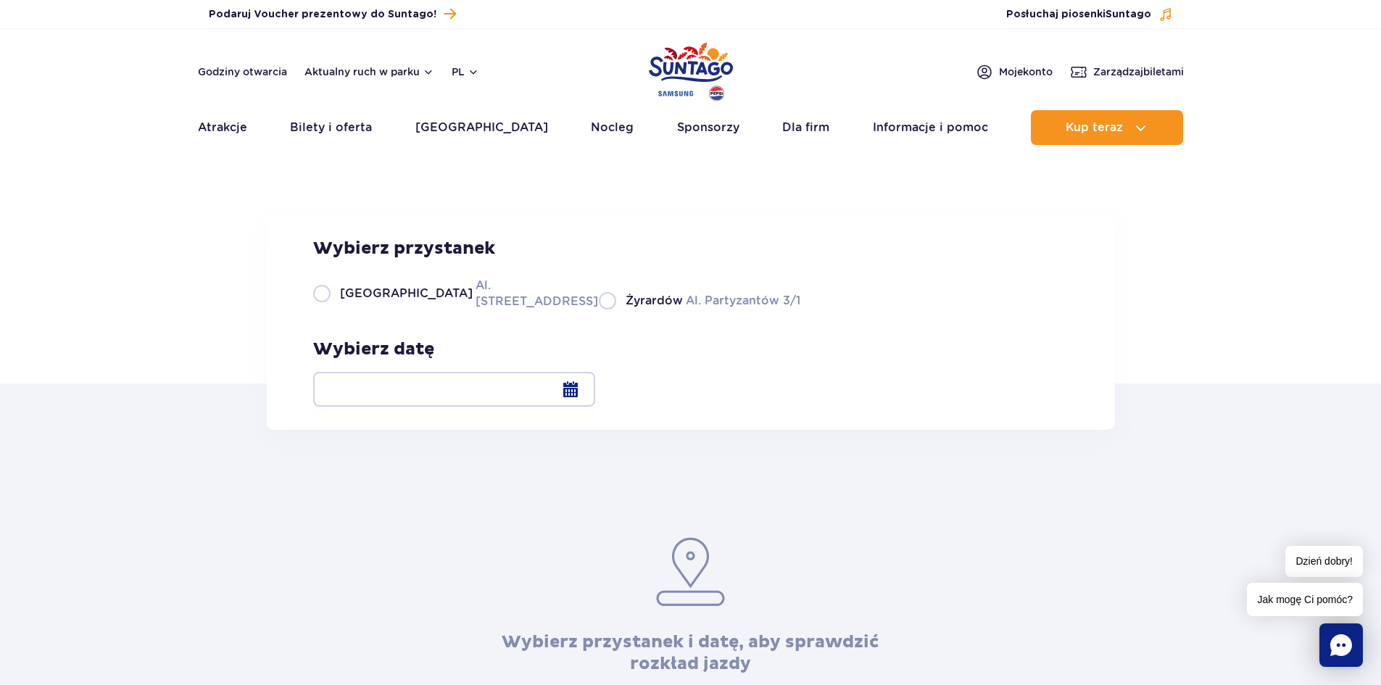
click at [382, 302] on span "[GEOGRAPHIC_DATA]" at bounding box center [406, 294] width 133 height 16
click at [329, 310] on input "Warszawa Al. [STREET_ADDRESS]" at bounding box center [321, 308] width 16 height 3
radio input "true"
click at [595, 392] on div at bounding box center [454, 389] width 282 height 35
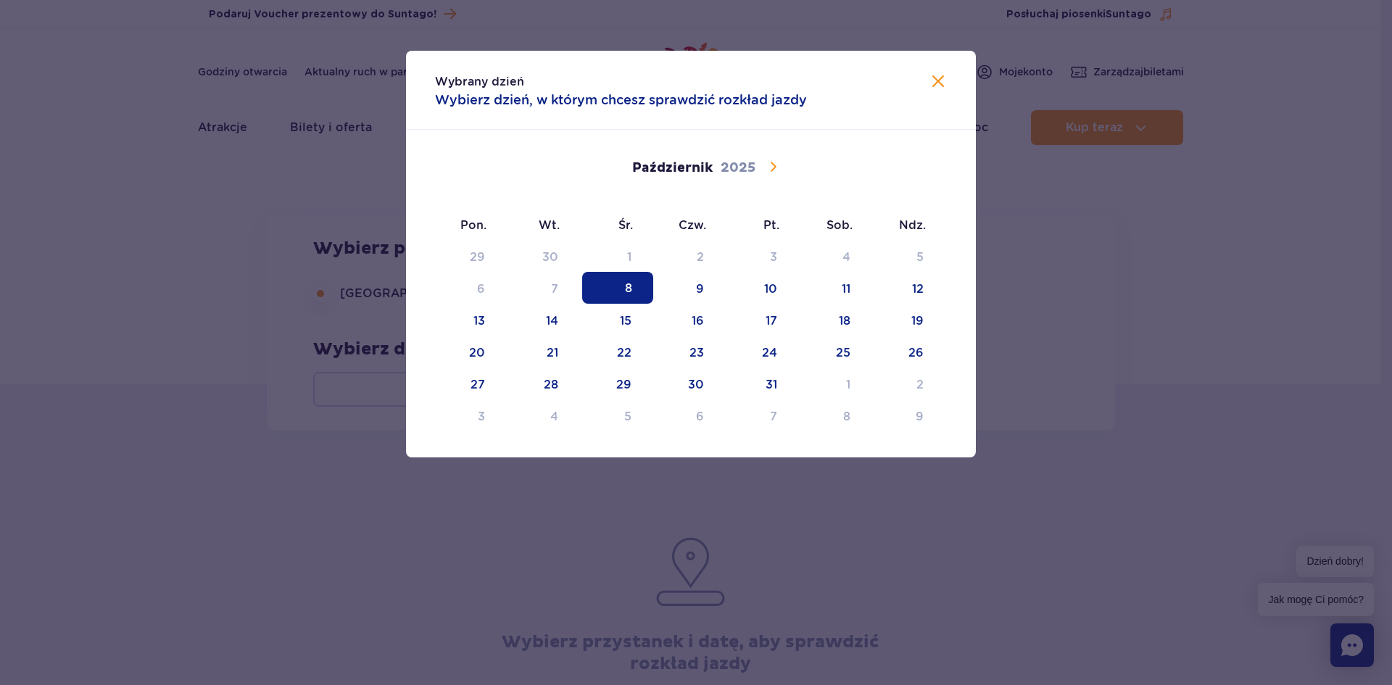
click at [780, 169] on icon at bounding box center [772, 166] width 17 height 17
click at [479, 332] on span "10" at bounding box center [471, 320] width 71 height 32
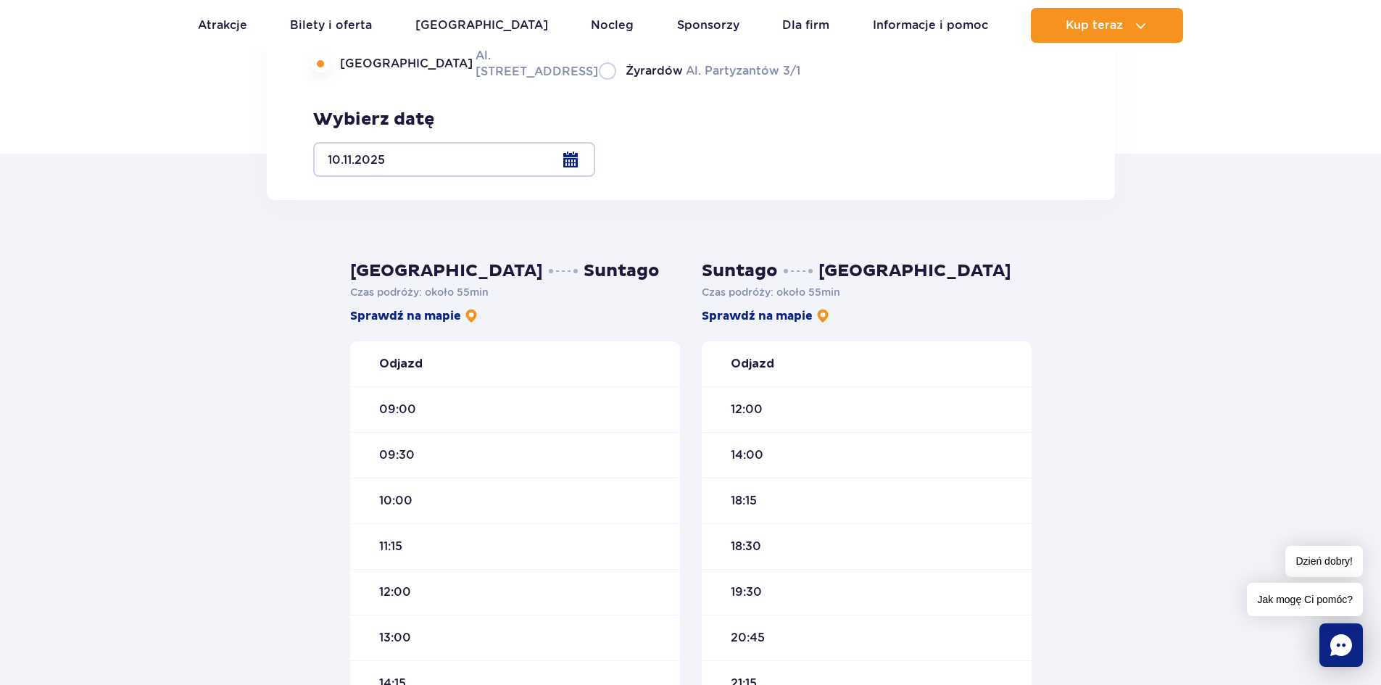
scroll to position [218, 0]
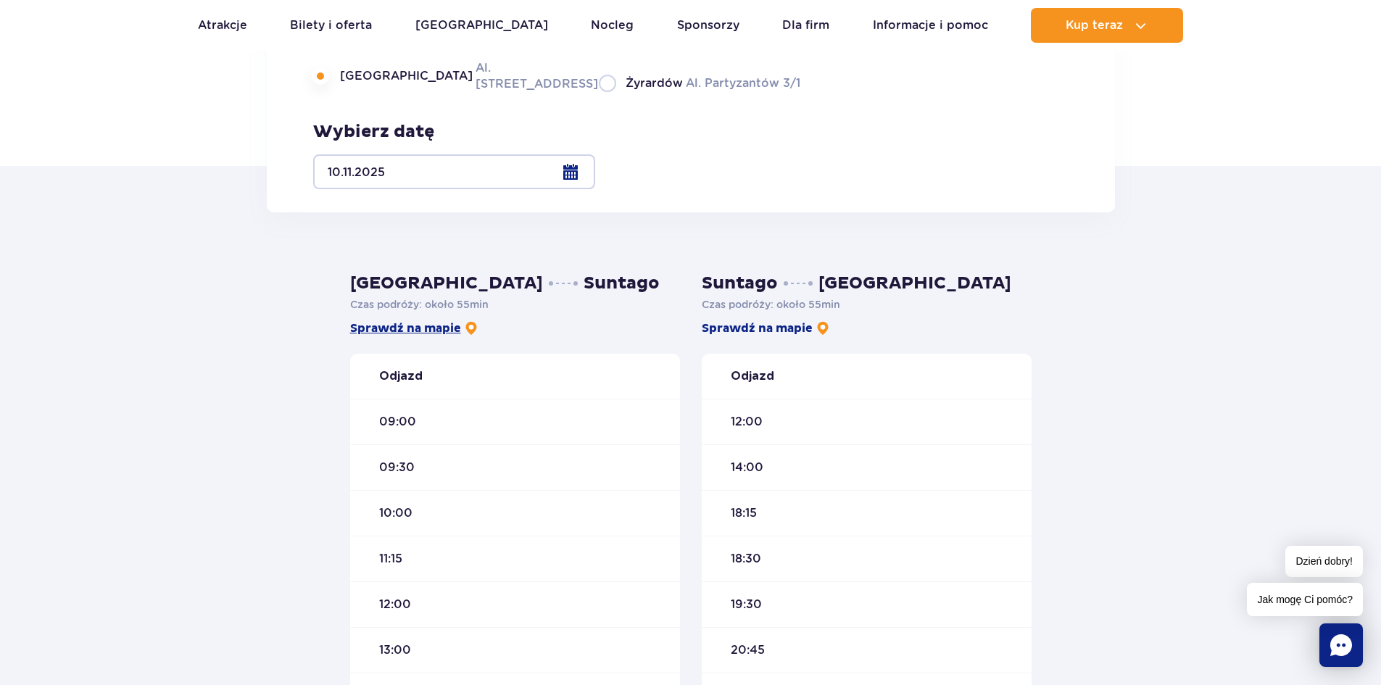
click at [422, 331] on link "Sprawdź na mapie" at bounding box center [414, 328] width 128 height 16
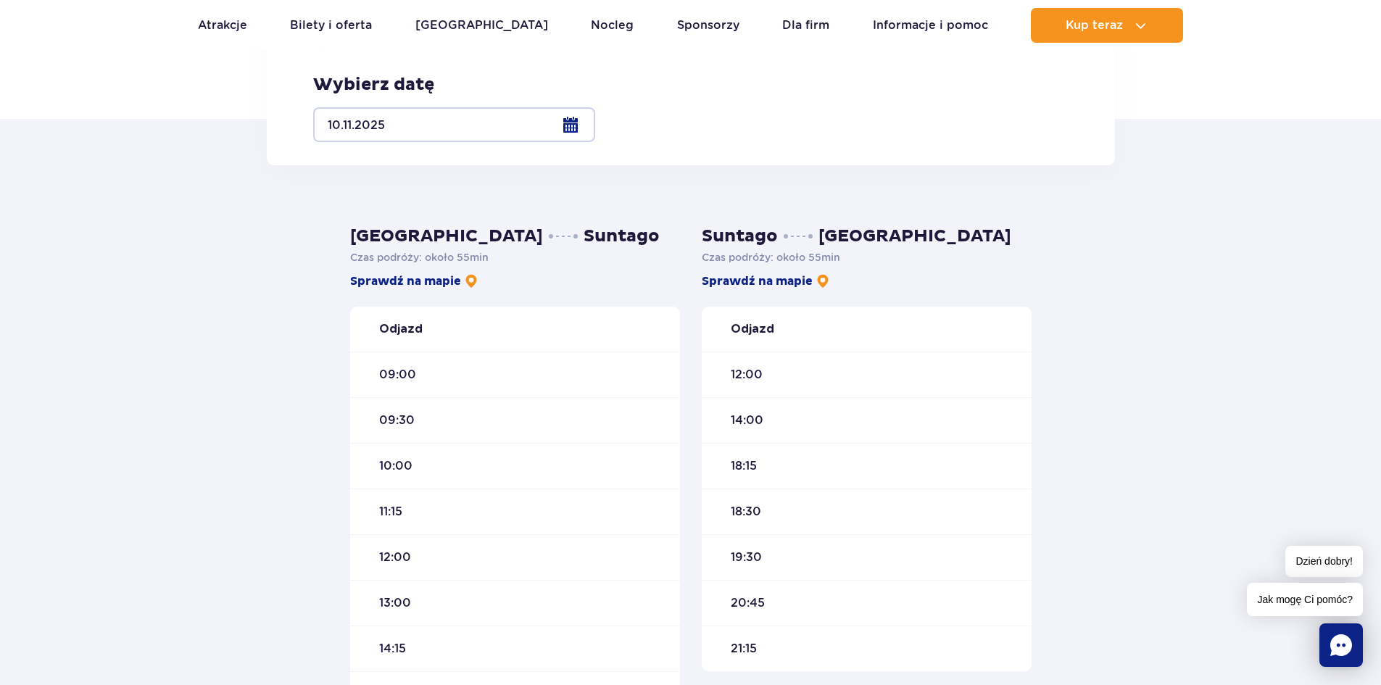
scroll to position [290, 0]
